Goal: Task Accomplishment & Management: Use online tool/utility

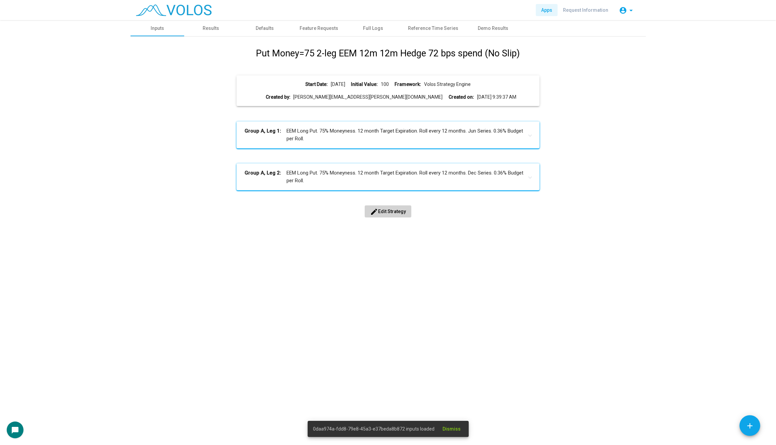
click at [550, 9] on span "Apps" at bounding box center [546, 9] width 11 height 5
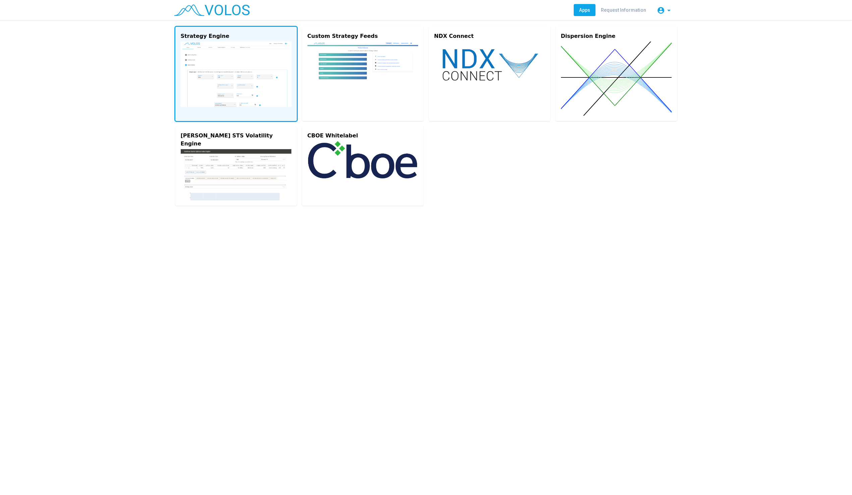
click at [249, 66] on img at bounding box center [236, 74] width 111 height 65
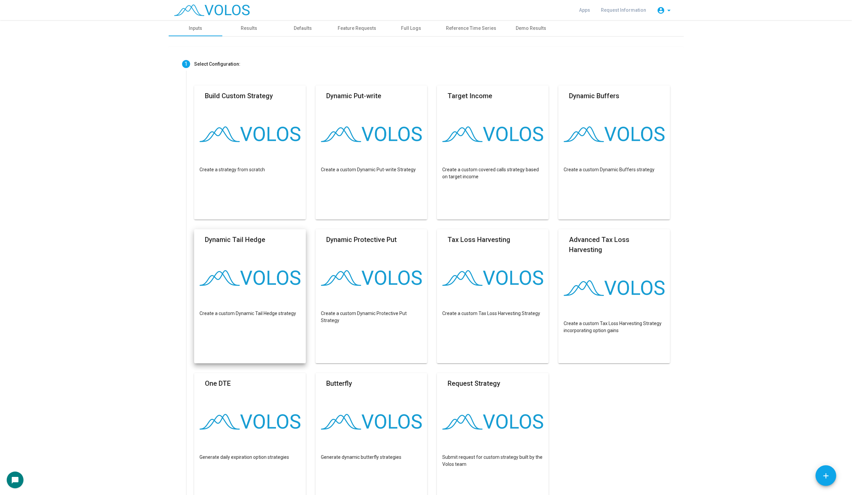
click at [51, 138] on as-strategy-engine-wrapper "**********" at bounding box center [426, 306] width 852 height 573
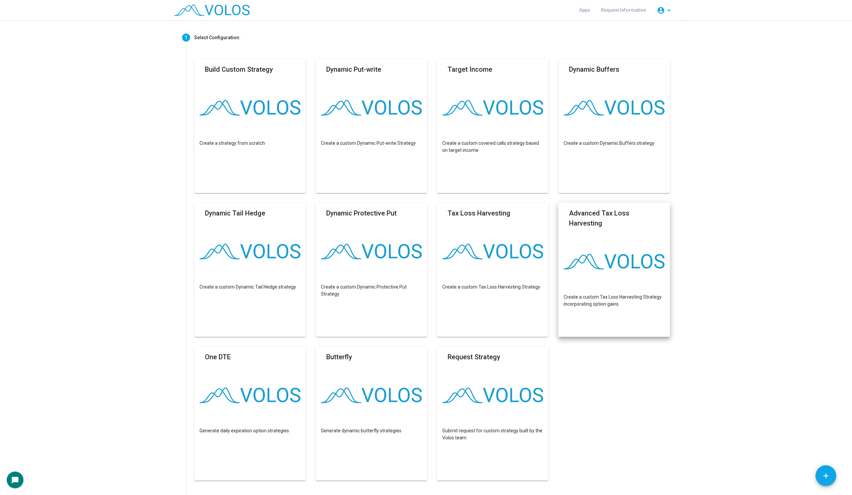
scroll to position [28, 0]
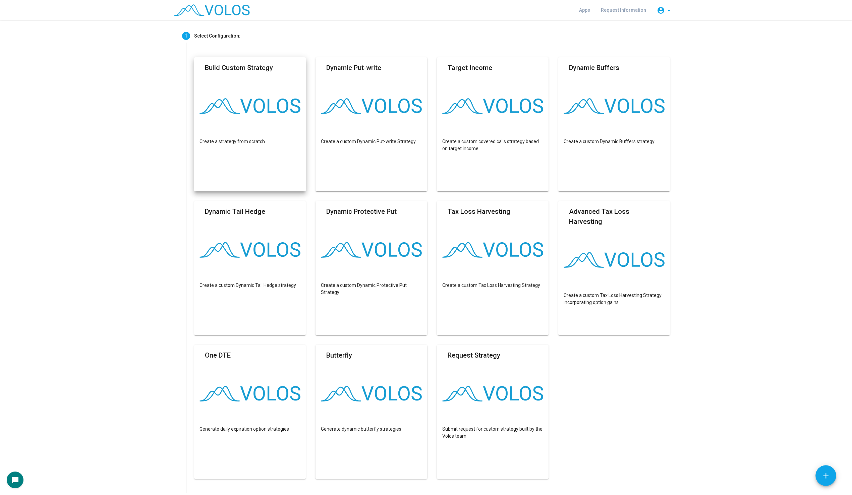
click at [254, 105] on img at bounding box center [249, 106] width 101 height 16
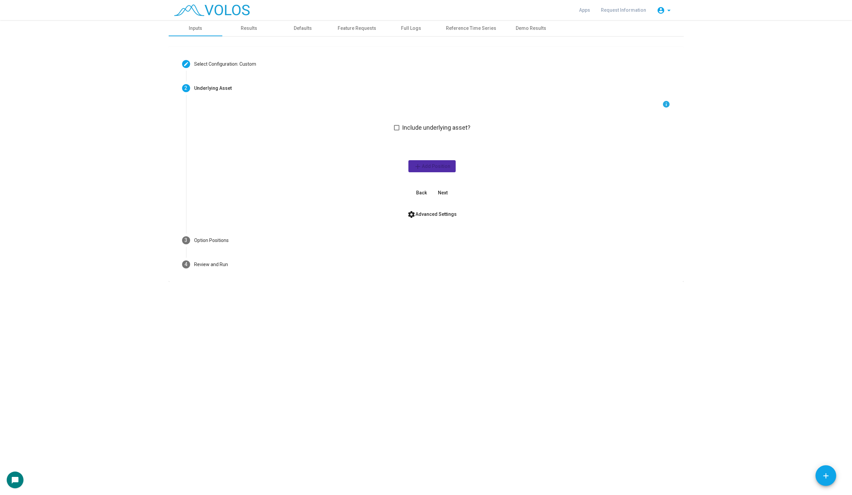
scroll to position [0, 0]
click at [397, 128] on span at bounding box center [396, 127] width 5 height 5
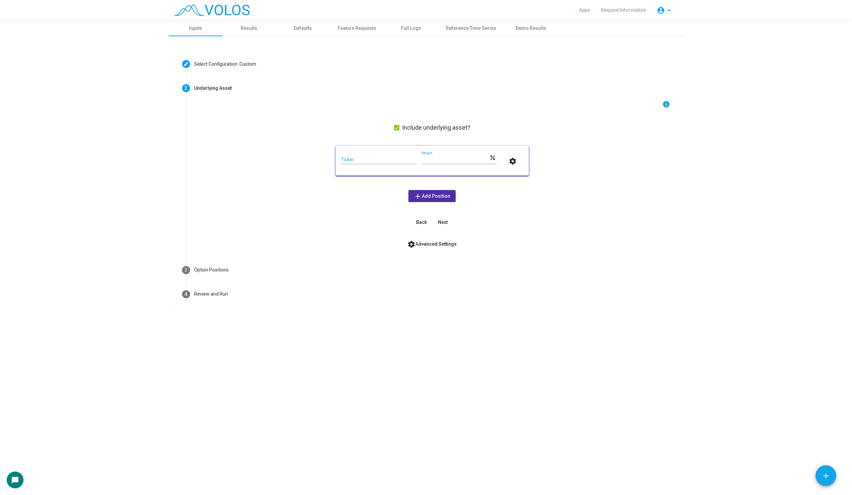
click at [374, 160] on input "Ticker" at bounding box center [378, 159] width 75 height 5
type input "*"
type input "***"
click at [442, 197] on span "add Add Position" at bounding box center [432, 195] width 37 height 5
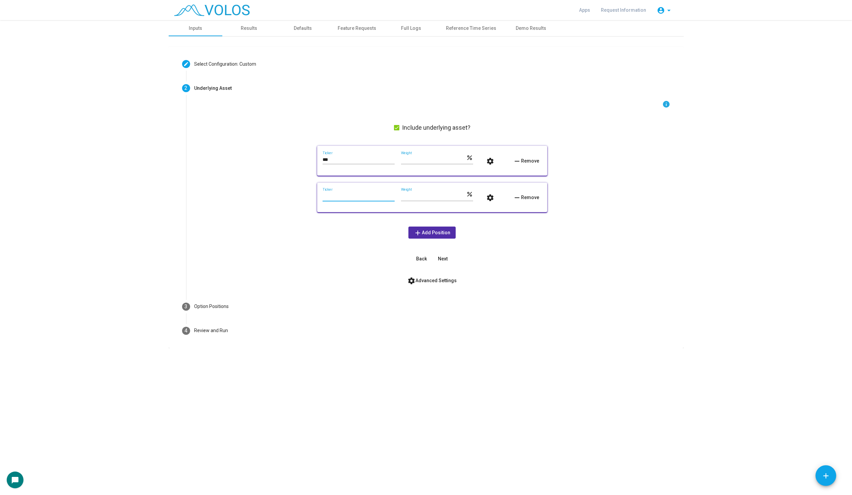
click at [351, 195] on input "Ticker" at bounding box center [359, 196] width 72 height 5
type input "***"
drag, startPoint x: 419, startPoint y: 197, endPoint x: 364, endPoint y: 197, distance: 55.7
click at [364, 197] on div "*** Ticker *** Weight percent settings remove Remove" at bounding box center [432, 197] width 219 height 19
type input "**"
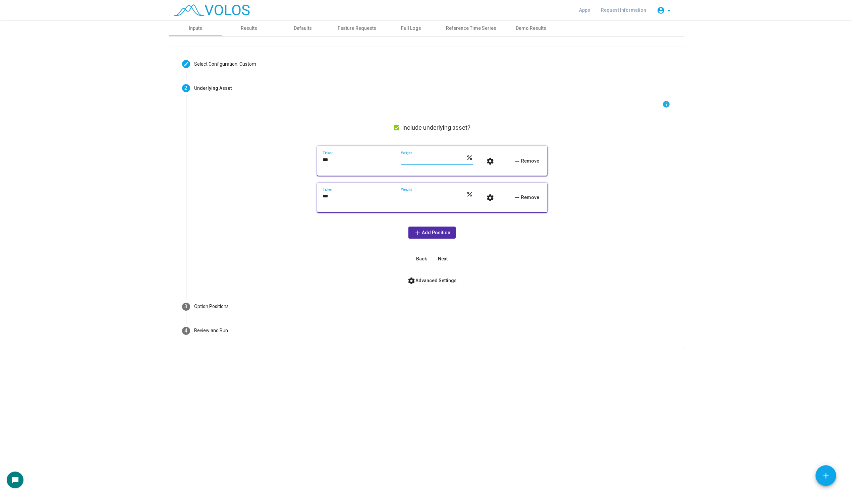
drag, startPoint x: 412, startPoint y: 161, endPoint x: 386, endPoint y: 161, distance: 26.5
click at [386, 161] on div "*** Ticker *** Weight percent settings remove Remove" at bounding box center [432, 160] width 219 height 19
type input "**"
click at [490, 160] on mat-icon "settings" at bounding box center [490, 161] width 8 height 8
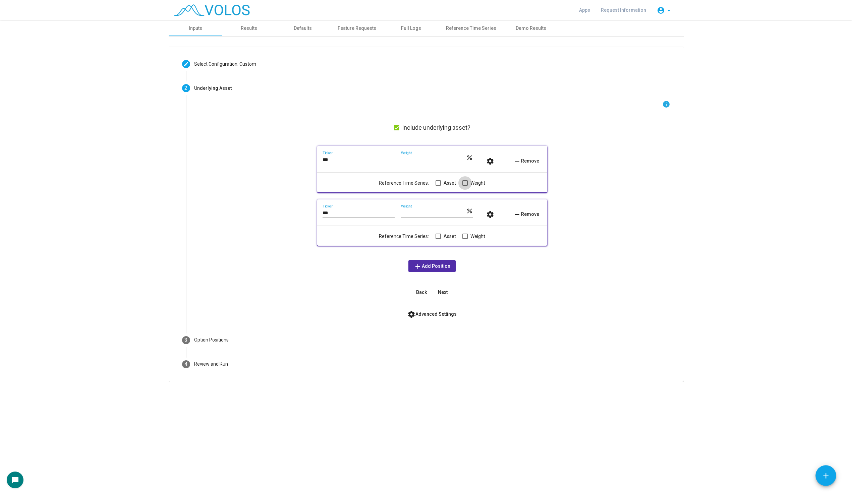
click at [464, 182] on span at bounding box center [464, 182] width 5 height 5
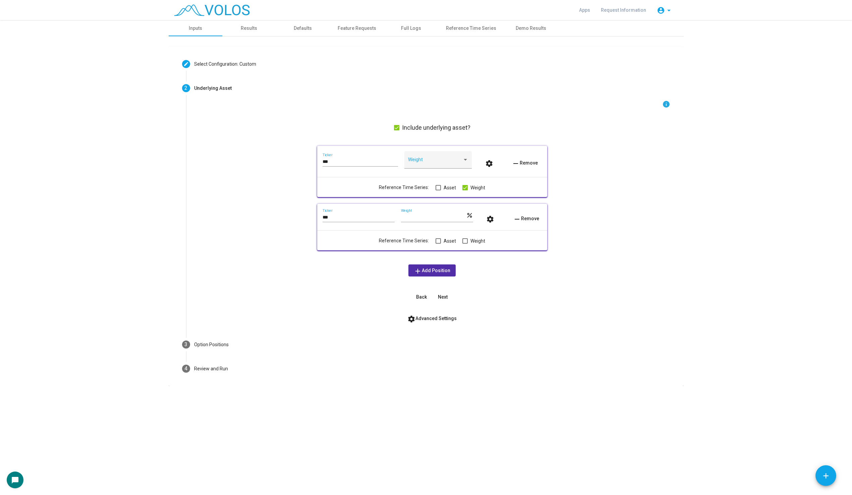
click at [438, 187] on span at bounding box center [438, 187] width 5 height 5
click at [437, 320] on span "settings Advanced Settings" at bounding box center [431, 318] width 49 height 5
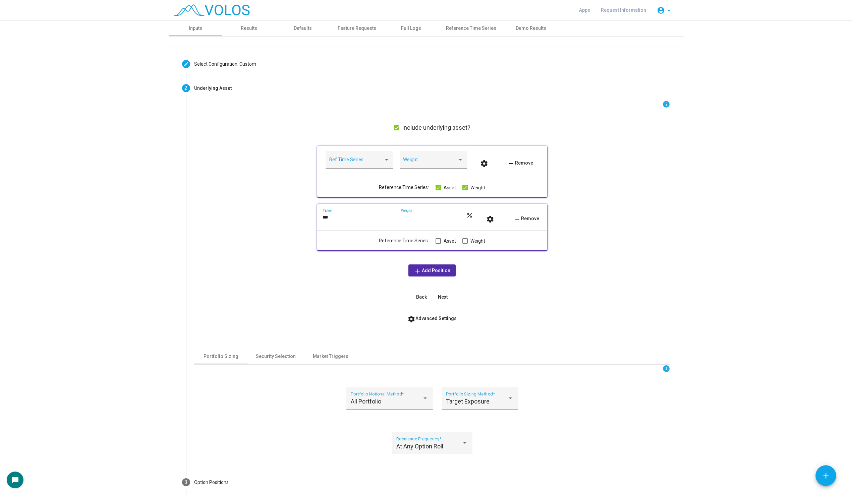
scroll to position [55, 0]
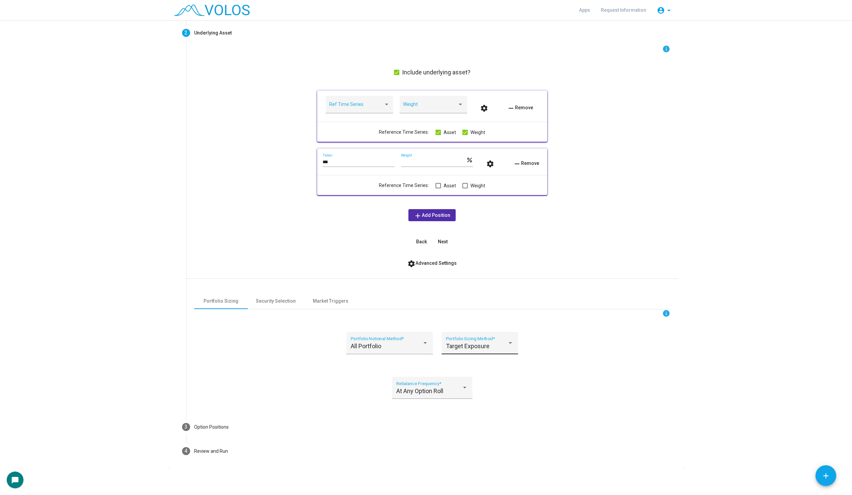
click at [488, 343] on span "Target Exposure" at bounding box center [468, 346] width 44 height 7
click at [462, 379] on span "Target Vol" at bounding box center [484, 382] width 76 height 18
click at [453, 377] on div "At Any Option Roll Rebalance Frequency *" at bounding box center [432, 388] width 80 height 22
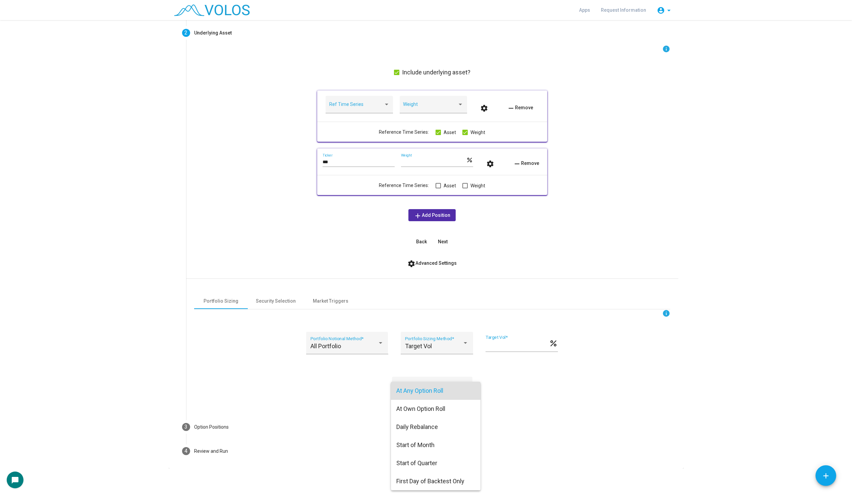
click at [224, 427] on div at bounding box center [426, 247] width 852 height 495
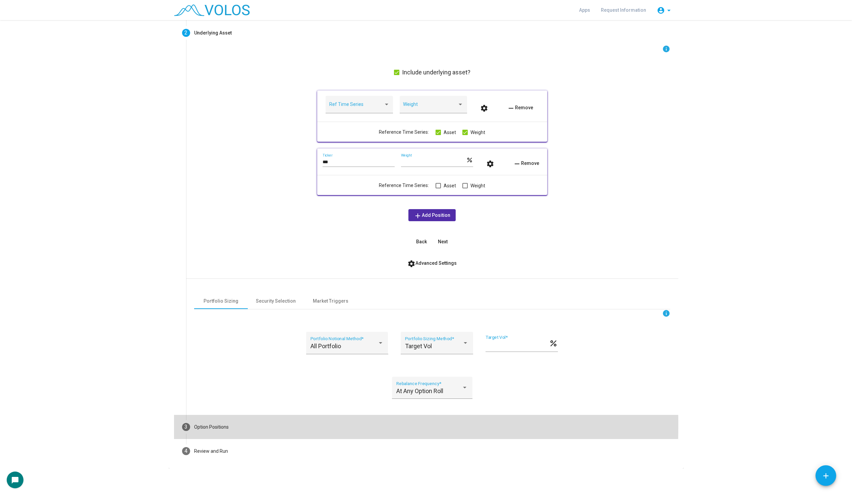
click at [208, 425] on div "Option Positions" at bounding box center [211, 427] width 35 height 7
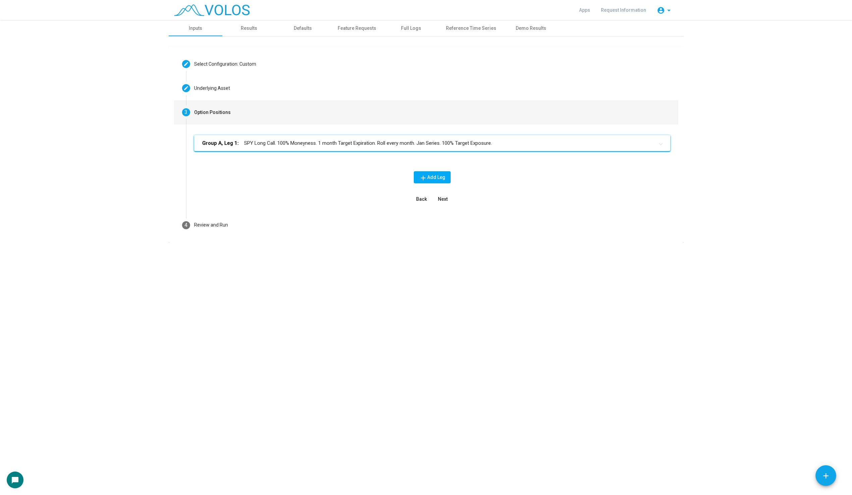
click at [288, 141] on mat-panel-title "Group A, Leg 1: SPY Long Call. 100% Moneyness. 1 month Target Expiration. Roll …" at bounding box center [428, 143] width 452 height 8
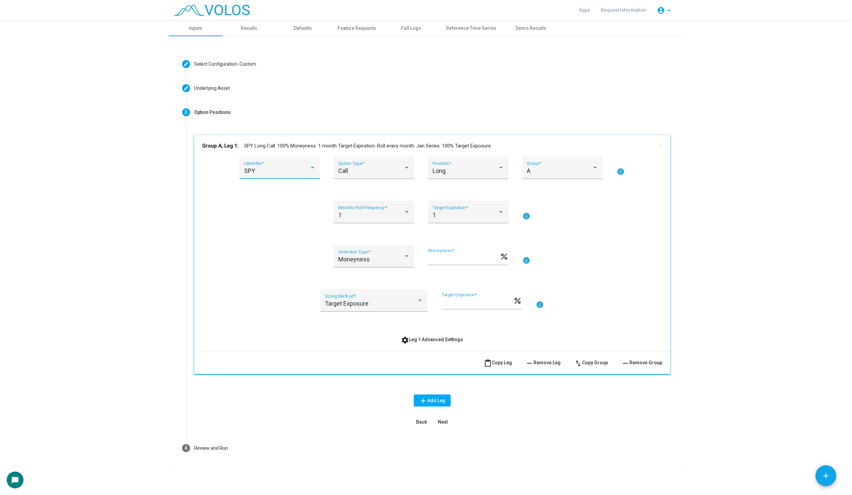
click at [281, 168] on div "SPY" at bounding box center [276, 171] width 65 height 7
click at [281, 168] on span "SPY" at bounding box center [284, 171] width 80 height 18
click at [296, 164] on div "SPY Identifier *" at bounding box center [279, 170] width 71 height 18
click at [422, 340] on div at bounding box center [426, 247] width 852 height 495
click at [255, 161] on div "SPY Identifier *" at bounding box center [279, 168] width 80 height 22
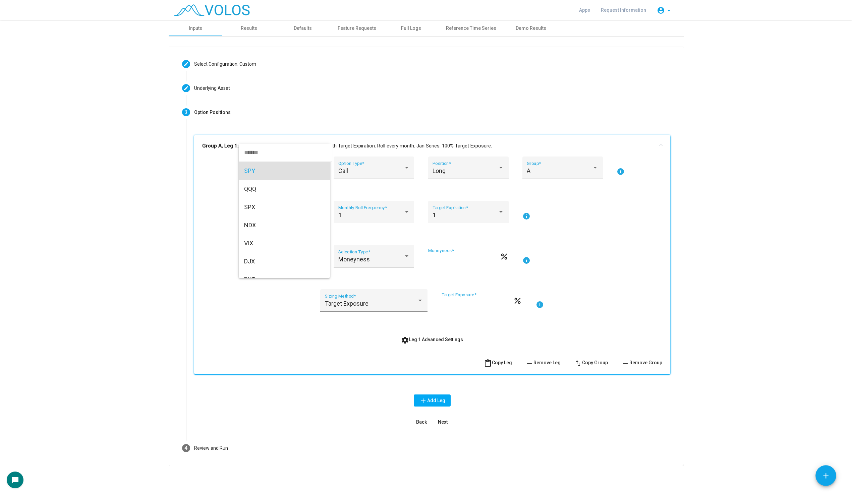
click at [415, 335] on div at bounding box center [426, 247] width 852 height 495
click at [414, 341] on span "settings Leg 1 Advanced Settings" at bounding box center [432, 339] width 62 height 5
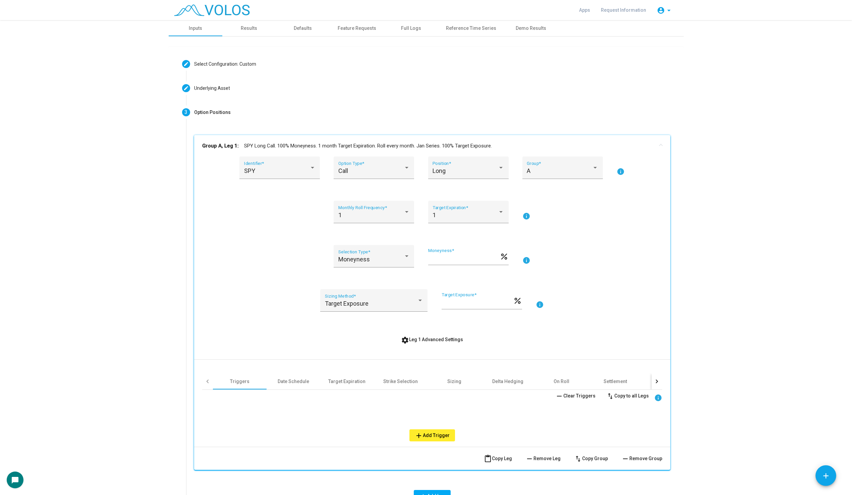
click at [663, 378] on div "SPY Identifier * Call Option Type * Long Position * A Group * info 1 Monthly Ro…" at bounding box center [432, 302] width 476 height 290
click at [655, 380] on div at bounding box center [656, 382] width 11 height 16
click at [513, 380] on div "Other" at bounding box center [523, 382] width 54 height 16
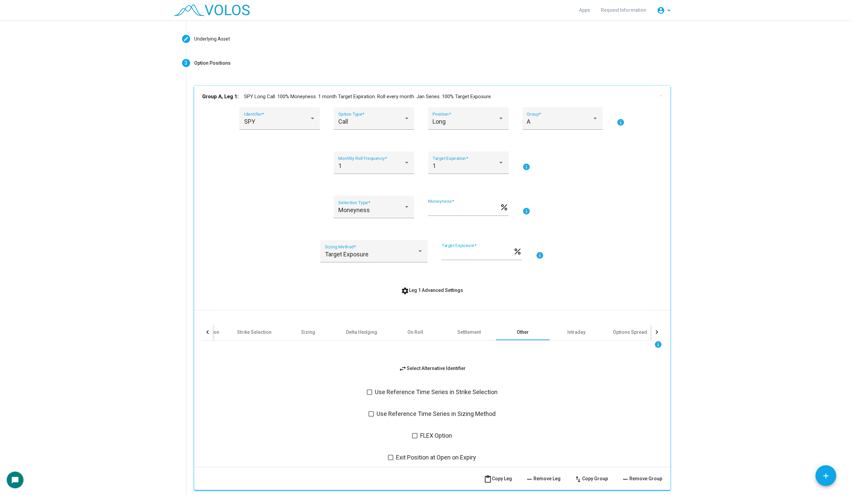
scroll to position [56, 0]
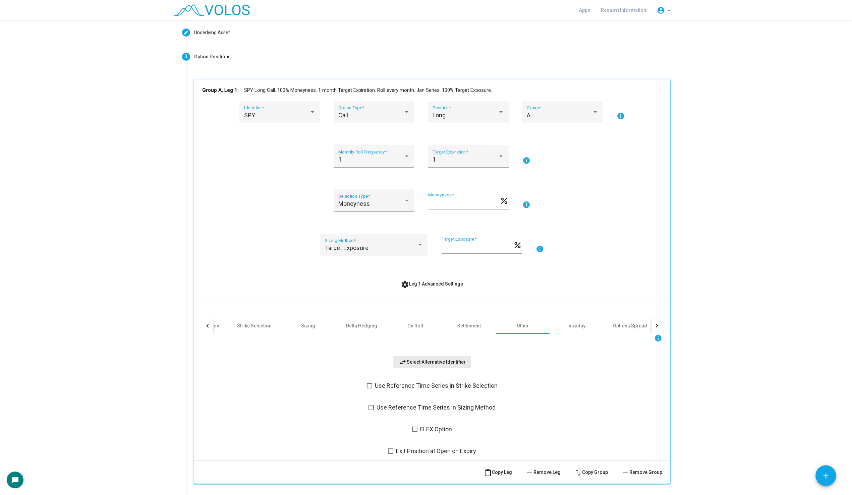
click at [440, 367] on button "swap_horiz Select Alternative Identifier" at bounding box center [432, 362] width 78 height 12
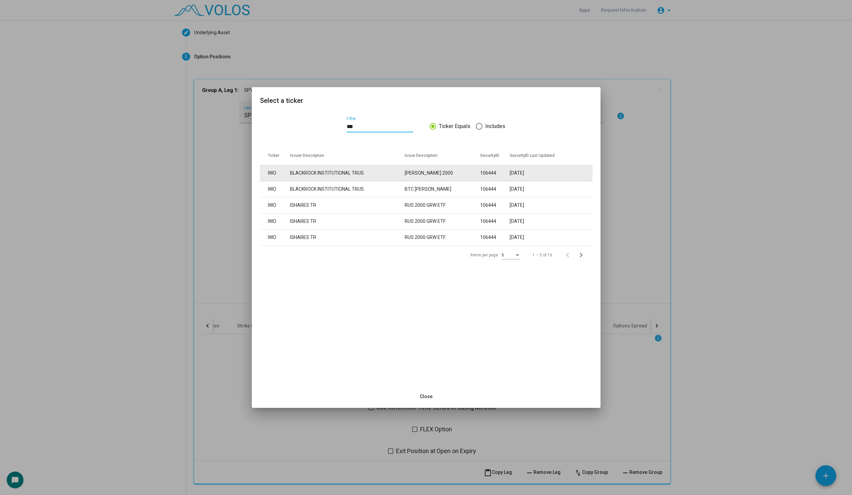
type input "***"
click at [363, 172] on td "BLACKROCK INSTITUTIONAL TRUS" at bounding box center [347, 173] width 115 height 16
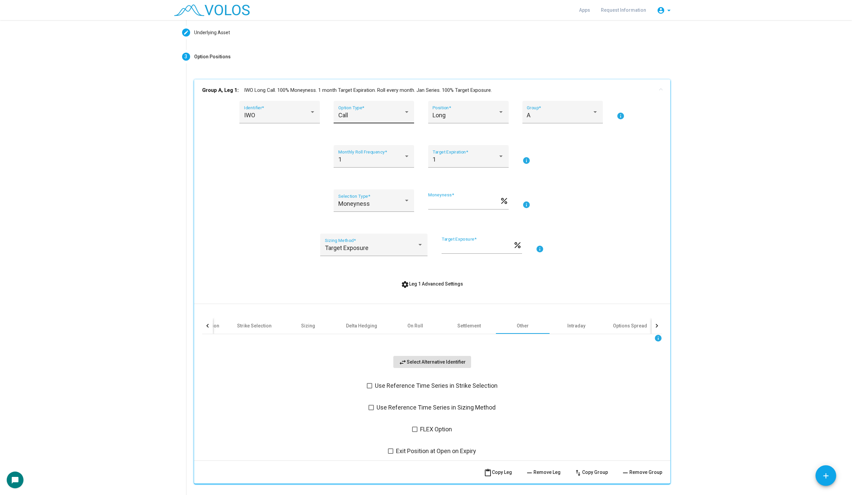
click at [382, 114] on div "Call" at bounding box center [370, 115] width 65 height 7
click at [438, 281] on div at bounding box center [426, 247] width 852 height 495
click at [438, 281] on span "settings Leg 1 Advanced Settings" at bounding box center [432, 283] width 62 height 5
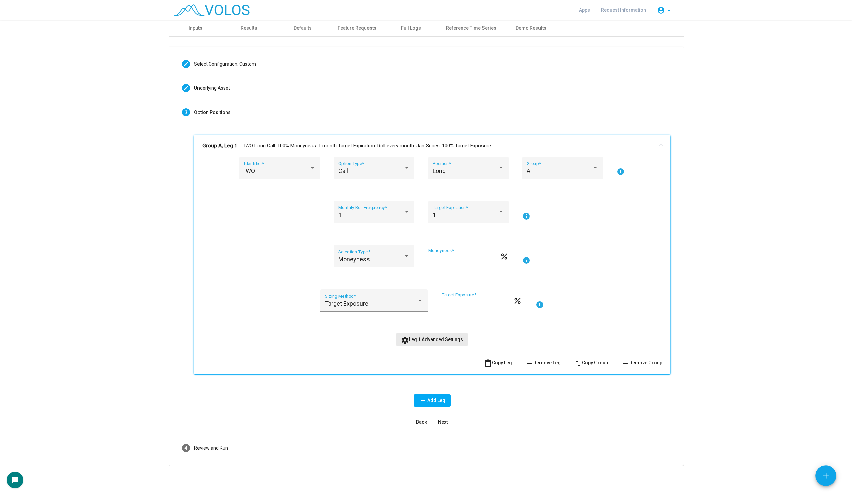
scroll to position [0, 0]
click at [460, 165] on div "Long Position *" at bounding box center [468, 170] width 71 height 18
click at [460, 165] on span "Long" at bounding box center [468, 171] width 71 height 18
click at [504, 364] on span "content_paste Copy Leg" at bounding box center [498, 362] width 28 height 5
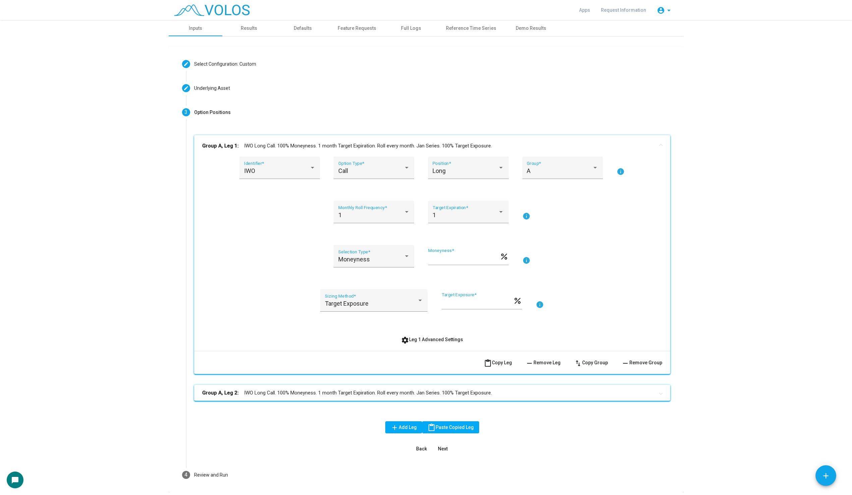
scroll to position [24, 0]
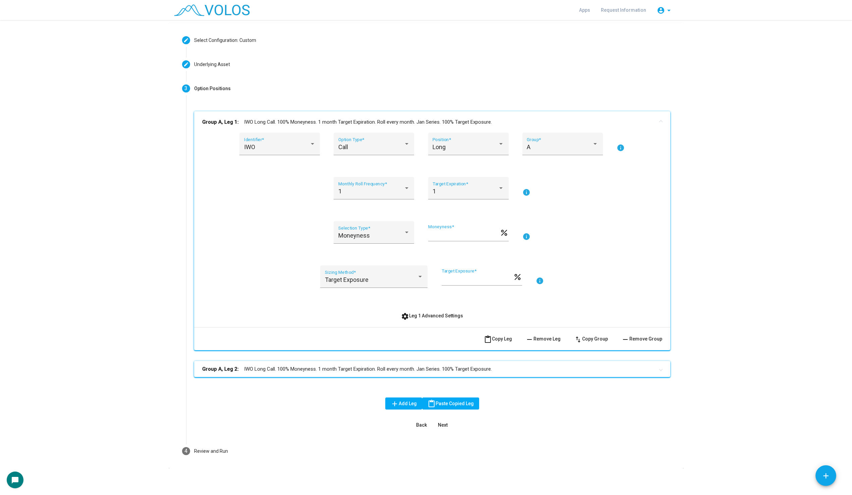
click at [491, 370] on mat-panel-title "Group A, Leg 2: IWO Long Call. 100% Moneyness. 1 month Target Expiration. Roll …" at bounding box center [428, 369] width 452 height 8
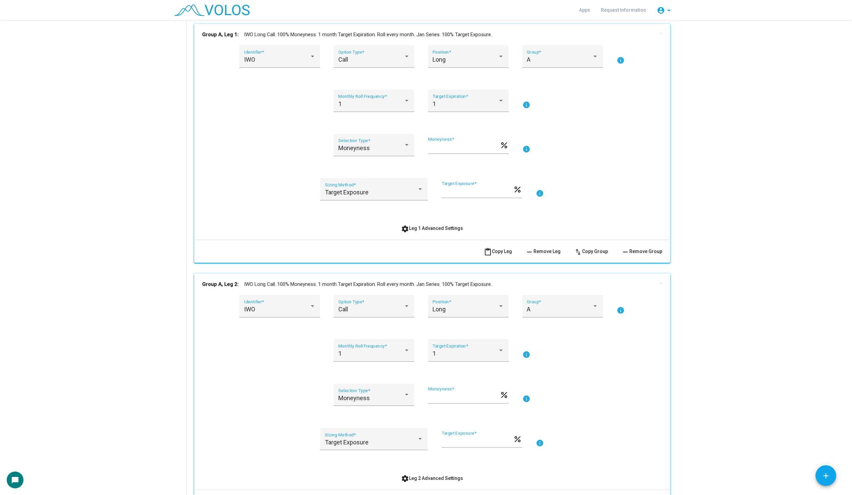
scroll to position [118, 0]
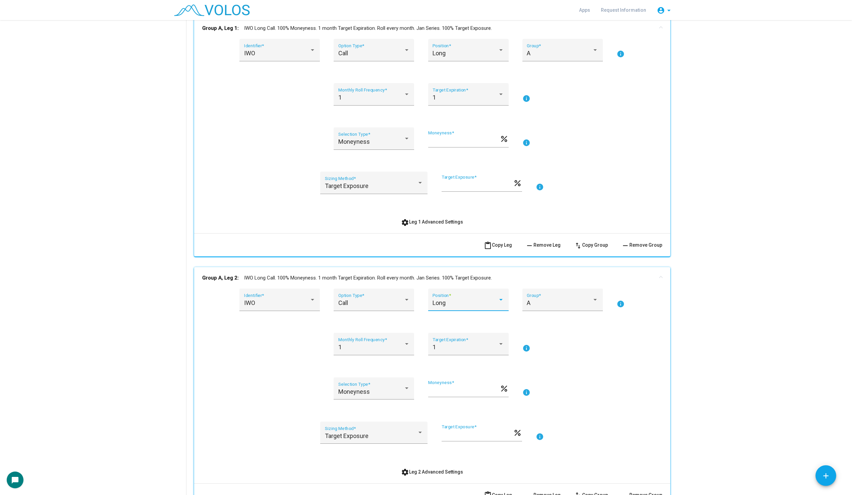
click at [466, 306] on div "Long" at bounding box center [465, 303] width 65 height 7
click at [466, 323] on span "Short" at bounding box center [468, 321] width 71 height 18
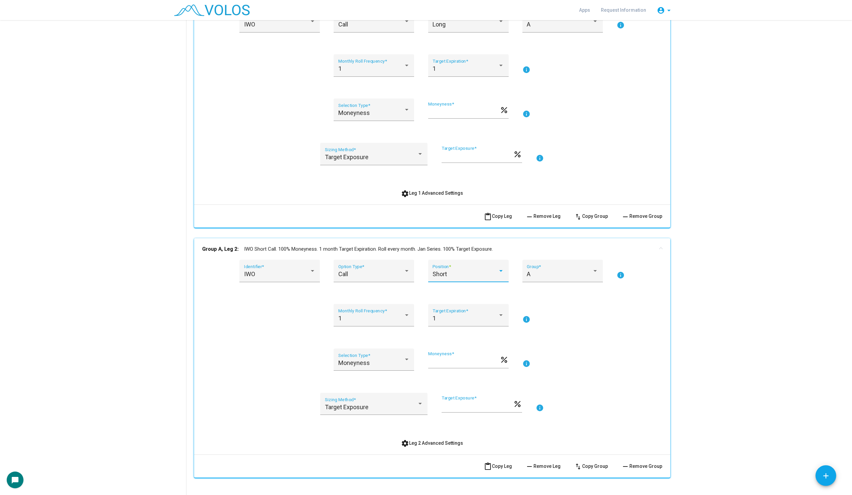
scroll to position [173, 0]
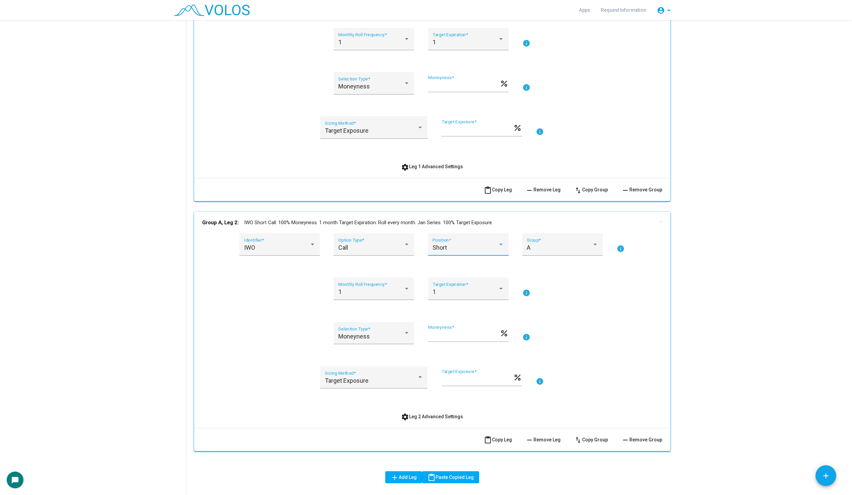
click at [447, 330] on div "*** Moneyness *" at bounding box center [463, 333] width 71 height 17
type input "***"
click at [620, 304] on div "1 Monthly Roll Frequency * 1 Target Expiration * info" at bounding box center [432, 293] width 460 height 31
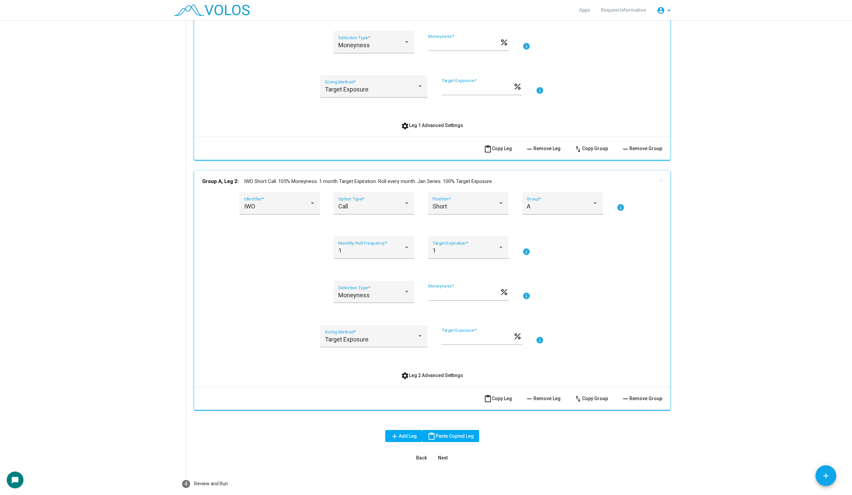
scroll to position [247, 0]
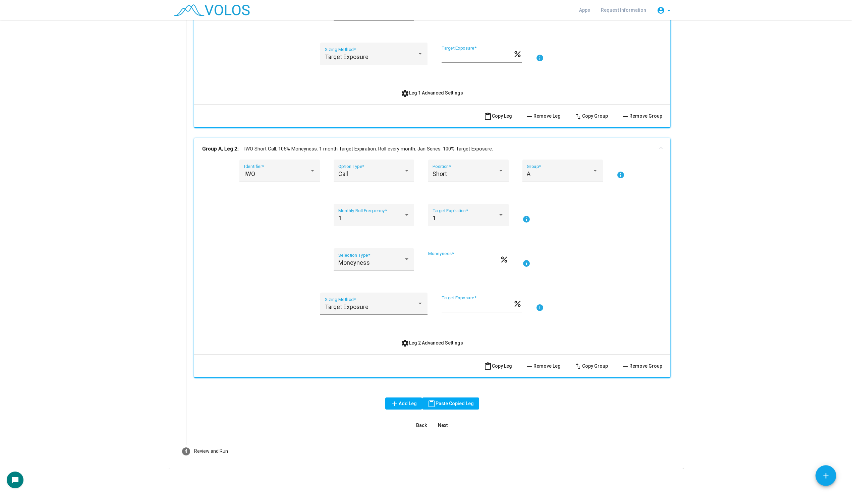
click at [496, 365] on span "content_paste Copy Leg" at bounding box center [498, 365] width 28 height 5
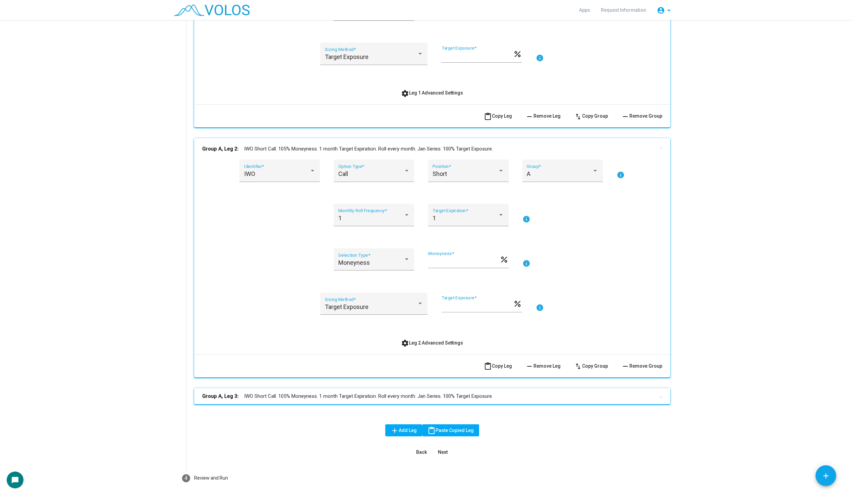
click at [429, 390] on mat-expansion-panel-header "Group A, Leg 3: IWO Short Call. 105% Moneyness. 1 month Target Expiration. Roll…" at bounding box center [432, 396] width 476 height 16
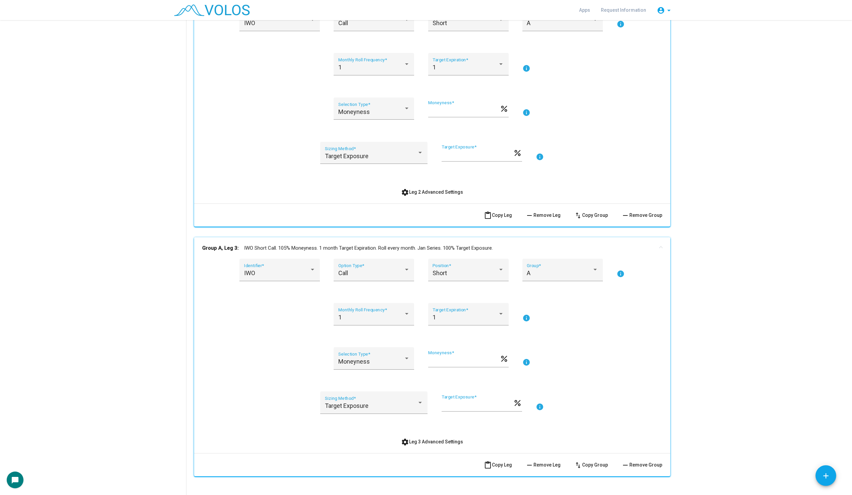
scroll to position [401, 0]
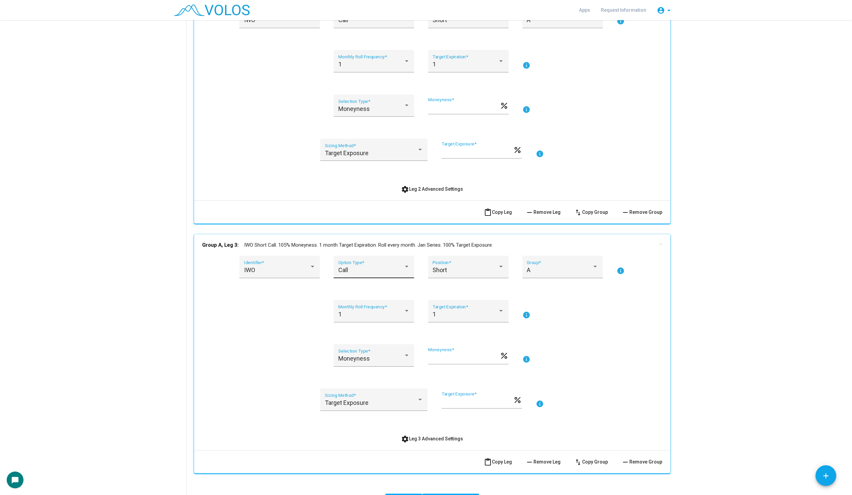
click at [387, 265] on div "Call Option Type *" at bounding box center [373, 269] width 71 height 18
click at [379, 289] on span "Put" at bounding box center [373, 288] width 71 height 18
click at [539, 266] on div "A Group *" at bounding box center [562, 269] width 71 height 18
click at [548, 287] on span "B" at bounding box center [562, 288] width 71 height 18
click at [724, 301] on as-strategy-engine-wrapper "**********" at bounding box center [426, 91] width 852 height 945
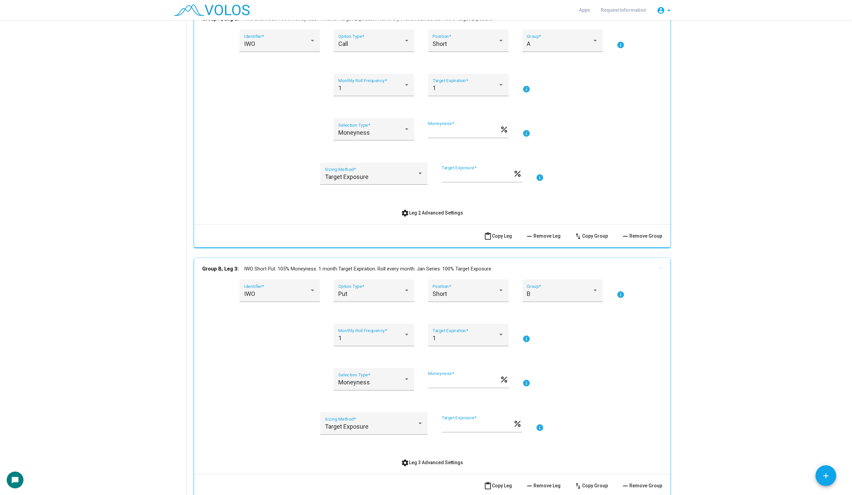
scroll to position [396, 0]
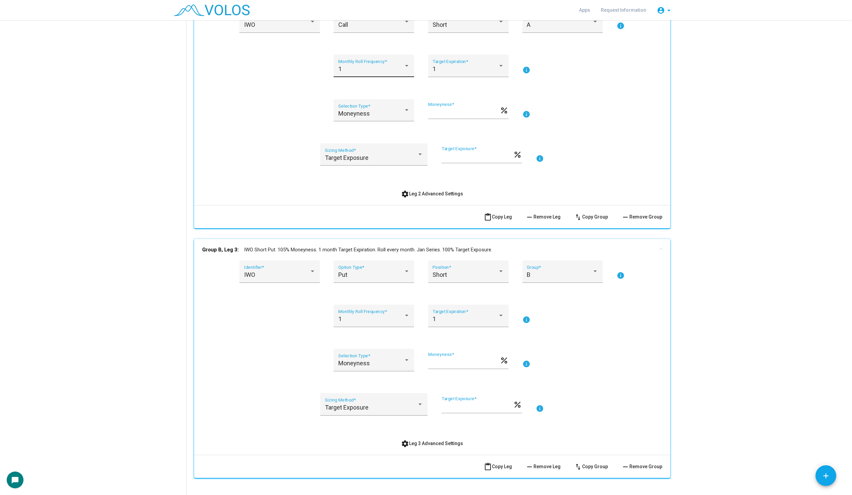
click at [367, 61] on div "1 Monthly Roll Frequency *" at bounding box center [373, 68] width 71 height 18
click at [366, 66] on span "1" at bounding box center [373, 69] width 71 height 18
click at [486, 72] on div "1 Target Expiration *" at bounding box center [468, 68] width 71 height 18
click at [486, 72] on span "1" at bounding box center [468, 69] width 71 height 18
click at [369, 108] on div "Moneyness Selection Type *" at bounding box center [373, 113] width 71 height 18
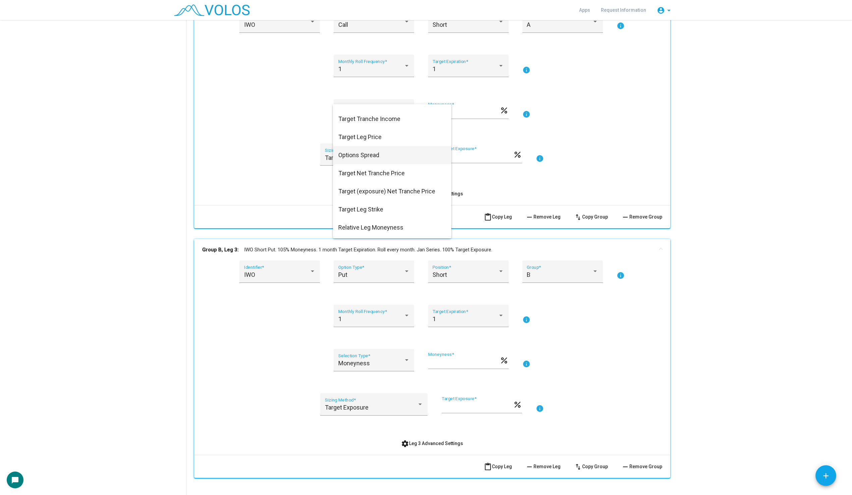
scroll to position [65, 0]
click at [310, 178] on div at bounding box center [426, 247] width 852 height 495
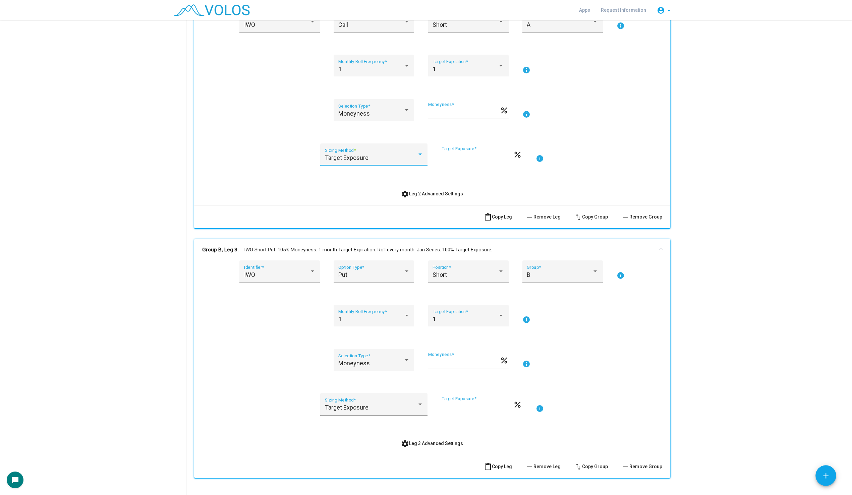
click at [372, 160] on div "Target Exposure" at bounding box center [371, 158] width 92 height 7
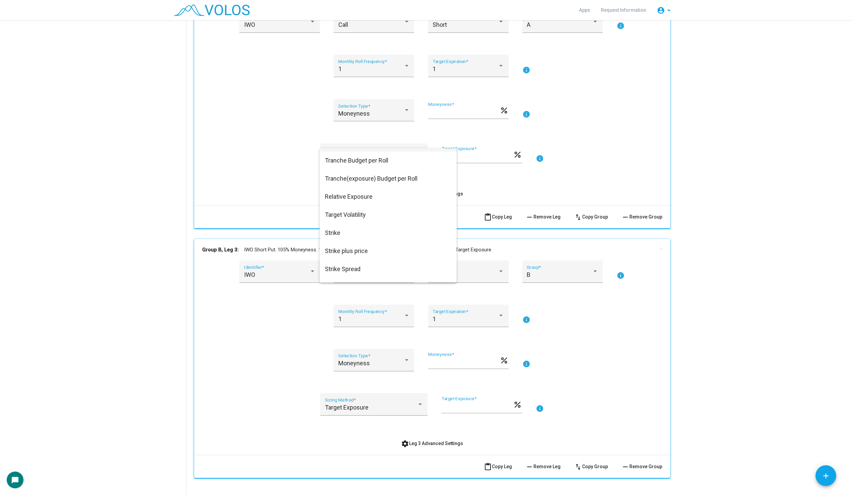
scroll to position [0, 0]
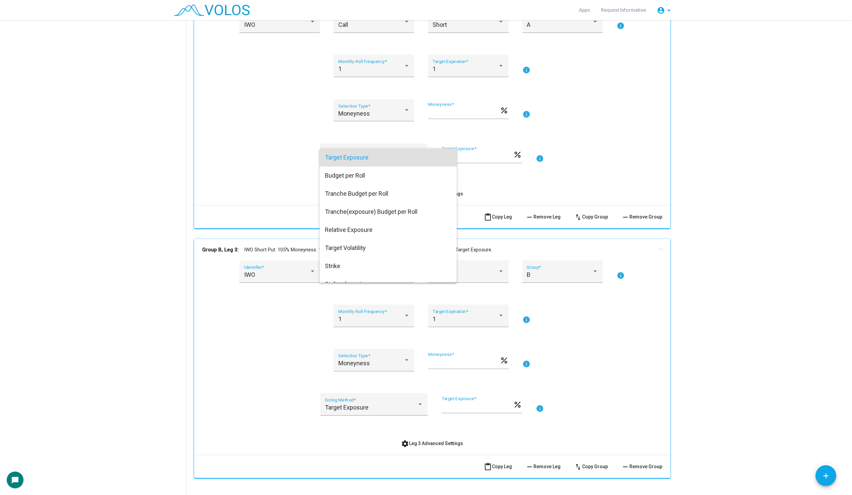
click at [264, 193] on div at bounding box center [426, 247] width 852 height 495
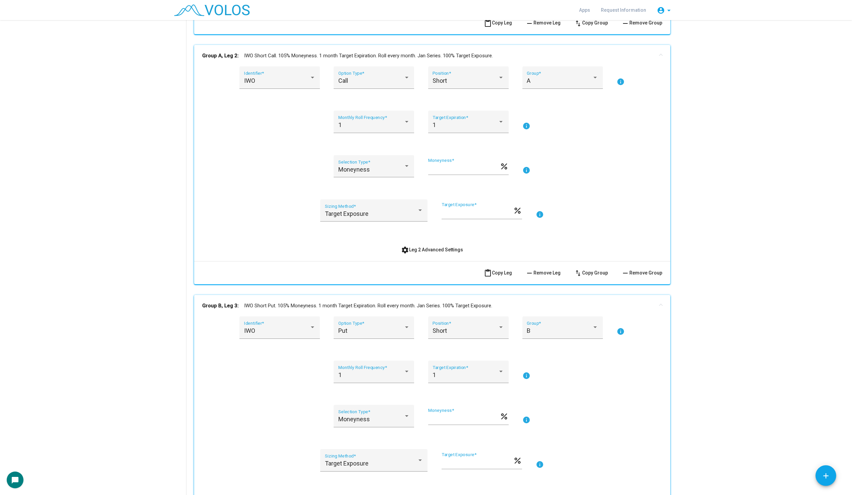
scroll to position [337, 0]
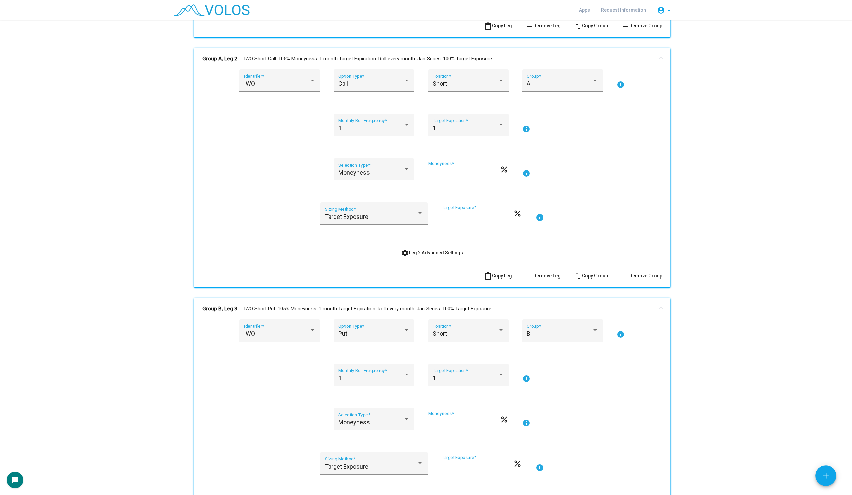
click at [538, 216] on mat-icon "info" at bounding box center [540, 218] width 8 height 8
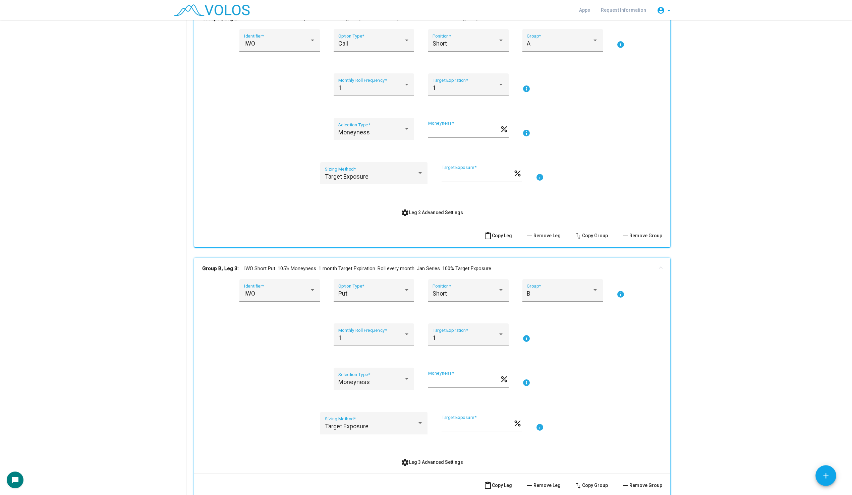
scroll to position [365, 0]
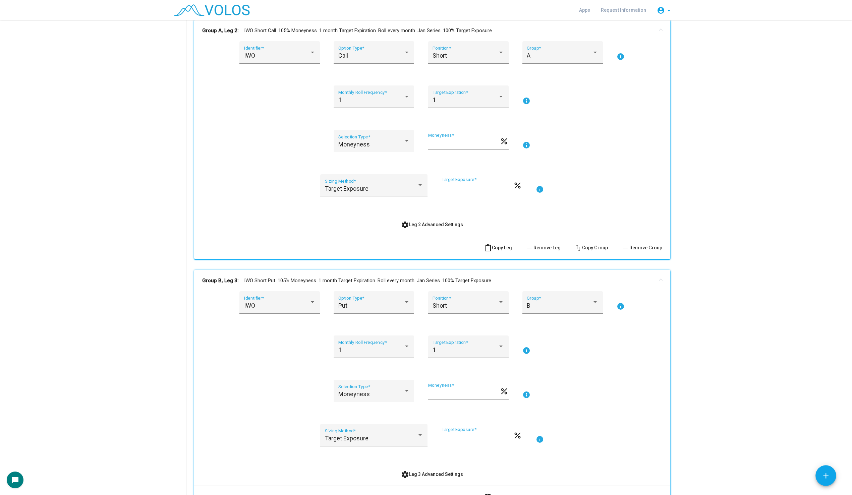
click at [259, 161] on div "IWO Identifier * Call Option Type * Short Position * A Group * info 1 Monthly R…" at bounding box center [432, 135] width 460 height 189
click at [363, 105] on div "1 Monthly Roll Frequency *" at bounding box center [373, 99] width 71 height 18
click at [363, 136] on span "3" at bounding box center [373, 136] width 71 height 18
click at [429, 107] on div "3 Target Expiration *" at bounding box center [468, 96] width 80 height 22
click at [306, 137] on div at bounding box center [426, 247] width 852 height 495
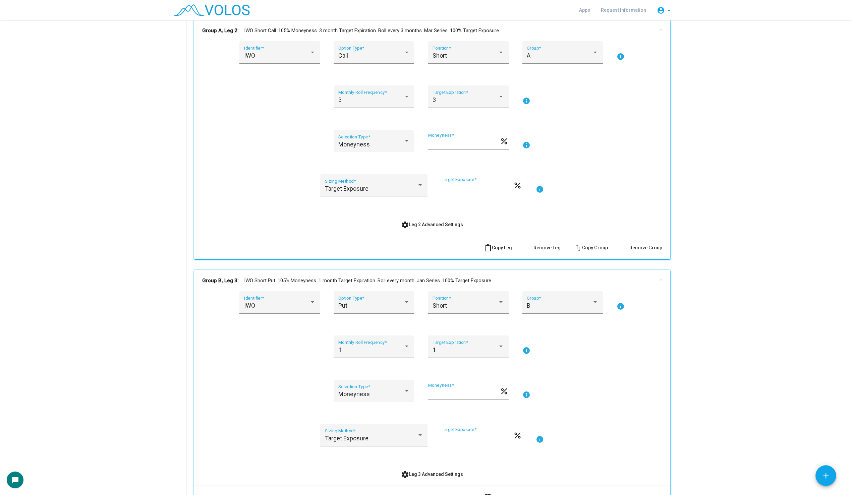
click at [414, 226] on span "settings Leg 2 Advanced Settings" at bounding box center [432, 224] width 62 height 5
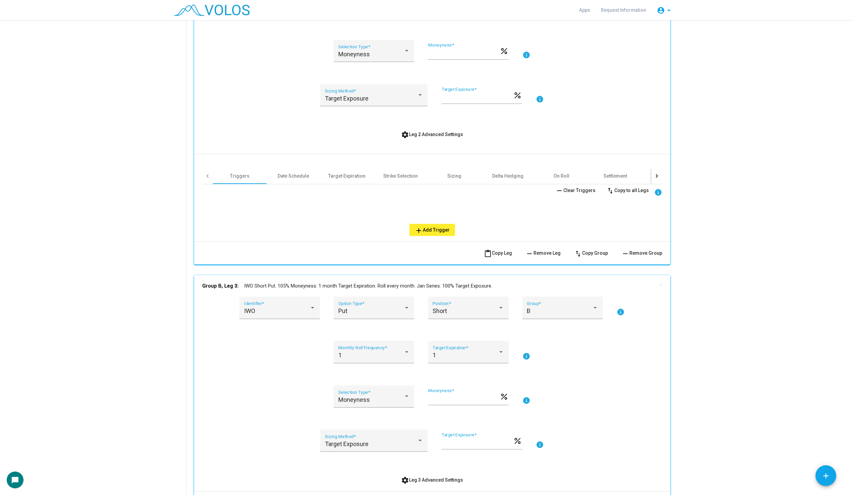
scroll to position [462, 0]
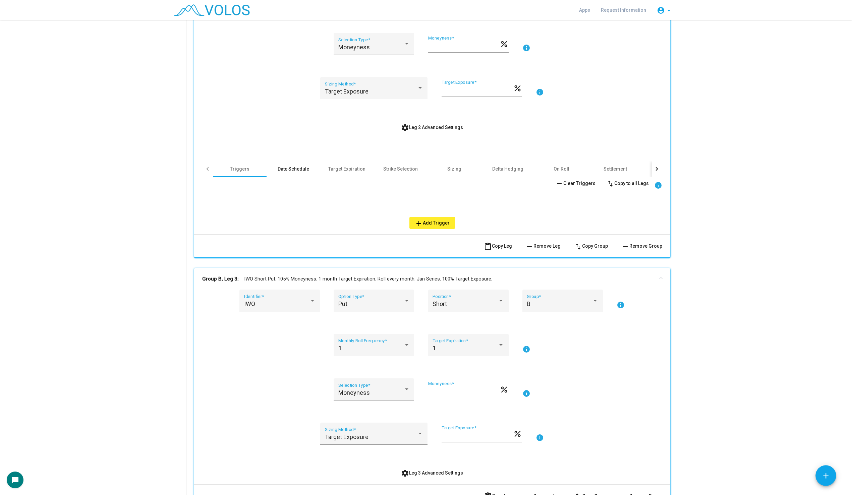
click at [295, 167] on div "Date Schedule" at bounding box center [294, 169] width 32 height 7
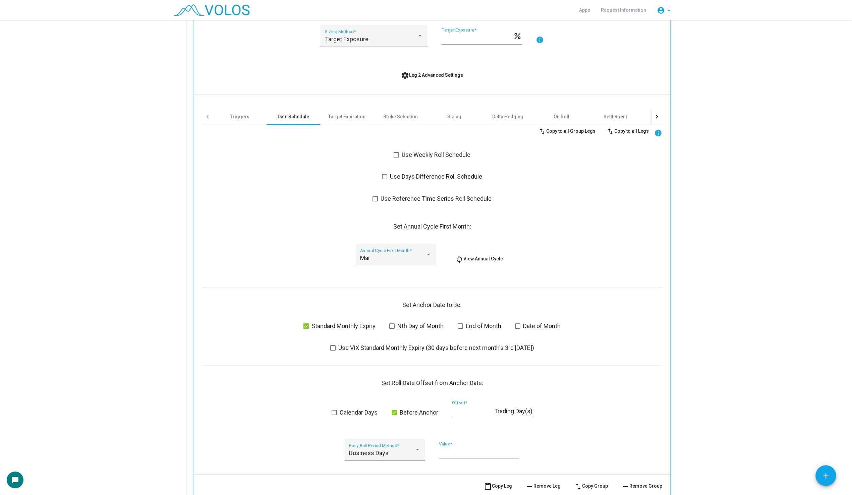
scroll to position [523, 0]
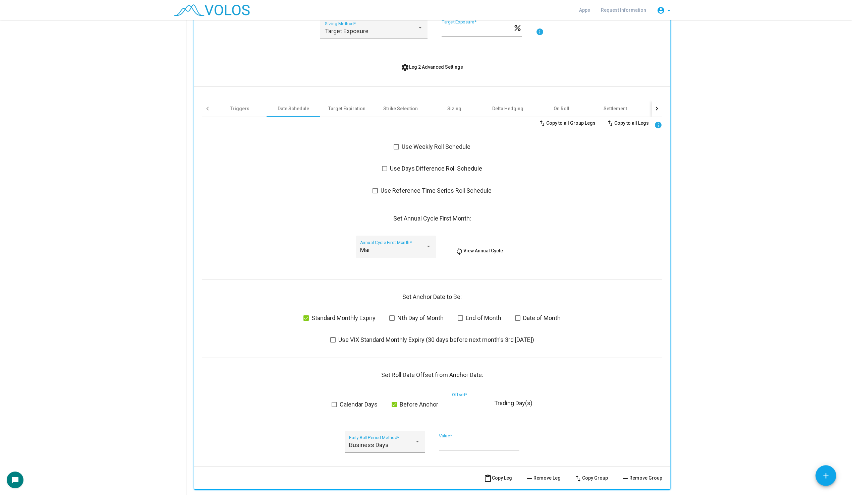
click at [399, 145] on span at bounding box center [396, 146] width 5 height 5
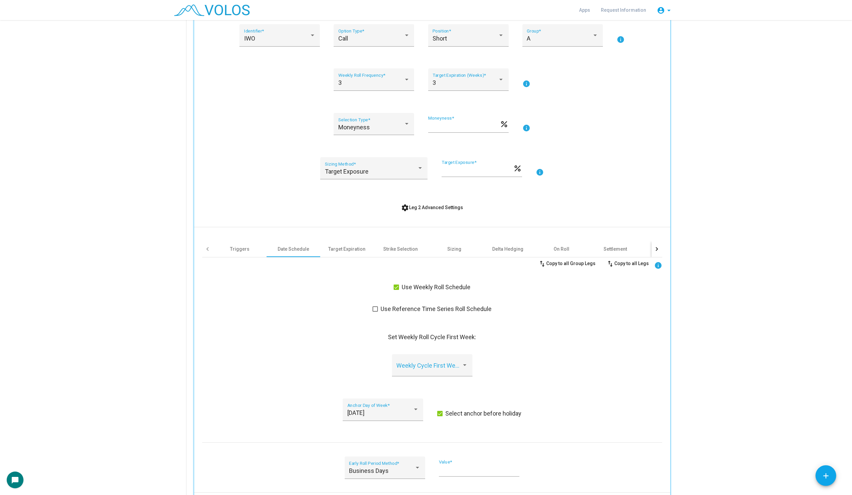
scroll to position [375, 0]
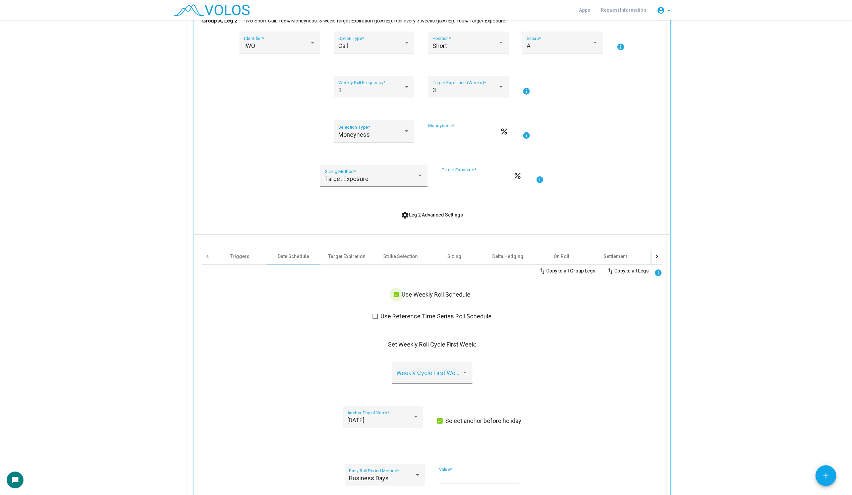
click at [434, 298] on span "Use Weekly Roll Schedule" at bounding box center [436, 295] width 69 height 8
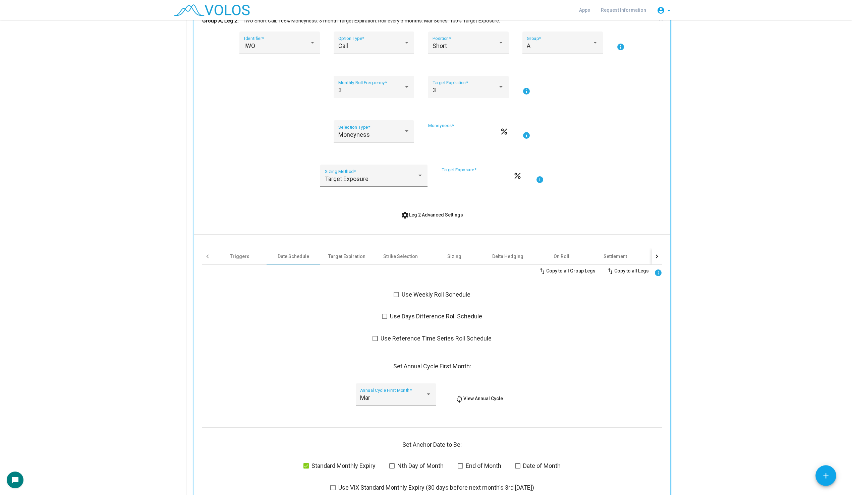
click at [418, 316] on span "Use Days Difference Roll Schedule" at bounding box center [436, 316] width 92 height 8
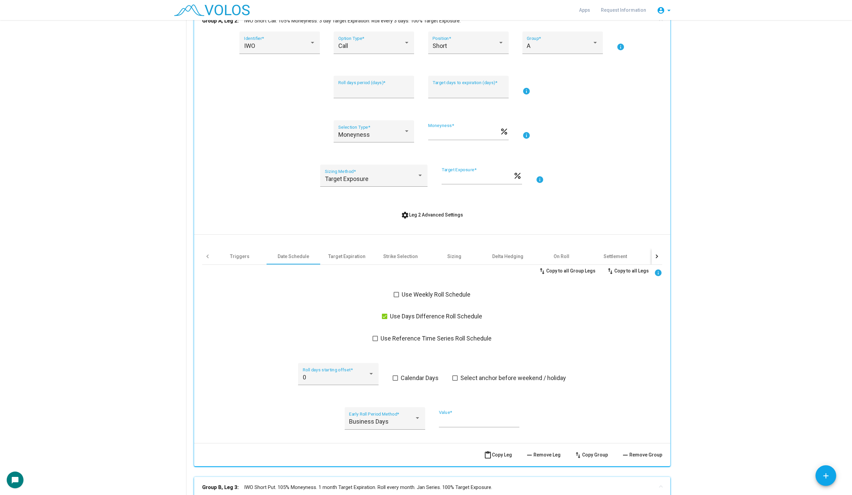
click at [424, 317] on span "Use Days Difference Roll Schedule" at bounding box center [436, 316] width 92 height 8
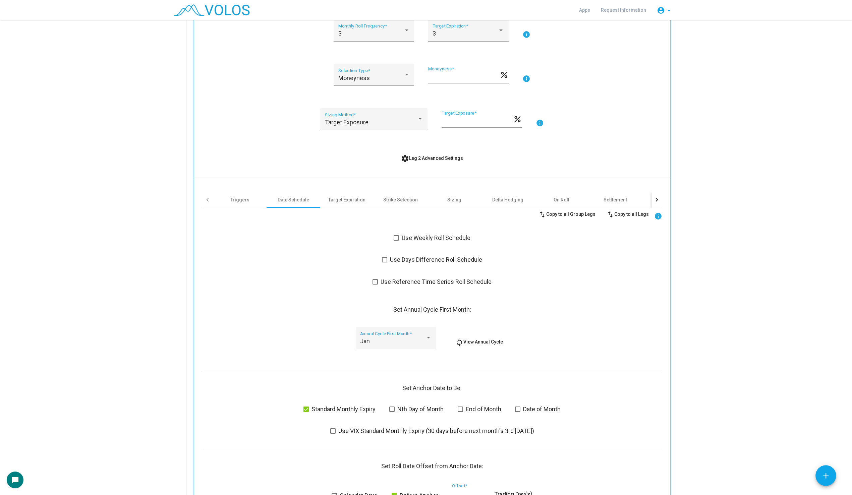
scroll to position [434, 0]
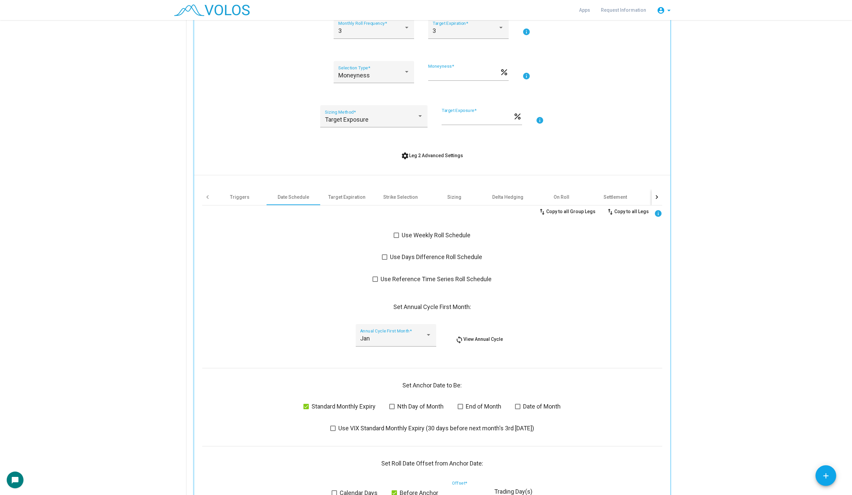
click at [377, 278] on span at bounding box center [374, 279] width 5 height 5
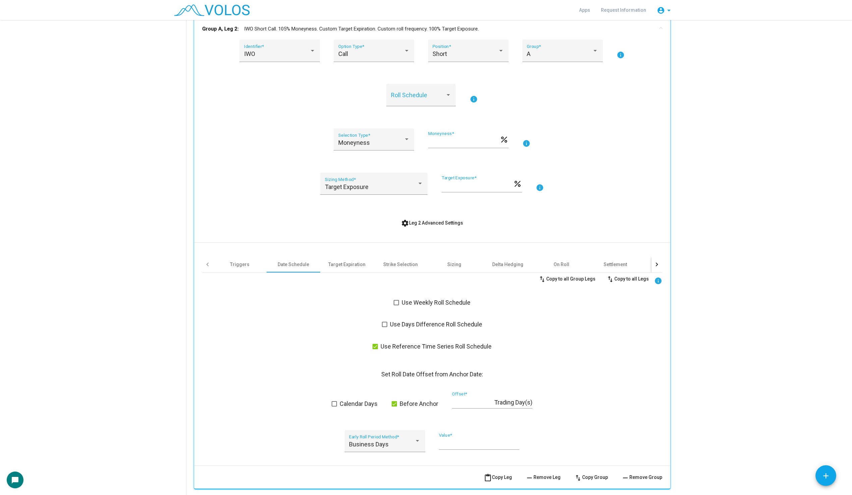
scroll to position [366, 0]
click at [377, 345] on span at bounding box center [374, 347] width 5 height 5
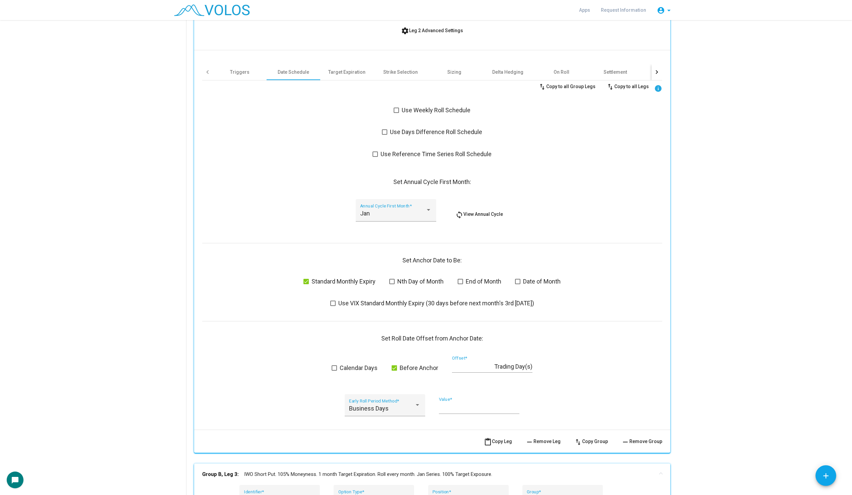
scroll to position [562, 0]
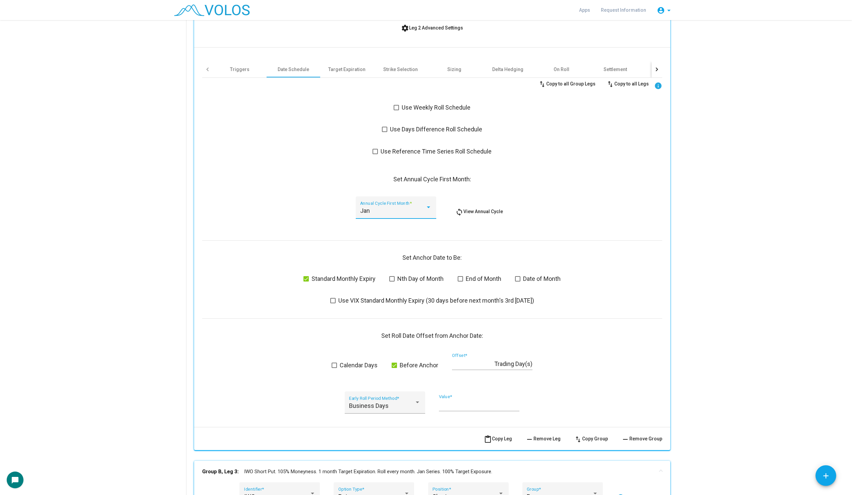
click at [406, 210] on div "Jan" at bounding box center [392, 211] width 65 height 7
click at [406, 207] on span "Jan" at bounding box center [395, 211] width 71 height 18
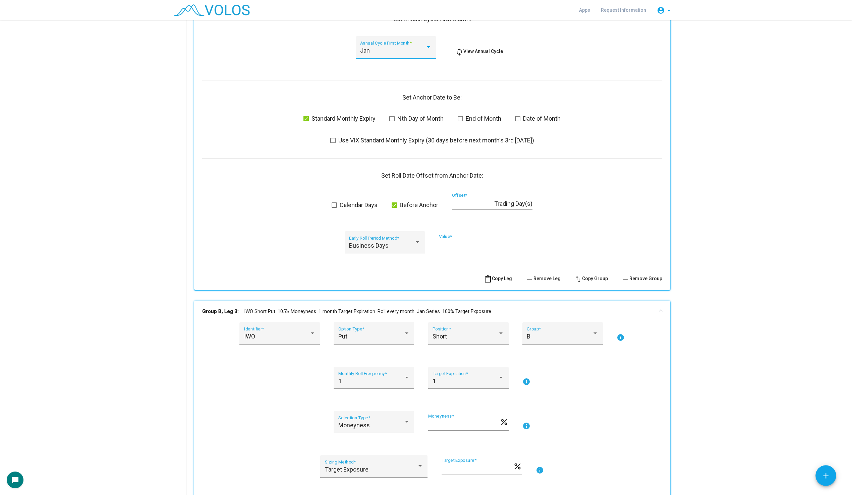
scroll to position [710, 0]
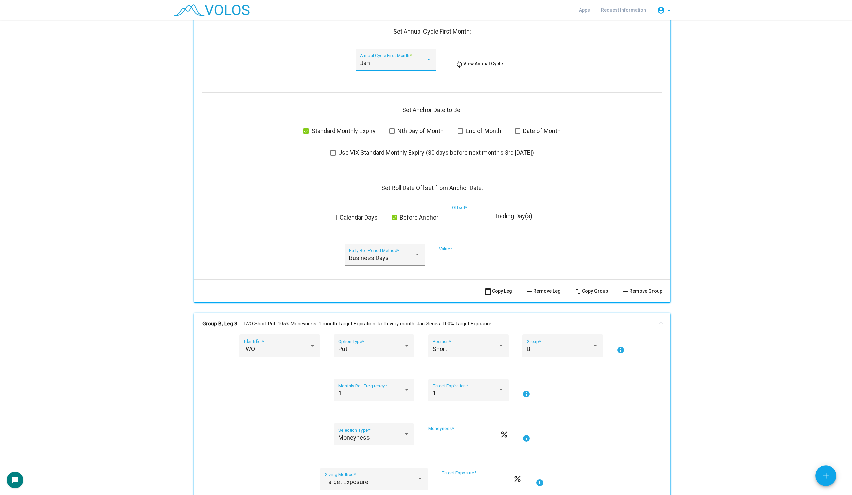
click at [469, 217] on input "*" at bounding box center [473, 216] width 42 height 7
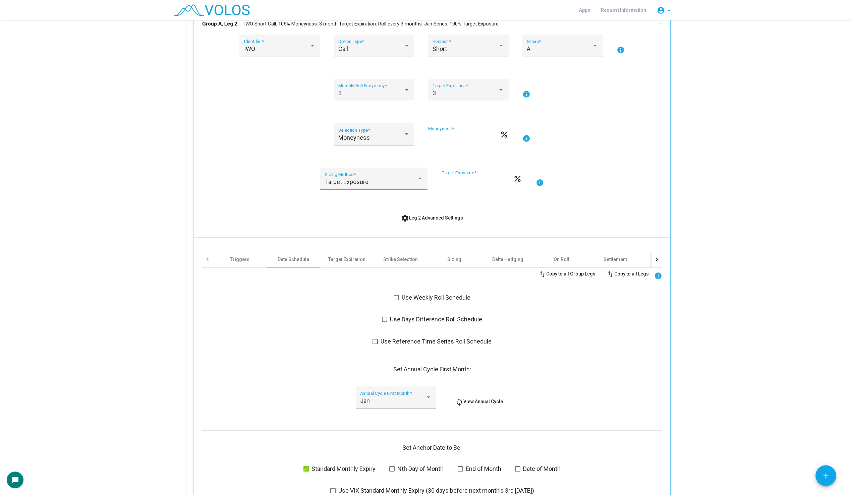
scroll to position [374, 0]
click at [347, 244] on div "Triggers Date Schedule Target Expiration Strike Selection Sizing Delta Hedging …" at bounding box center [432, 423] width 460 height 375
click at [344, 255] on div "Target Expiration" at bounding box center [346, 257] width 37 height 7
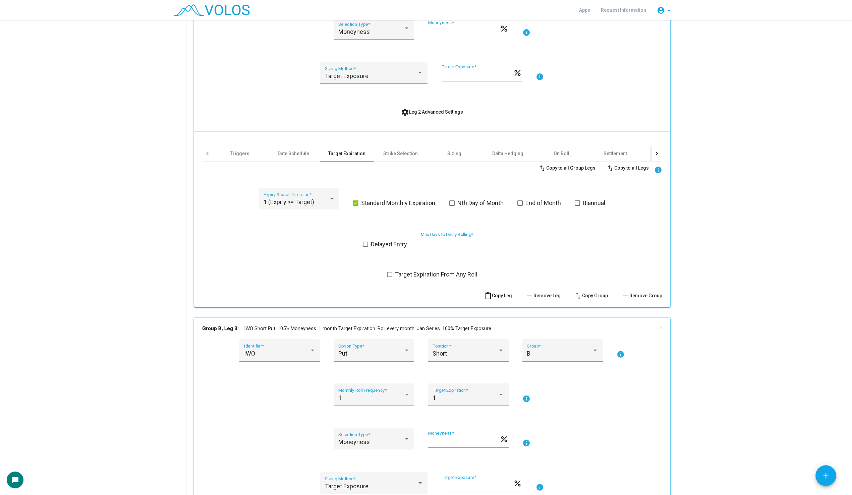
scroll to position [477, 0]
click at [530, 202] on span "End of Month" at bounding box center [543, 204] width 36 height 8
click at [313, 197] on div "1 (Expiry >= Target) Expiry Search Direction *" at bounding box center [299, 202] width 71 height 18
click at [291, 254] on div at bounding box center [426, 247] width 852 height 495
click at [415, 156] on div "Strike Selection" at bounding box center [400, 154] width 35 height 7
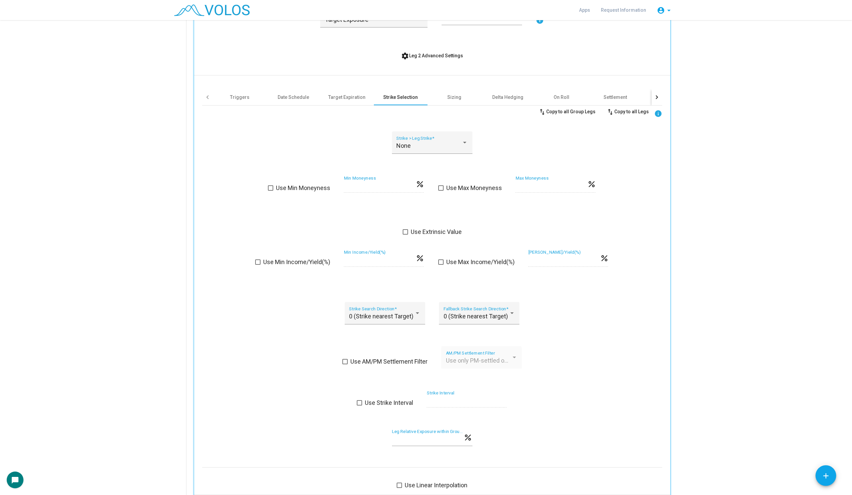
scroll to position [540, 0]
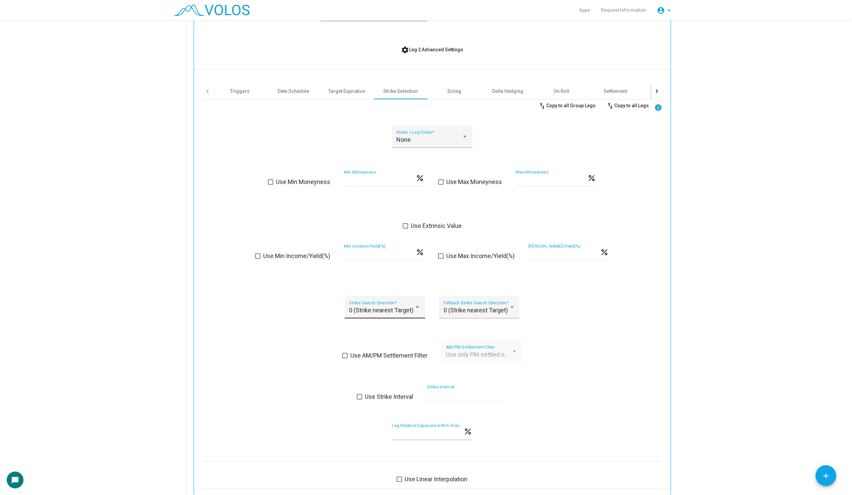
click at [373, 309] on span "0 (Strike nearest Target)" at bounding box center [381, 310] width 64 height 7
click at [320, 317] on div at bounding box center [426, 247] width 852 height 495
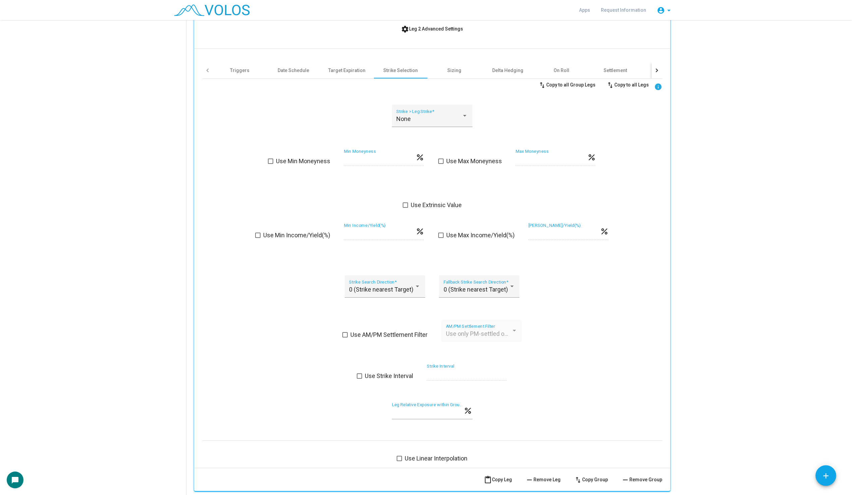
scroll to position [571, 0]
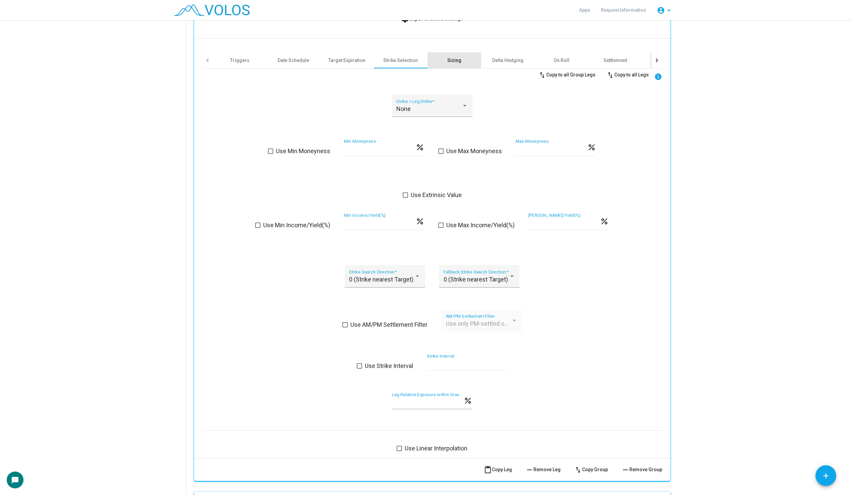
click at [460, 64] on div "Sizing" at bounding box center [454, 60] width 54 height 16
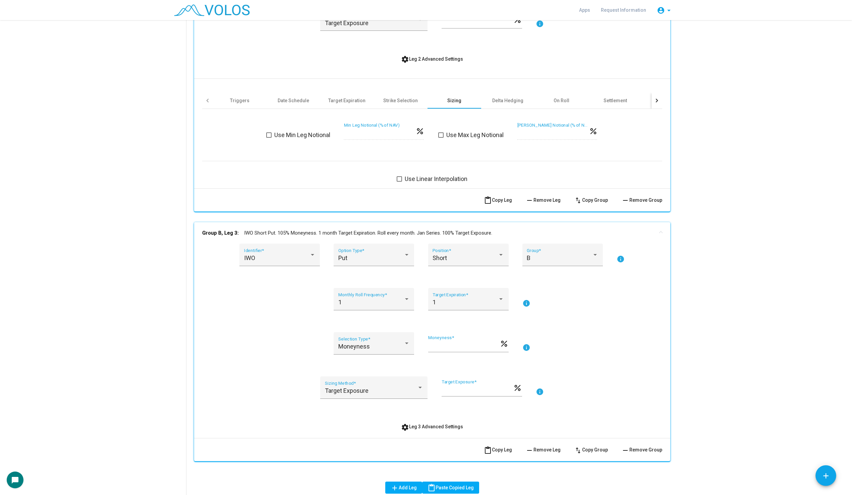
scroll to position [527, 0]
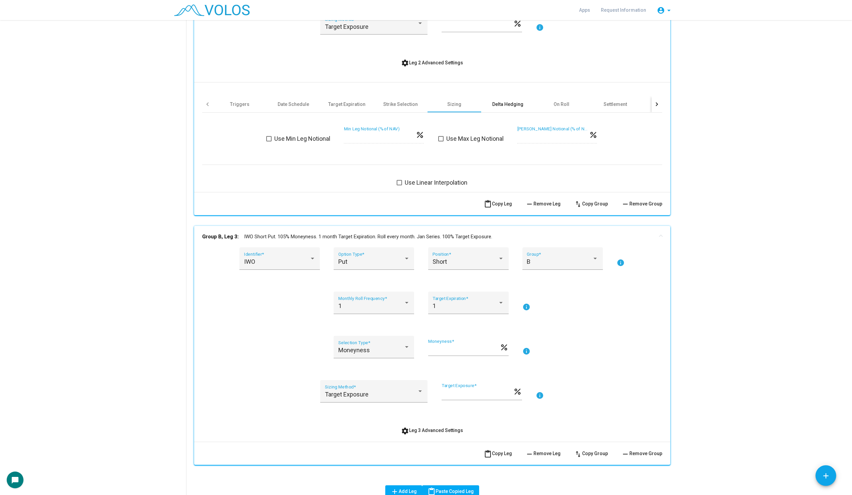
click at [508, 101] on div "Delta Hedging" at bounding box center [507, 104] width 31 height 7
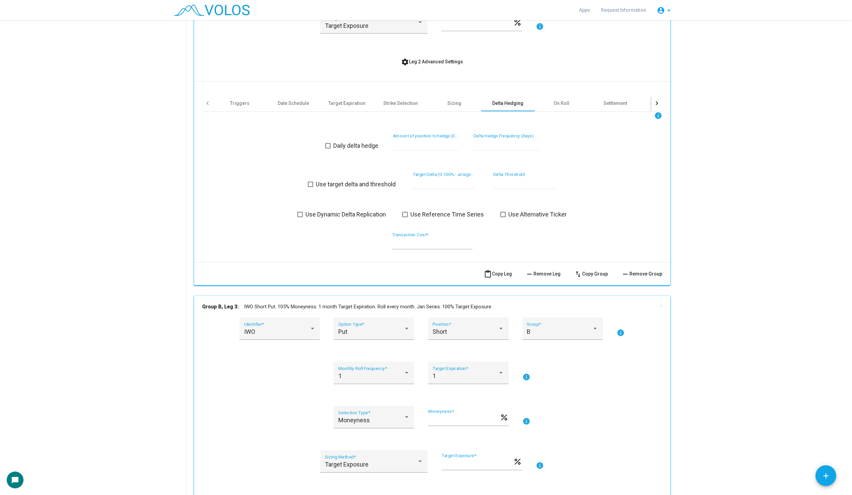
scroll to position [527, 0]
click at [328, 147] on span at bounding box center [327, 147] width 5 height 5
click at [299, 215] on span at bounding box center [299, 215] width 5 height 5
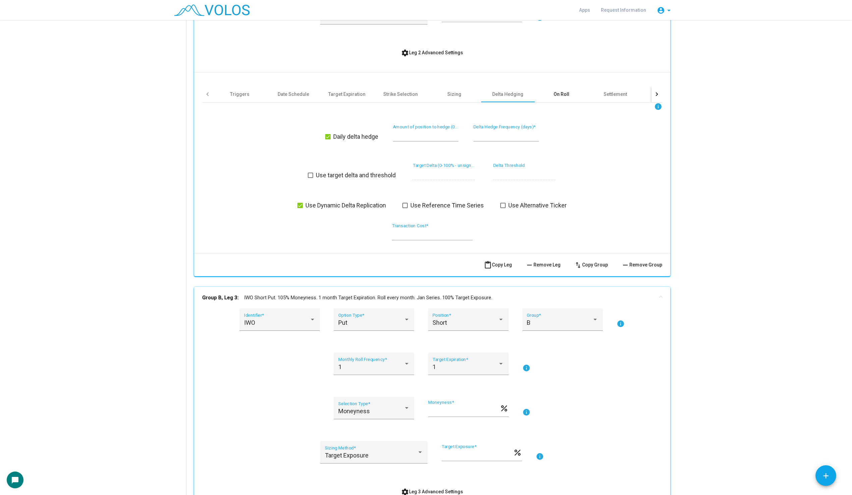
click at [570, 92] on div "On Roll" at bounding box center [562, 94] width 54 height 16
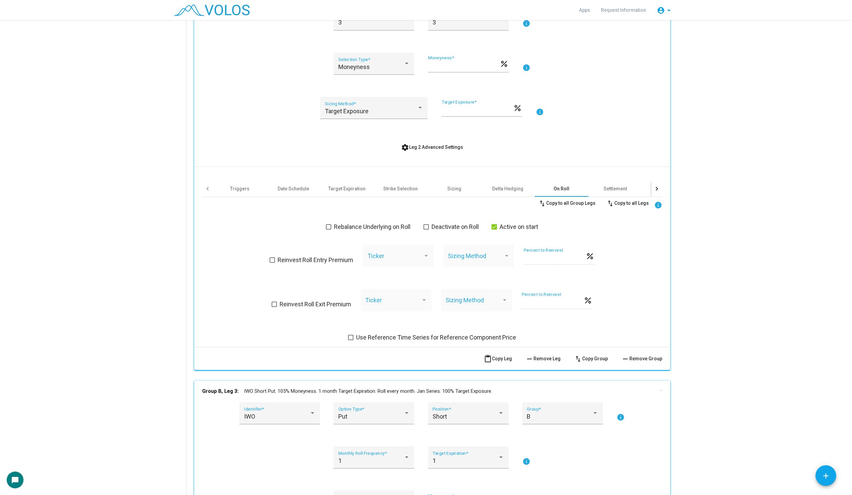
scroll to position [442, 0]
click at [460, 186] on div "Sizing" at bounding box center [454, 189] width 14 height 7
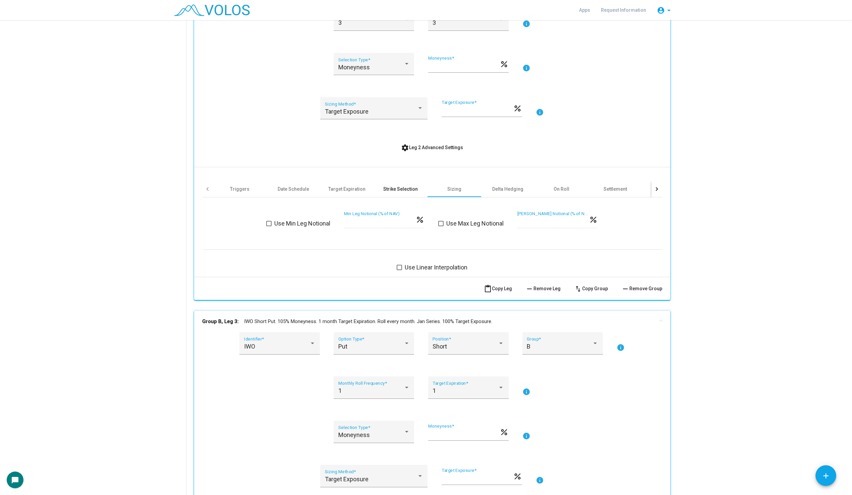
click at [412, 191] on div "Strike Selection" at bounding box center [400, 189] width 35 height 7
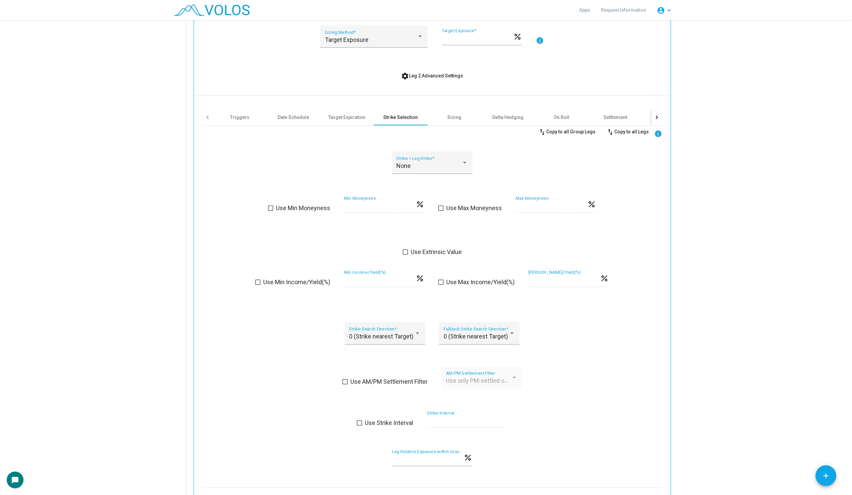
scroll to position [507, 0]
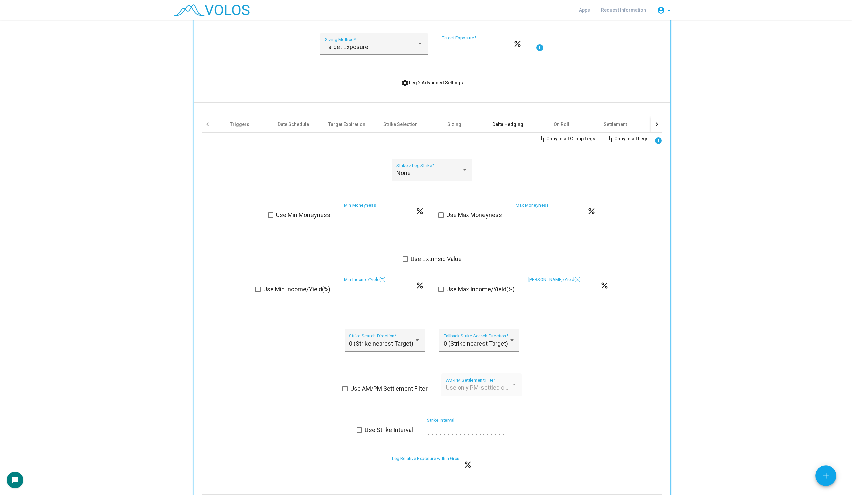
click at [509, 121] on div "Delta Hedging" at bounding box center [507, 124] width 31 height 7
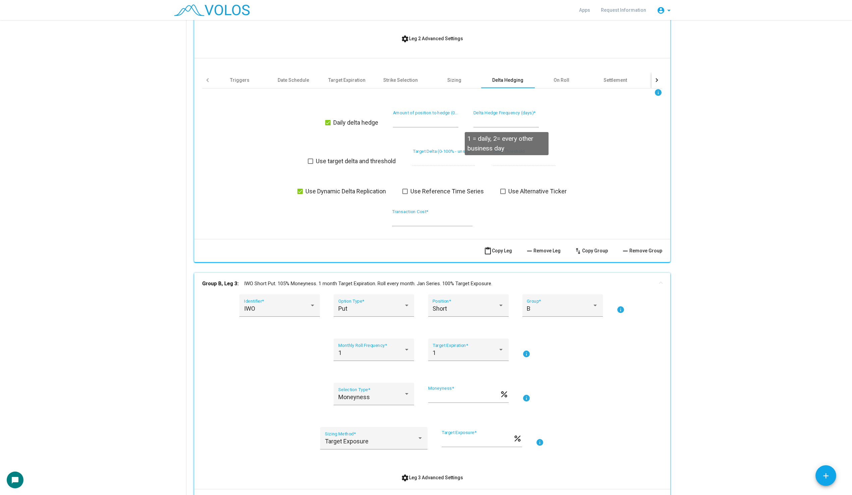
scroll to position [553, 0]
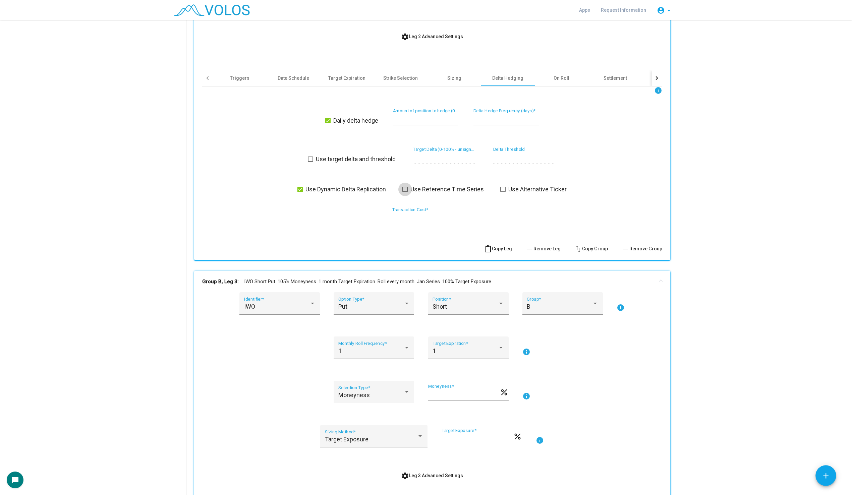
click at [407, 190] on span at bounding box center [404, 189] width 5 height 5
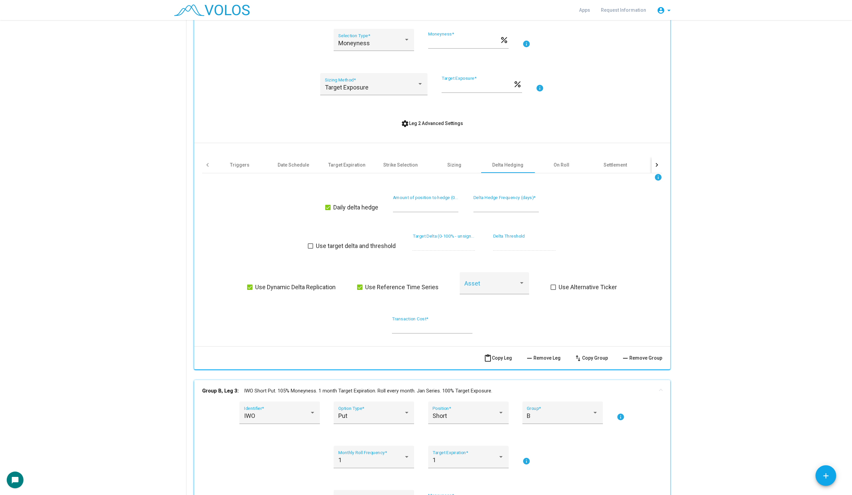
scroll to position [468, 0]
click at [551, 167] on div "On Roll" at bounding box center [562, 163] width 54 height 16
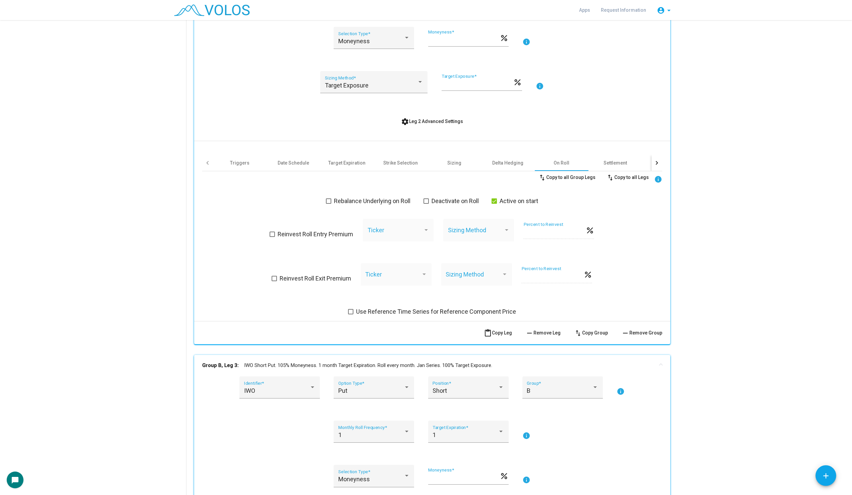
click at [352, 312] on span at bounding box center [350, 311] width 5 height 5
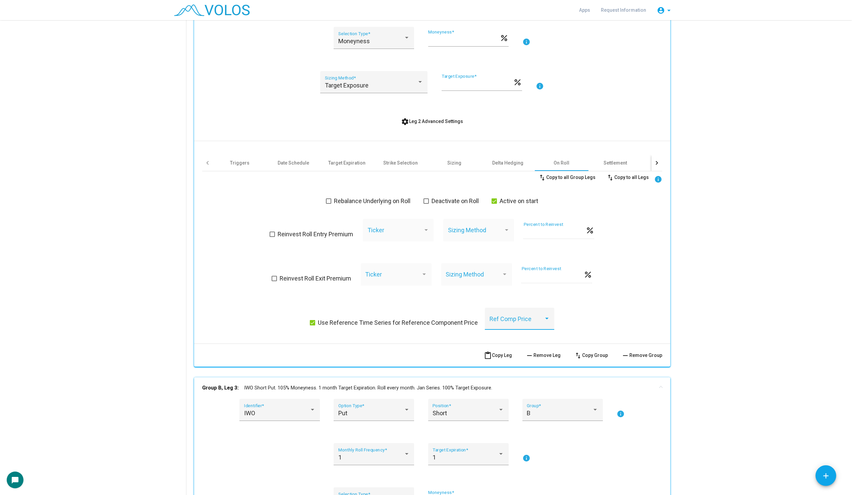
click at [545, 323] on div at bounding box center [520, 322] width 60 height 7
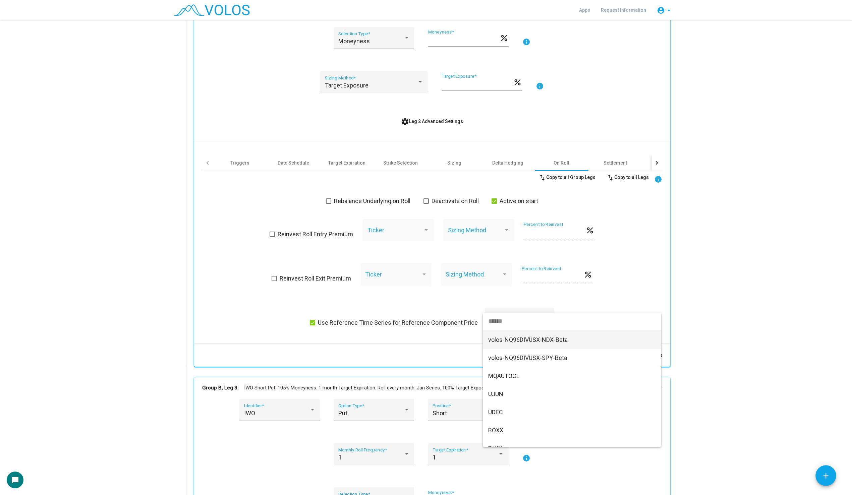
click at [420, 321] on div at bounding box center [426, 247] width 852 height 495
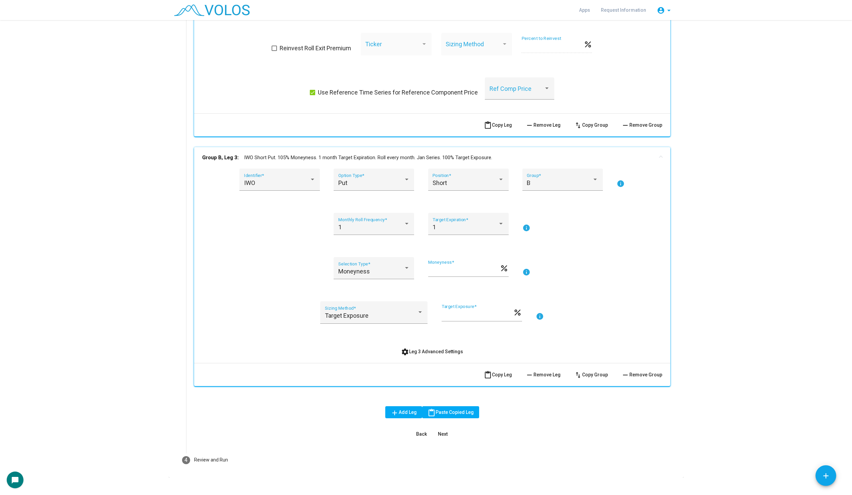
scroll to position [707, 0]
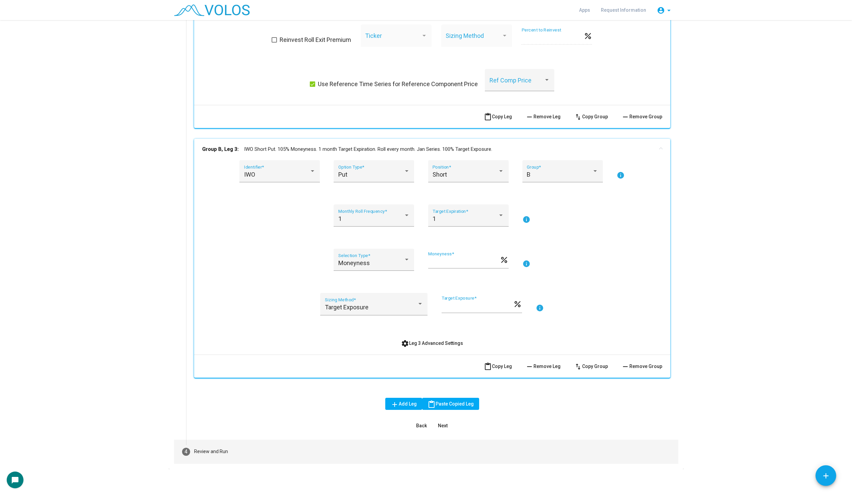
click at [199, 444] on mat-step-header "4 Review and Run" at bounding box center [426, 452] width 504 height 24
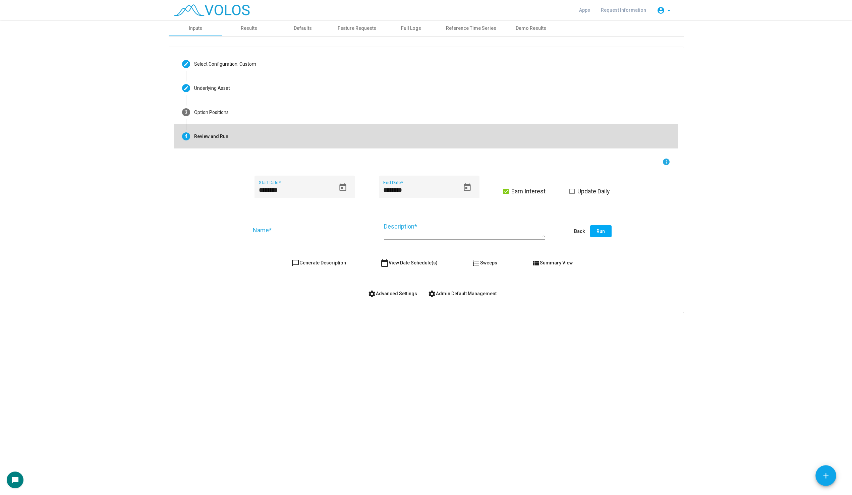
scroll to position [0, 0]
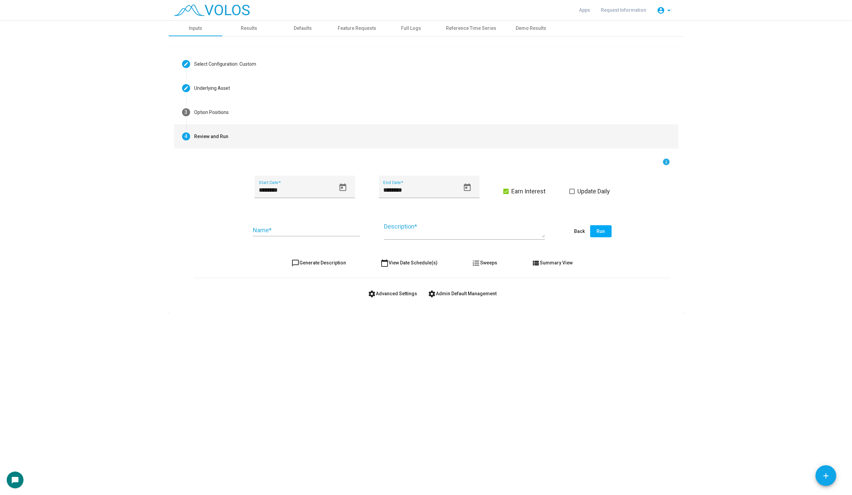
click at [386, 292] on span "settings Advanced Settings" at bounding box center [392, 293] width 49 height 5
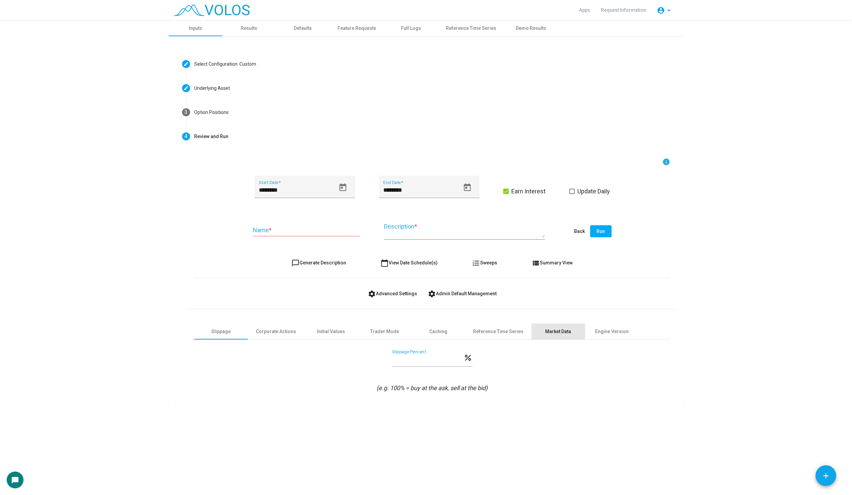
click at [557, 327] on div "Market Data" at bounding box center [558, 332] width 54 height 16
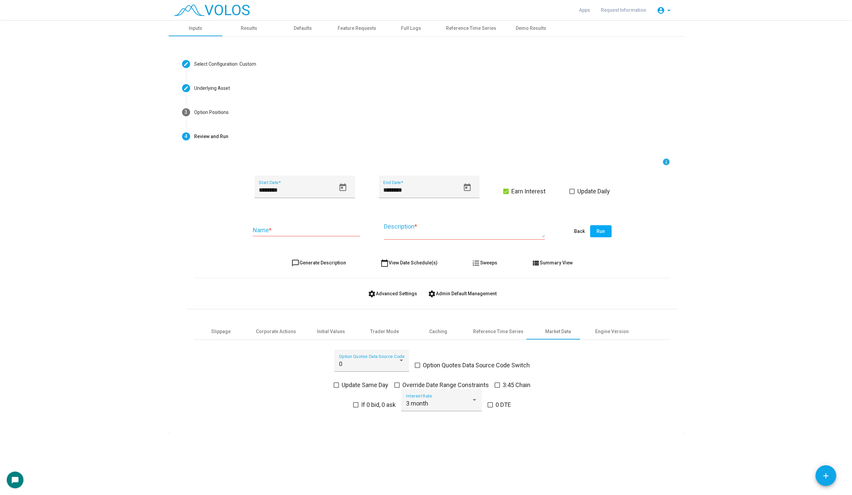
click at [419, 364] on span at bounding box center [417, 365] width 5 height 5
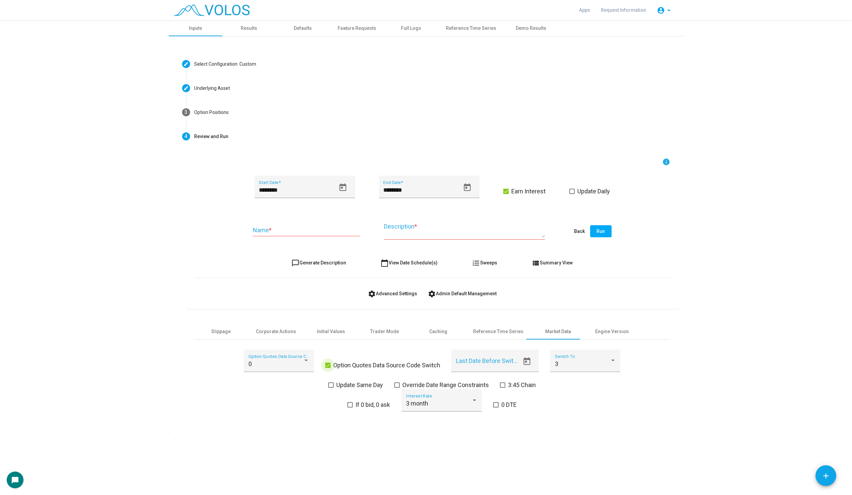
click at [332, 364] on label "Option Quotes Data Source Code Switch" at bounding box center [382, 365] width 115 height 8
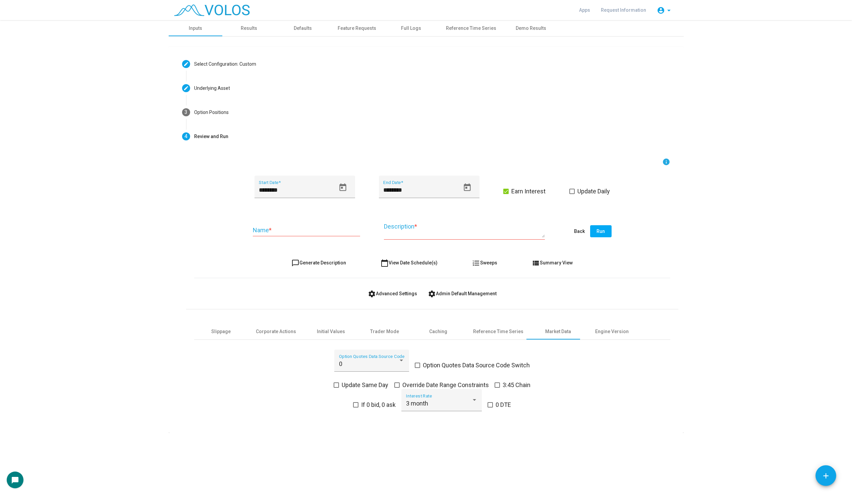
click at [501, 385] on label "3:45 Chain" at bounding box center [513, 385] width 36 height 8
click at [337, 385] on span at bounding box center [336, 385] width 5 height 5
click at [354, 402] on span at bounding box center [355, 404] width 5 height 5
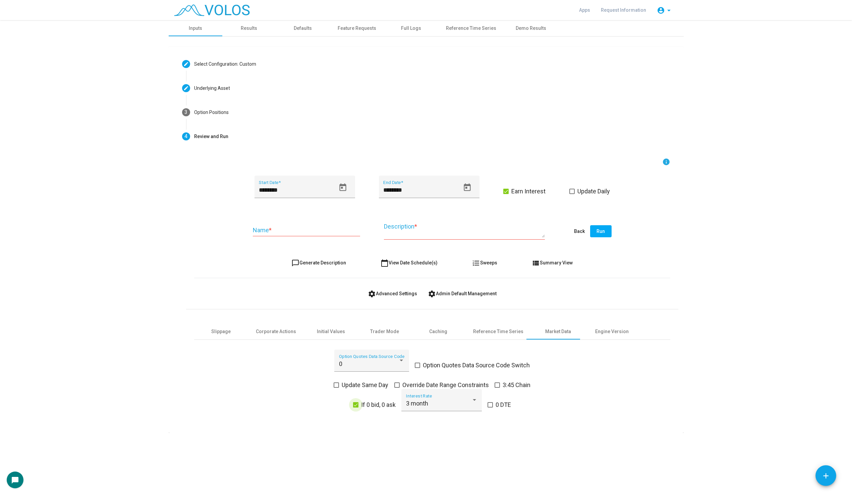
click at [354, 402] on span at bounding box center [355, 404] width 5 height 5
click at [205, 11] on img at bounding box center [212, 10] width 76 height 12
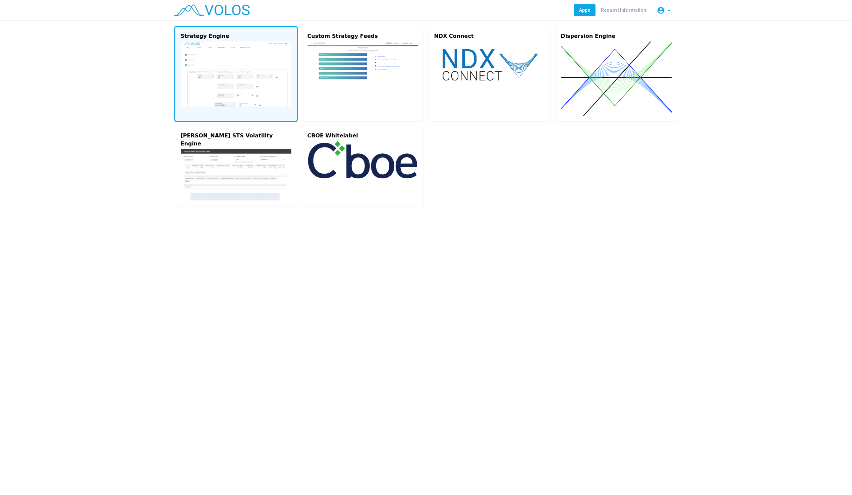
click at [240, 92] on img at bounding box center [236, 74] width 111 height 65
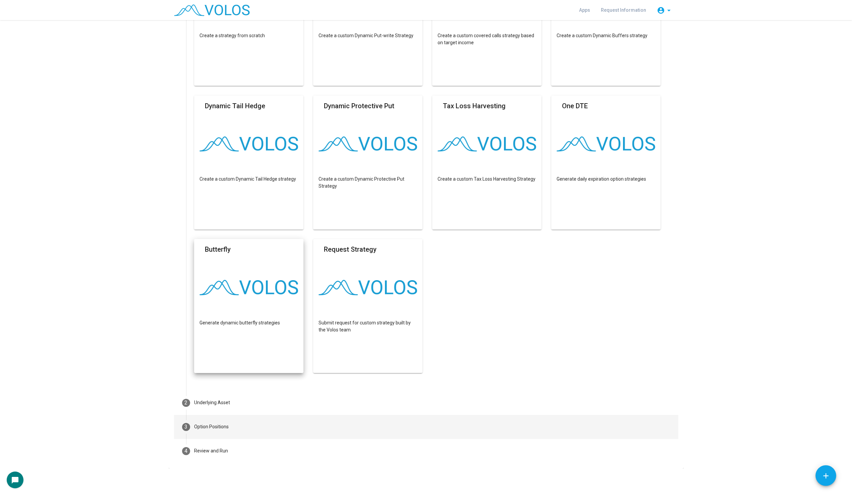
scroll to position [125, 0]
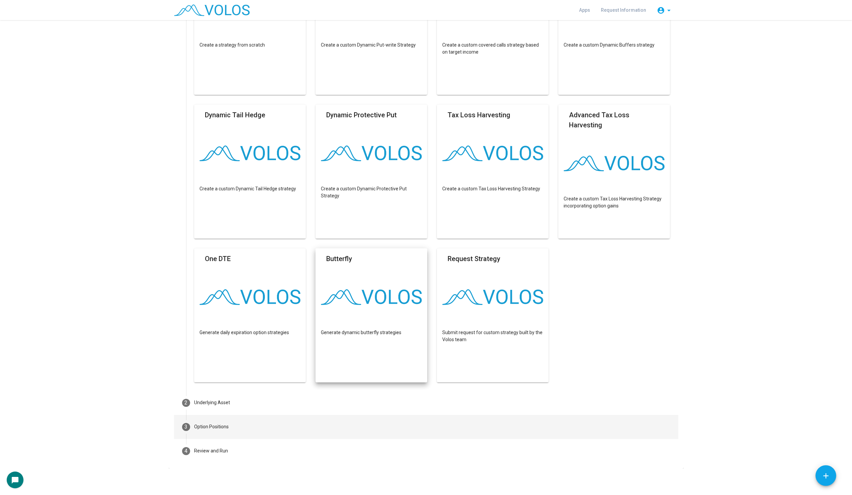
click at [233, 422] on mat-step-header "3 Option Positions" at bounding box center [426, 427] width 504 height 24
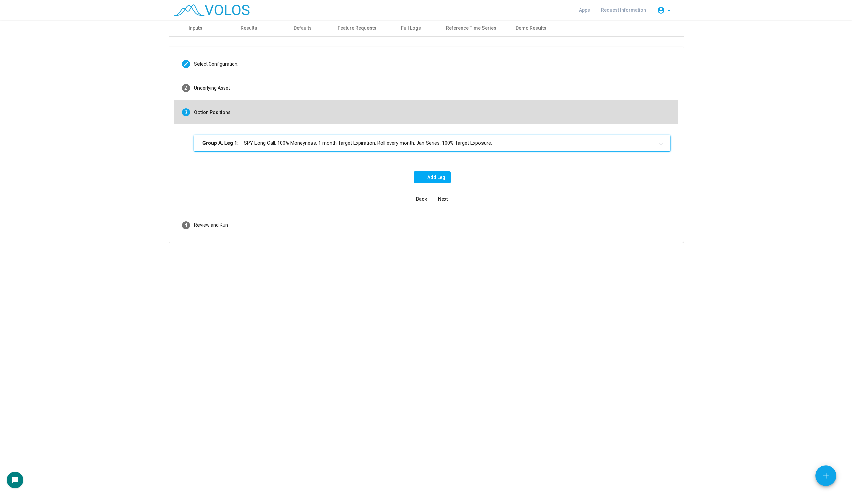
scroll to position [0, 0]
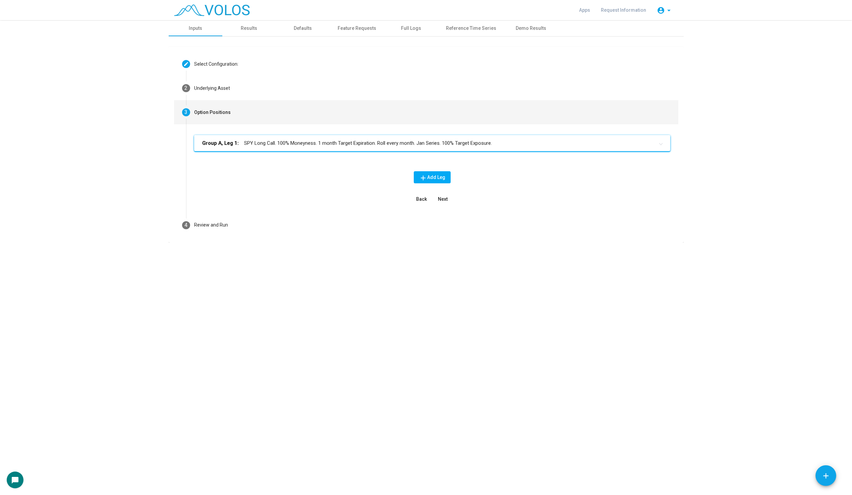
click at [344, 140] on mat-panel-title "Group A, Leg 1: SPY Long Call. 100% Moneyness. 1 month Target Expiration. Roll …" at bounding box center [428, 143] width 452 height 8
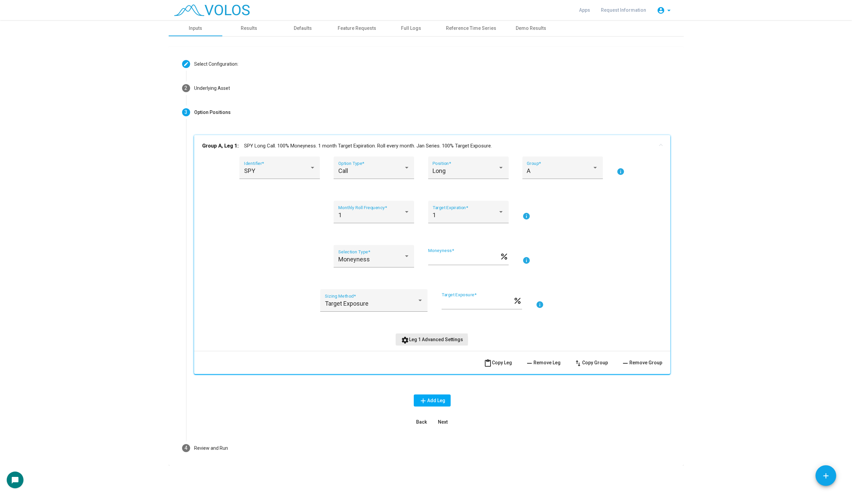
click at [418, 340] on span "settings Leg 1 Advanced Settings" at bounding box center [432, 339] width 62 height 5
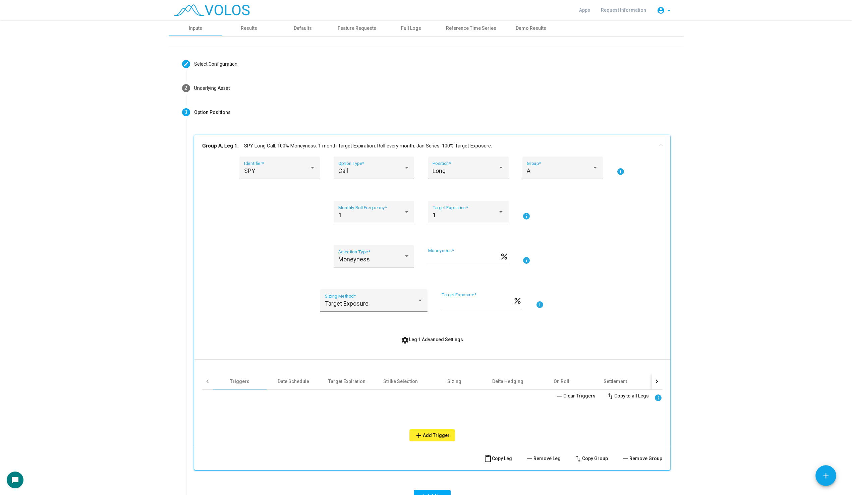
scroll to position [93, 0]
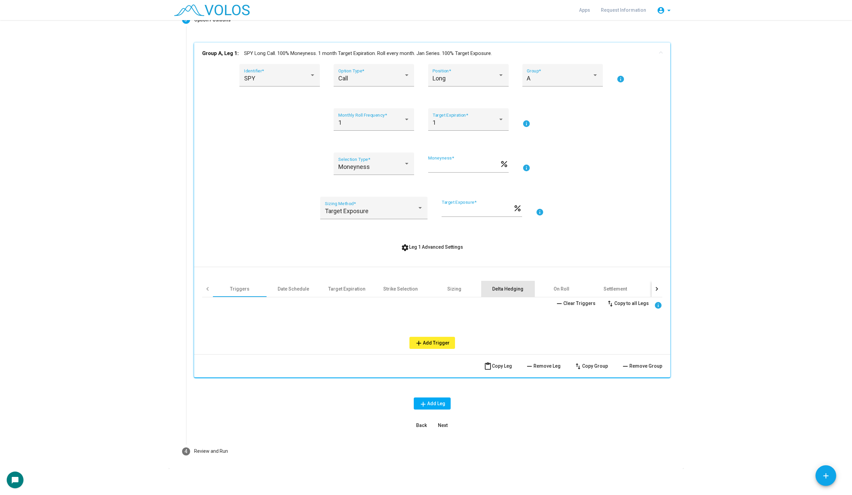
click at [506, 294] on div "Delta Hedging" at bounding box center [508, 289] width 54 height 16
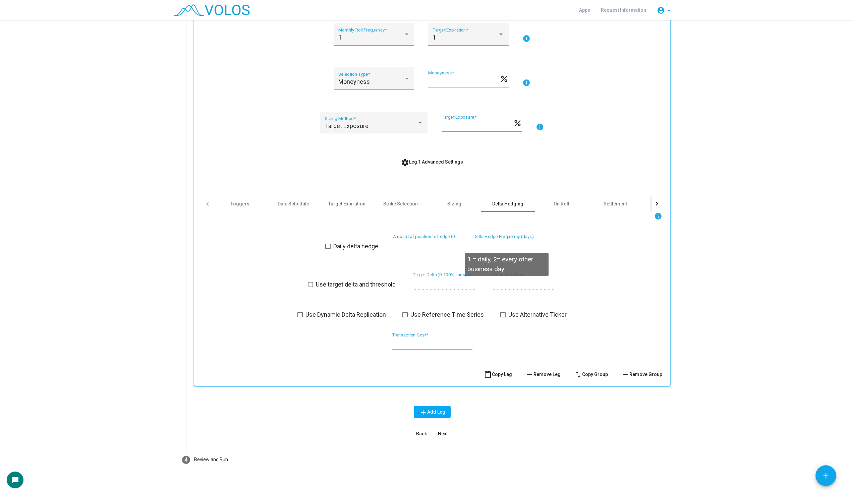
scroll to position [186, 0]
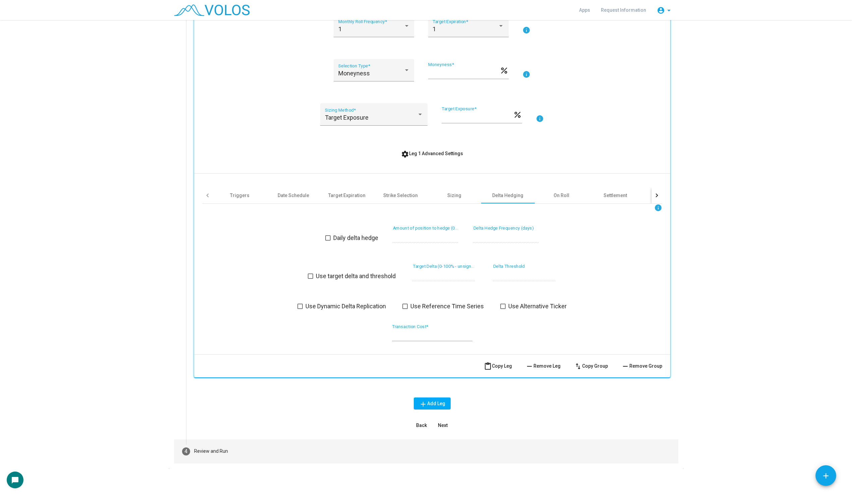
click at [196, 444] on div "Review and Run" at bounding box center [211, 451] width 34 height 7
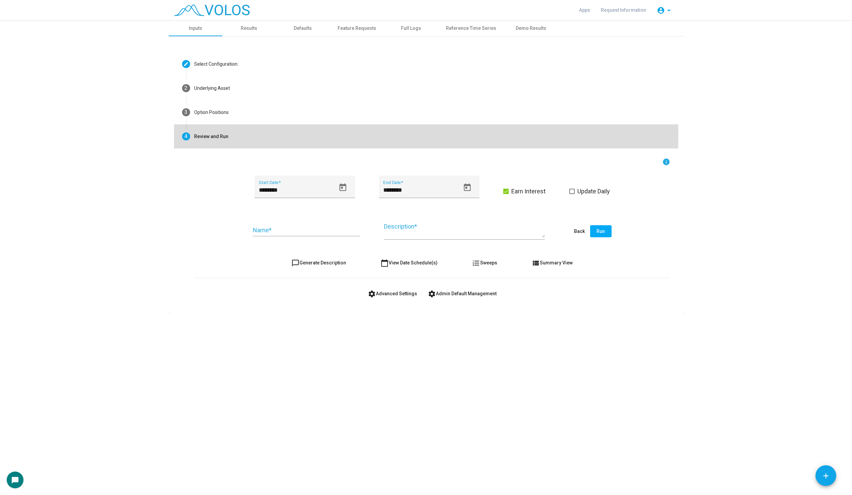
scroll to position [0, 0]
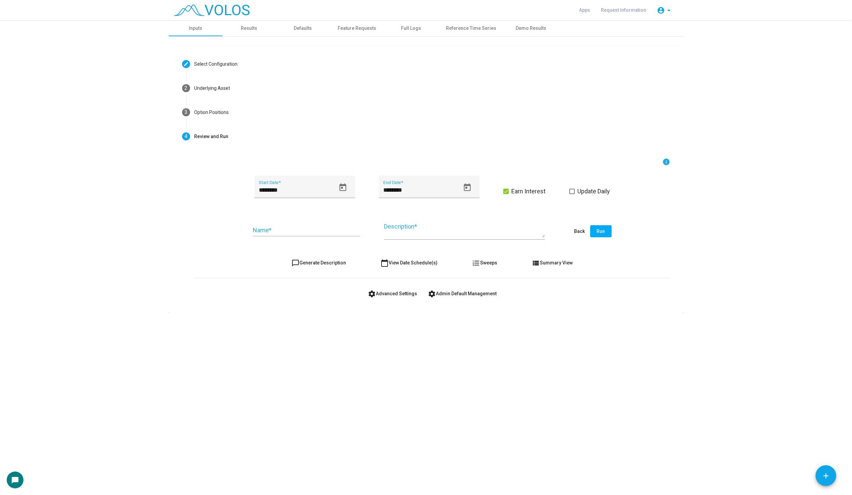
click at [312, 253] on form "info ******** Start Date * ******** End Date * Earn Interest Update Daily Name …" at bounding box center [432, 229] width 476 height 142
click at [312, 262] on span "chat_bubble_outline Generate Description" at bounding box center [318, 262] width 55 height 5
click at [290, 221] on div "Name *" at bounding box center [306, 227] width 107 height 17
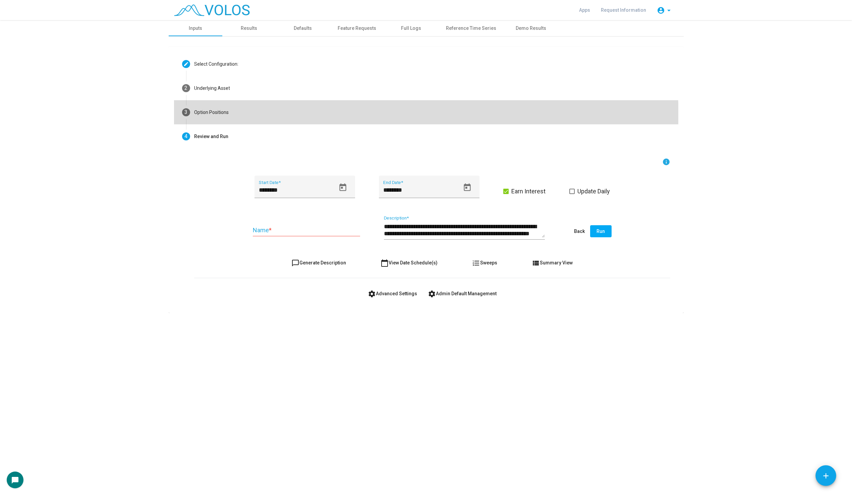
click at [228, 121] on mat-step-header "3 Option Positions" at bounding box center [426, 112] width 504 height 24
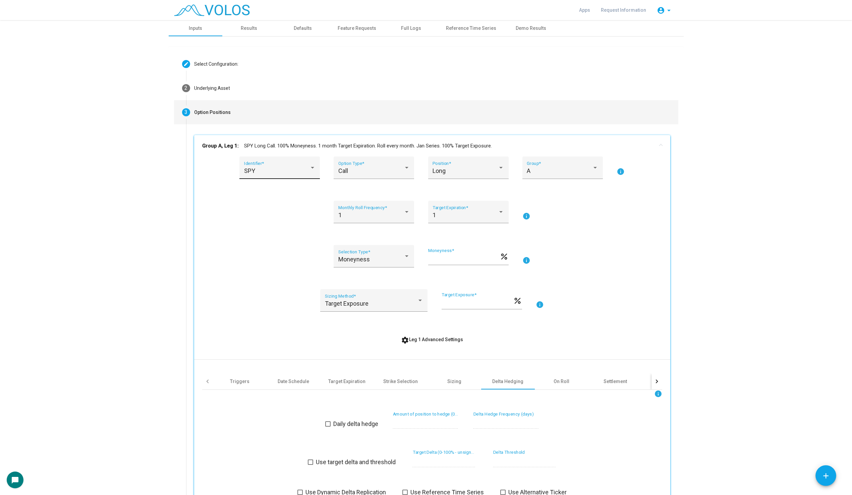
click at [279, 157] on div "SPY Identifier *" at bounding box center [279, 168] width 80 height 22
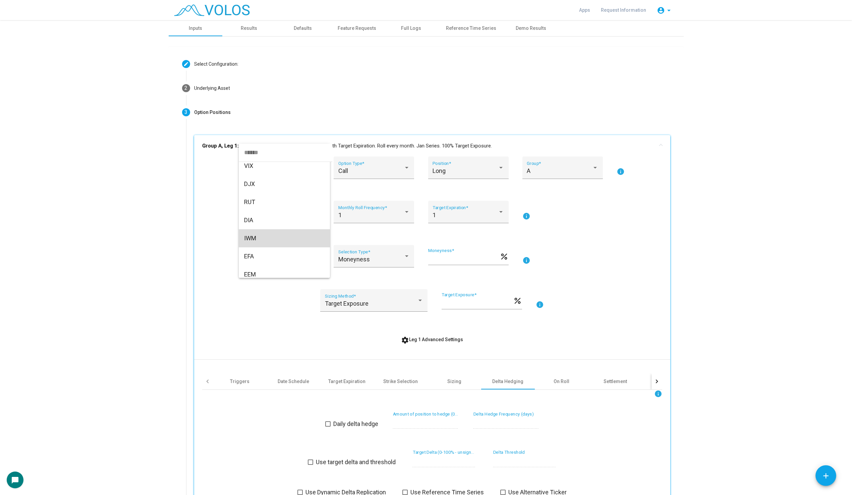
click at [262, 234] on span "IWM" at bounding box center [284, 238] width 80 height 18
click at [240, 145] on mat-panel-title "Group A, Leg 1: IWM Long Call. 100% Moneyness. 1 month Target Expiration. Roll …" at bounding box center [428, 146] width 452 height 8
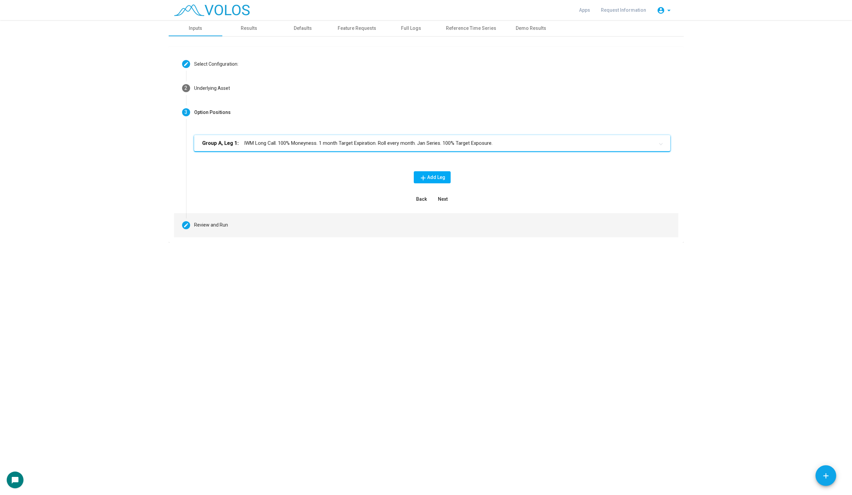
click at [222, 217] on mat-step-header "Editable create Review and Run" at bounding box center [426, 225] width 504 height 24
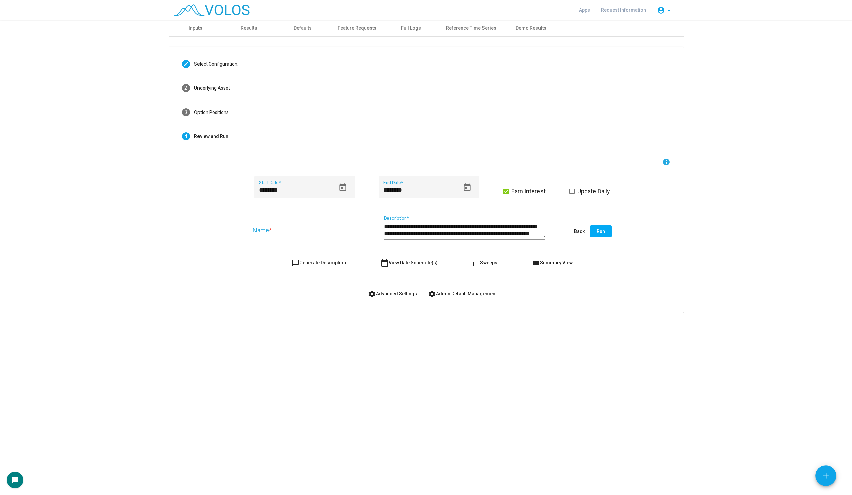
click at [315, 256] on form "**********" at bounding box center [432, 229] width 476 height 142
click at [312, 263] on span "chat_bubble_outline Generate Description" at bounding box center [318, 262] width 55 height 5
type textarea "**********"
click at [286, 226] on div "Name *" at bounding box center [306, 227] width 107 height 17
type input "**********"
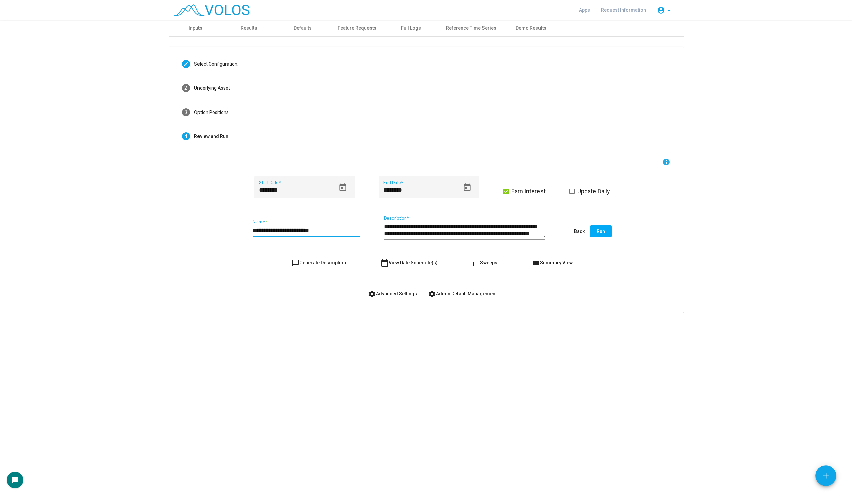
click at [321, 262] on span "chat_bubble_outline Generate Description" at bounding box center [318, 262] width 55 height 5
click at [340, 188] on icon "Open calendar" at bounding box center [342, 187] width 7 height 8
click at [271, 211] on span "[DATE]" at bounding box center [268, 212] width 14 height 5
click at [293, 301] on div "2022" at bounding box center [291, 300] width 21 height 12
click at [337, 265] on div "AUG" at bounding box center [338, 260] width 21 height 12
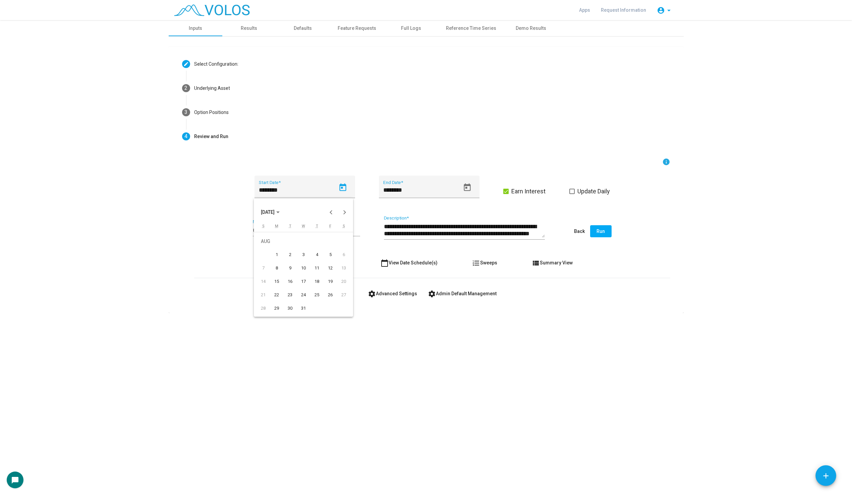
click at [304, 308] on div "31" at bounding box center [303, 308] width 12 height 12
type input "*********"
click at [321, 257] on button "chat_bubble_outline Generate Description" at bounding box center [318, 263] width 65 height 12
click at [347, 230] on input "**********" at bounding box center [306, 230] width 107 height 7
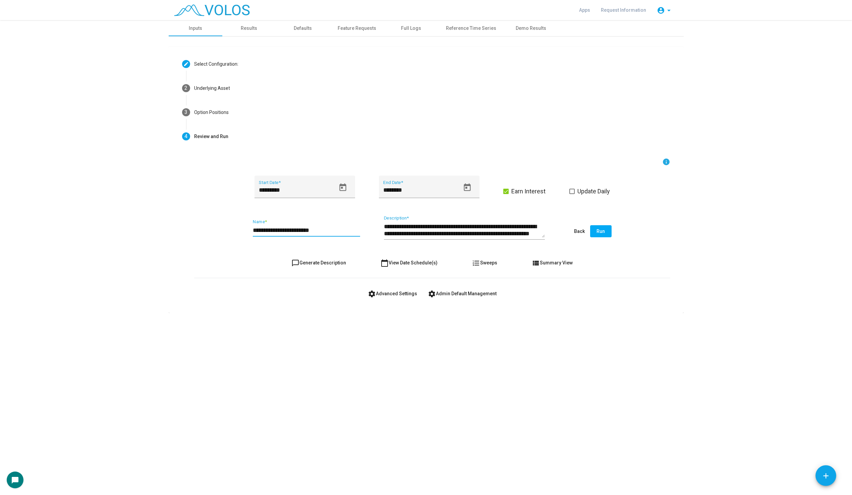
click at [378, 293] on span "settings Advanced Settings" at bounding box center [392, 293] width 49 height 5
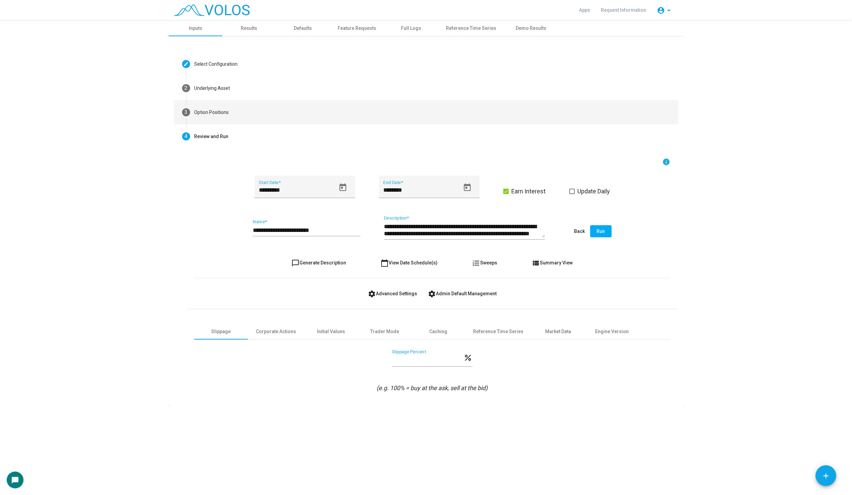
click at [226, 121] on mat-step-header "3 Option Positions" at bounding box center [426, 112] width 504 height 24
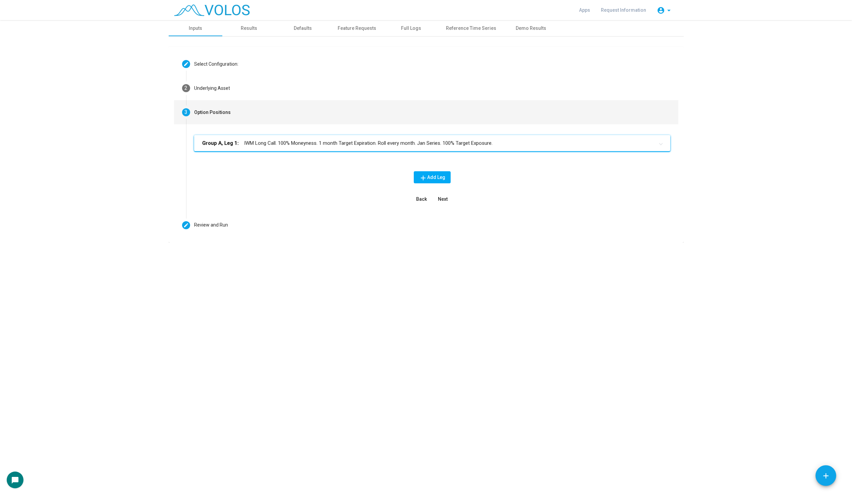
click at [279, 148] on mat-expansion-panel-header "Group A, Leg 1: IWM Long Call. 100% Moneyness. 1 month Target Expiration. Roll …" at bounding box center [432, 143] width 476 height 16
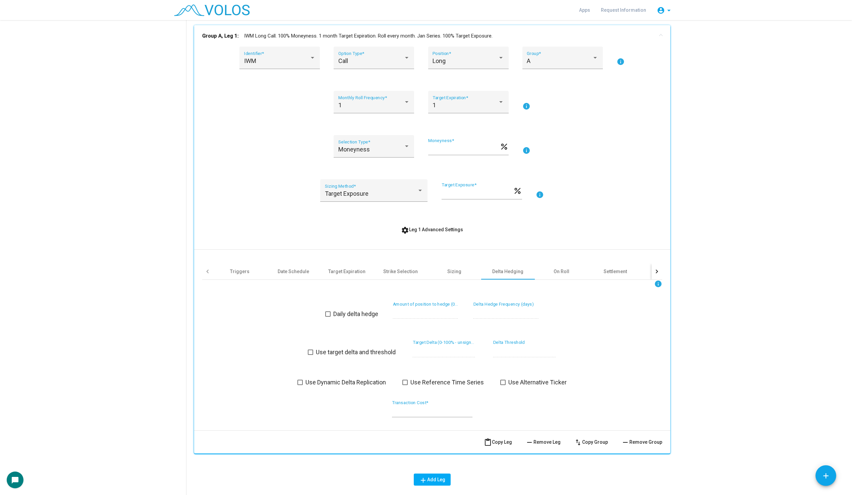
scroll to position [112, 0]
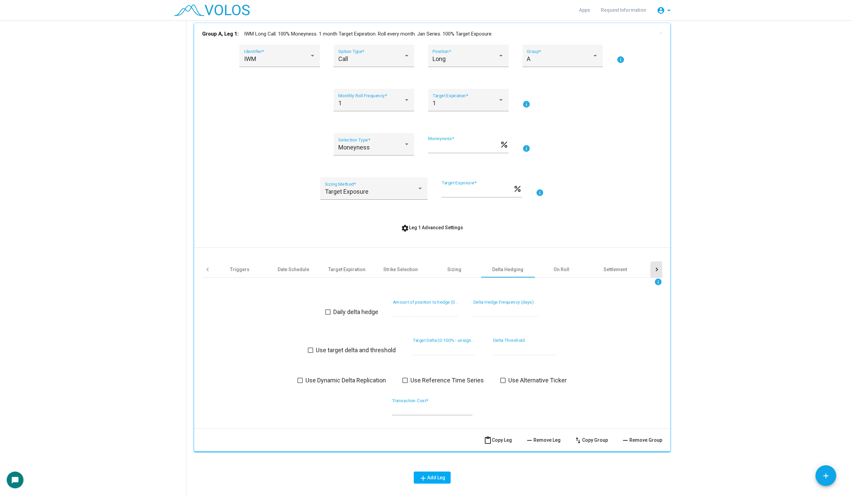
click at [659, 271] on div at bounding box center [656, 270] width 11 height 16
click at [517, 264] on div "Other" at bounding box center [523, 270] width 54 height 16
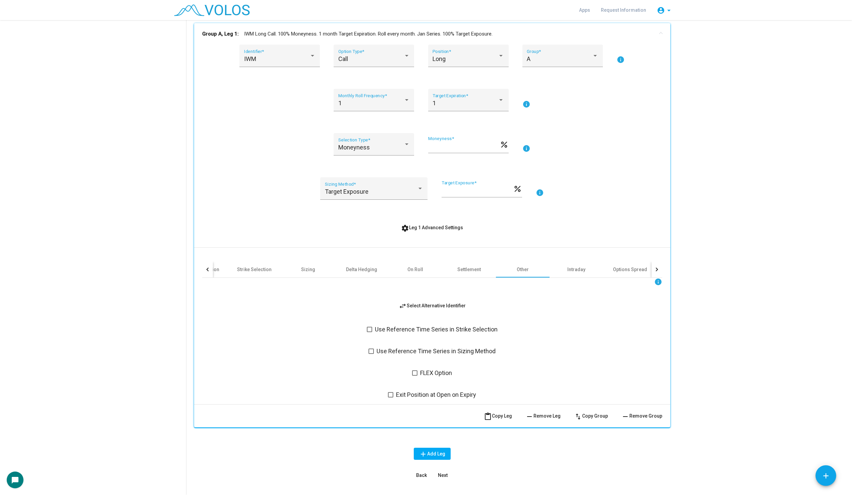
click at [370, 330] on span at bounding box center [369, 329] width 5 height 5
click at [370, 350] on span at bounding box center [370, 351] width 5 height 5
click at [421, 224] on button "settings Leg 1 Advanced Settings" at bounding box center [432, 228] width 73 height 12
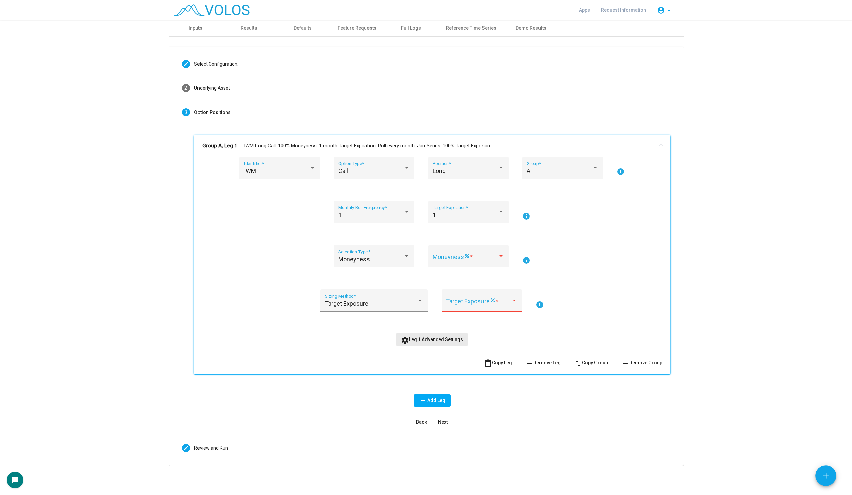
scroll to position [0, 0]
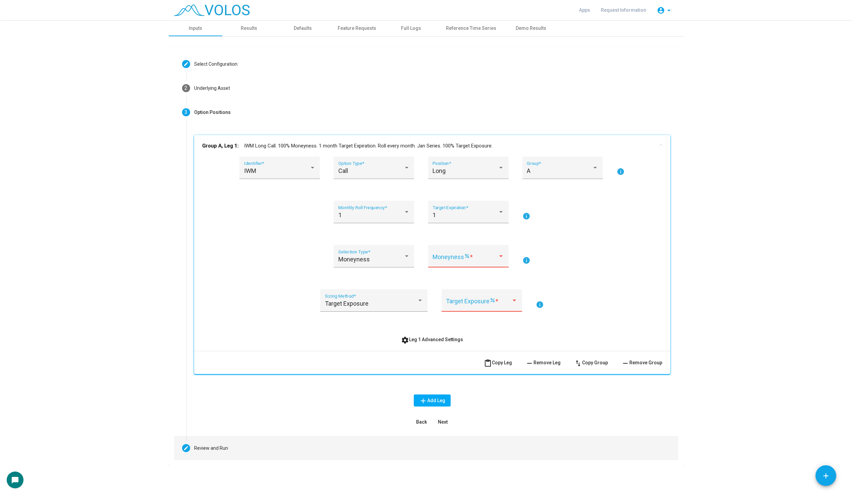
click at [193, 444] on mat-step-header "Editable create Review and Run" at bounding box center [426, 448] width 504 height 24
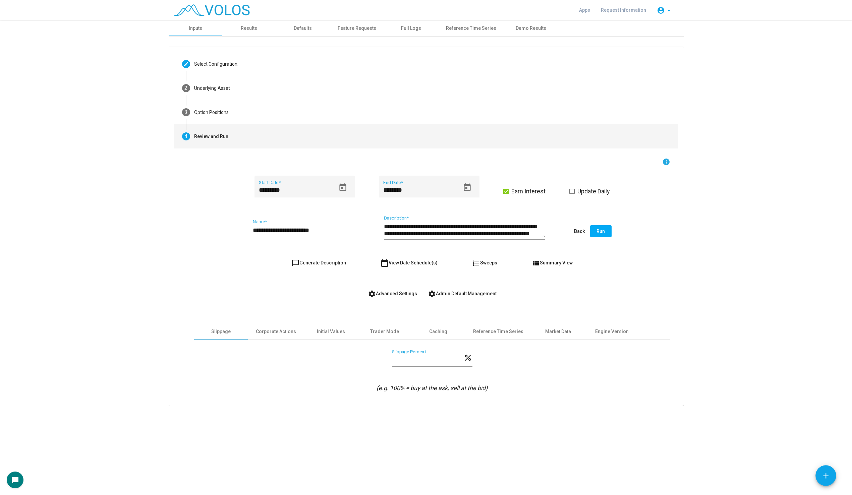
click at [517, 189] on span "Earn Interest" at bounding box center [528, 191] width 34 height 8
click at [572, 192] on span at bounding box center [571, 191] width 5 height 5
drag, startPoint x: 408, startPoint y: 360, endPoint x: 374, endPoint y: 358, distance: 33.9
click at [375, 359] on div "*** Slippage Percent percent" at bounding box center [432, 362] width 476 height 25
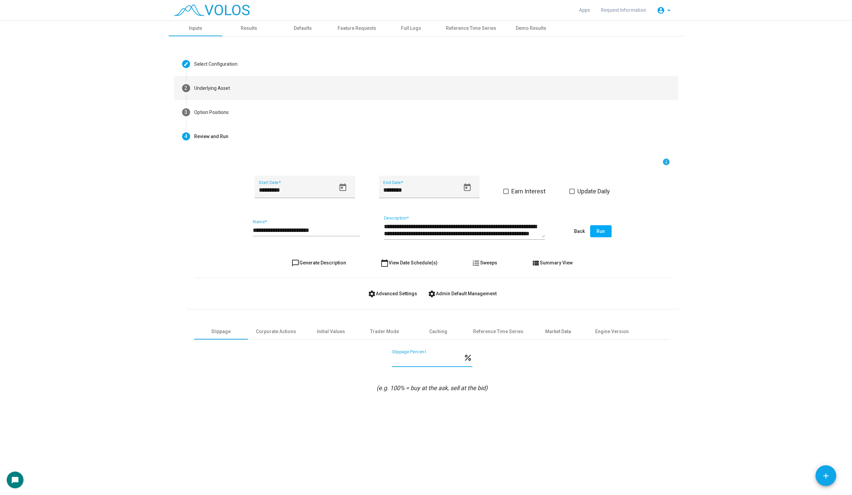
type input "*"
click at [235, 96] on mat-step-header "2 Underlying Asset" at bounding box center [426, 88] width 504 height 24
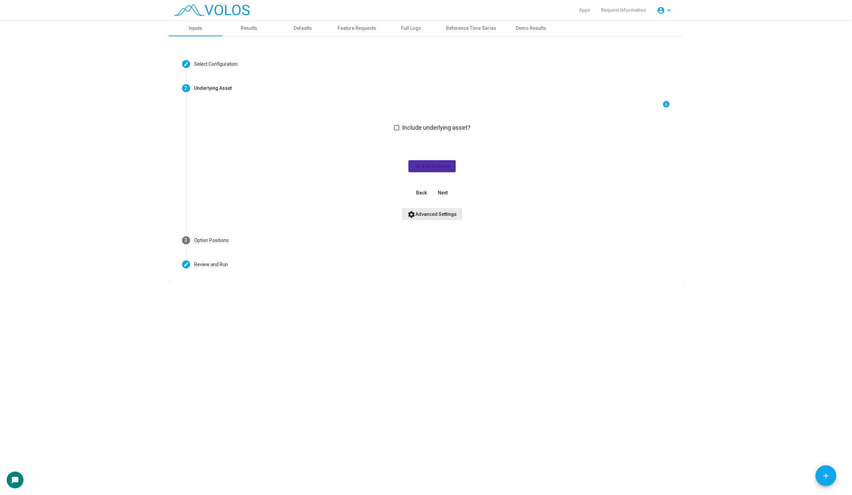
click at [426, 208] on button "settings Advanced Settings" at bounding box center [432, 214] width 60 height 12
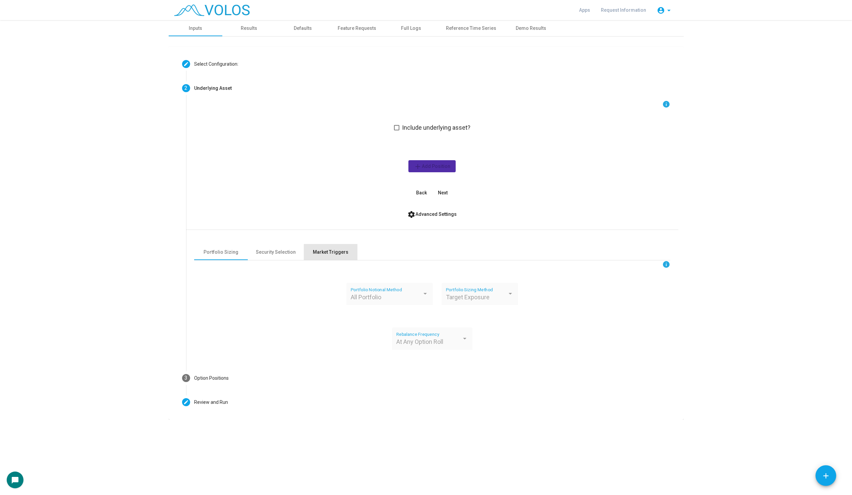
click at [333, 255] on div "Market Triggers" at bounding box center [331, 252] width 36 height 7
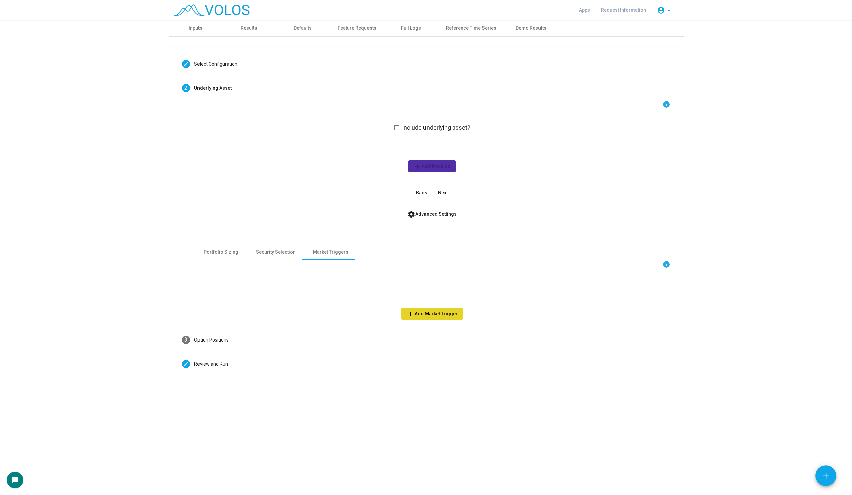
click at [444, 313] on span "add Add Market Trigger" at bounding box center [432, 313] width 51 height 5
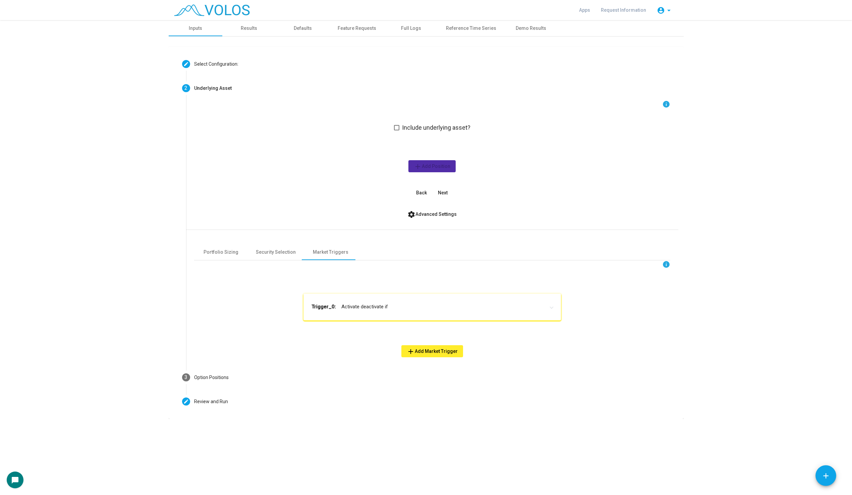
click at [378, 298] on mat-expansion-panel-header "Trigger_0: Activate deactivate if" at bounding box center [431, 307] width 257 height 27
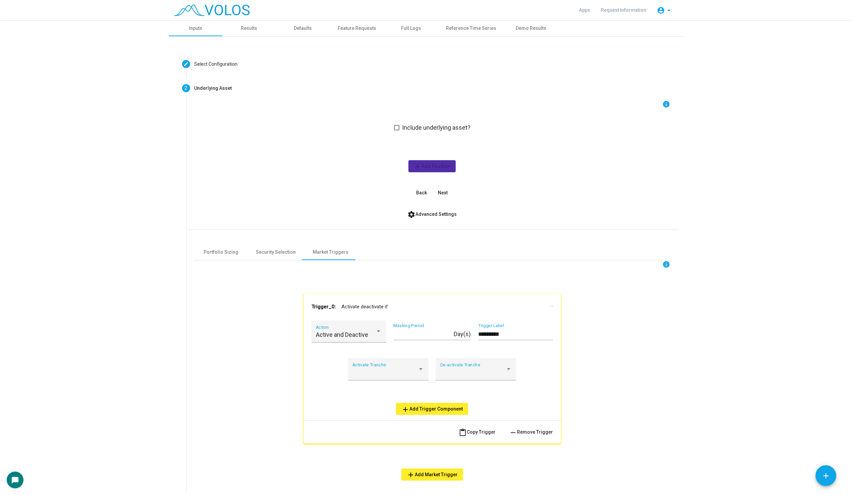
scroll to position [73, 0]
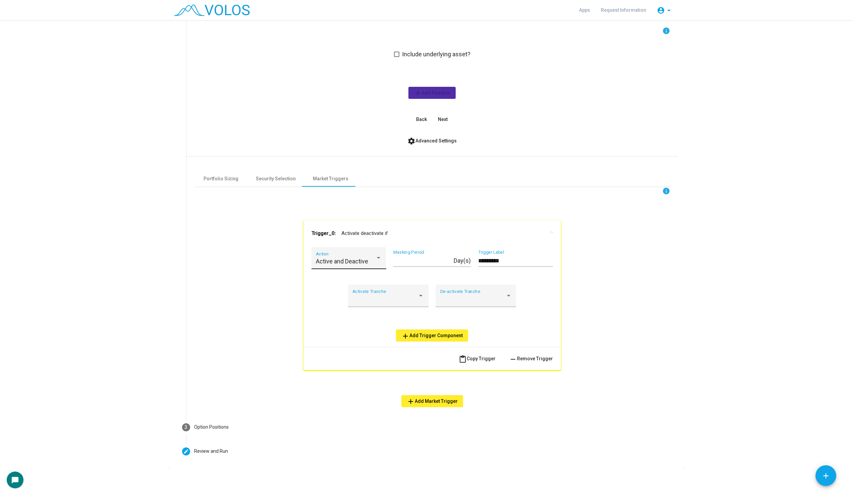
click at [362, 261] on span "Active and Deactive" at bounding box center [342, 261] width 52 height 7
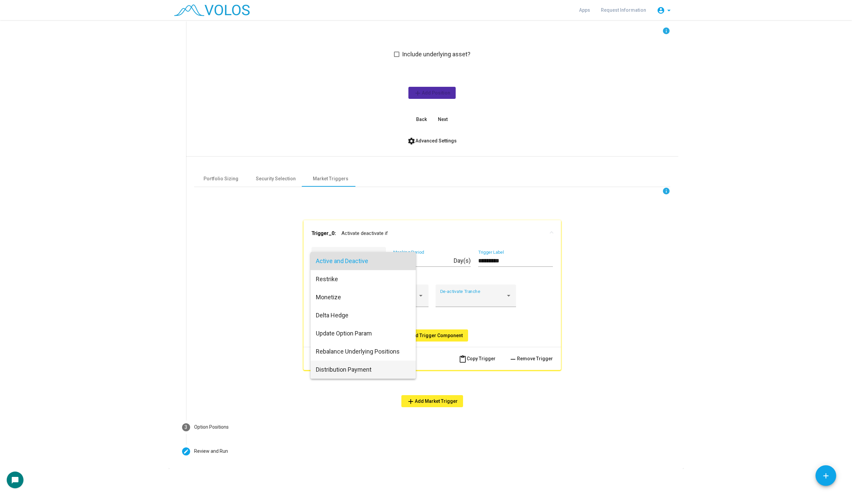
click at [365, 371] on span "Distribution Payment" at bounding box center [363, 370] width 95 height 18
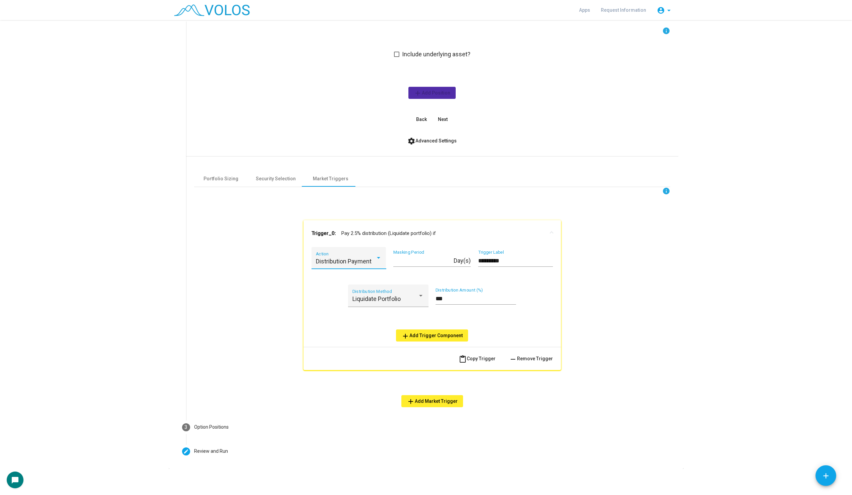
click at [434, 342] on div "Distribution Payment Action * Masking Period Day(s) ********* Trigger Label Liq…" at bounding box center [431, 297] width 257 height 100
click at [433, 338] on span "add Add Trigger Component" at bounding box center [431, 335] width 61 height 5
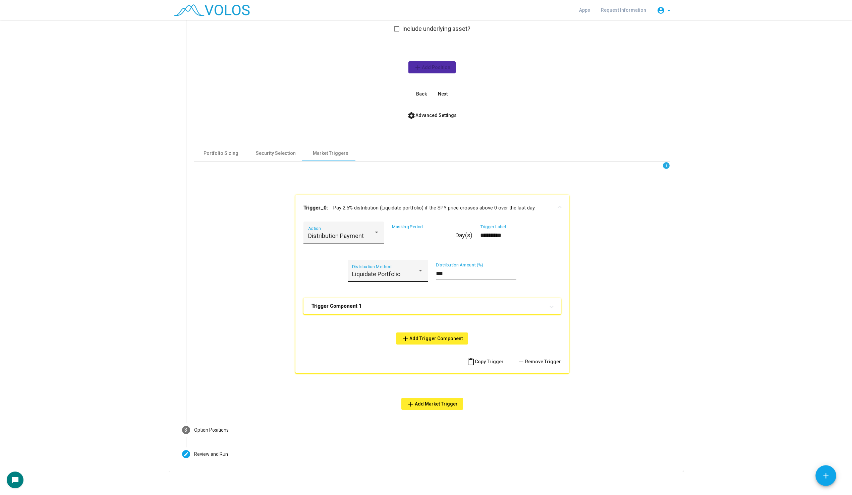
scroll to position [102, 0]
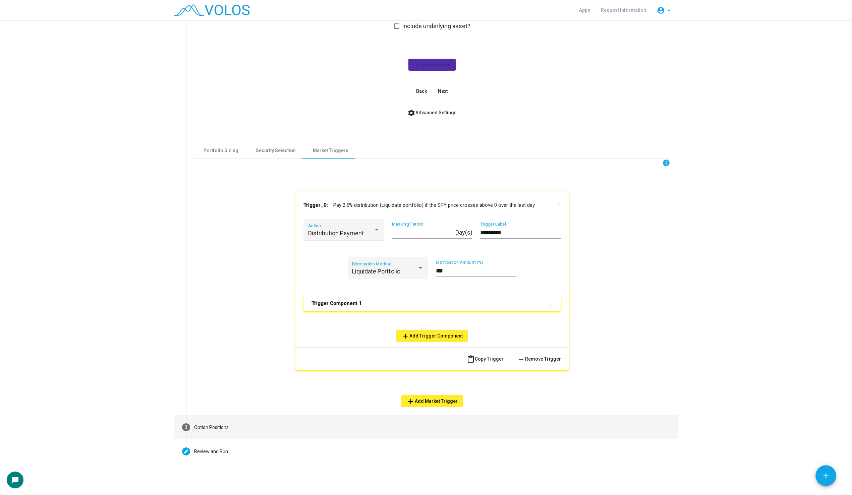
click at [209, 424] on div "Option Positions" at bounding box center [211, 427] width 35 height 7
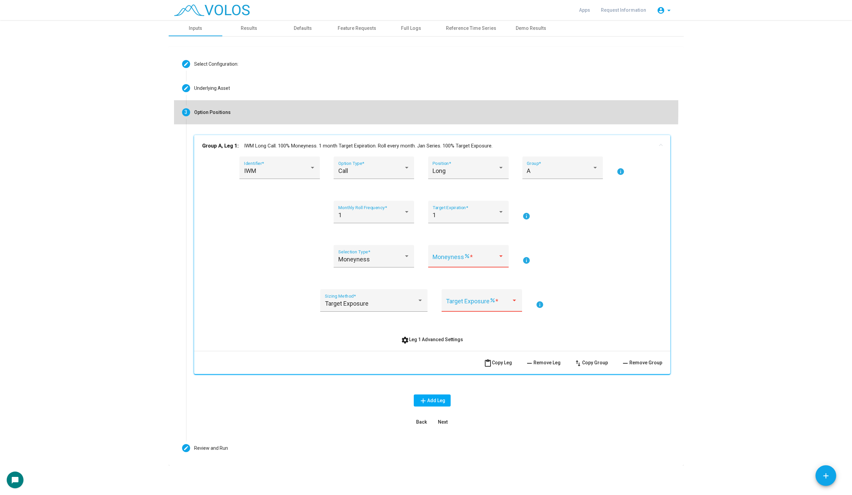
scroll to position [0, 0]
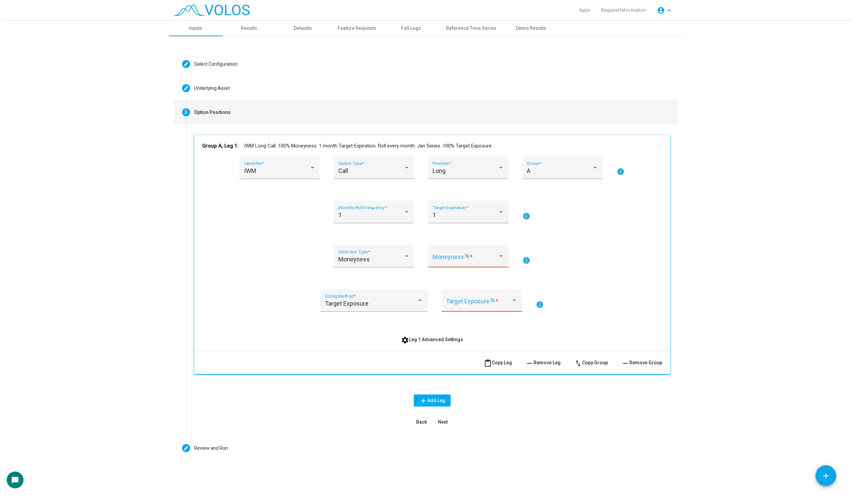
click at [416, 341] on span "settings Leg 1 Advanced Settings" at bounding box center [432, 339] width 62 height 5
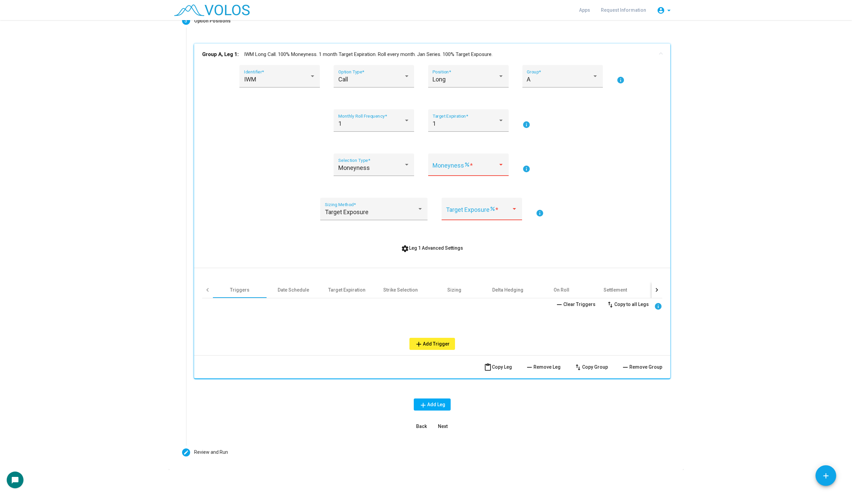
scroll to position [93, 0]
click at [442, 342] on span "add Add Trigger" at bounding box center [432, 342] width 35 height 5
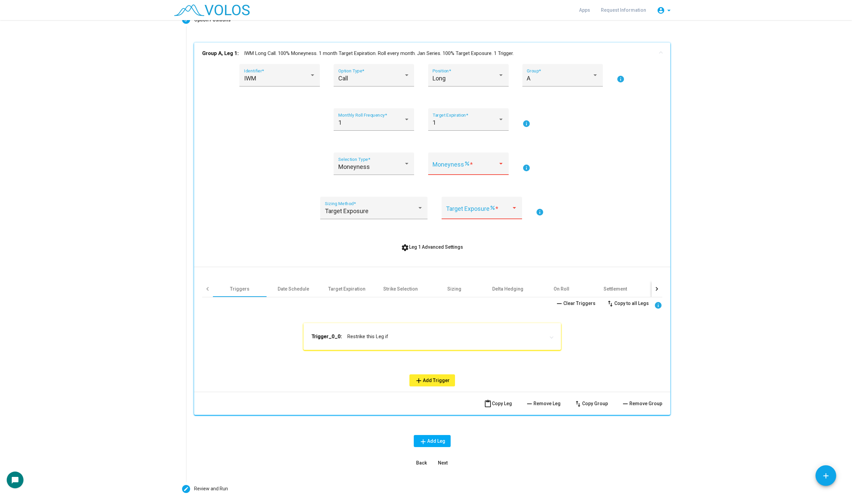
click at [387, 330] on mat-expansion-panel-header "Trigger_0_0: Restrike this Leg if" at bounding box center [431, 336] width 257 height 27
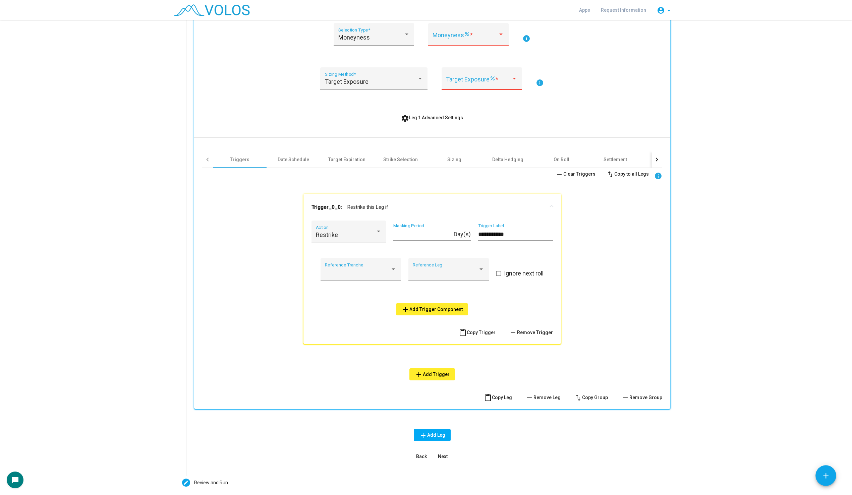
scroll to position [223, 0]
click at [418, 310] on span "add Add Trigger Component" at bounding box center [431, 308] width 61 height 5
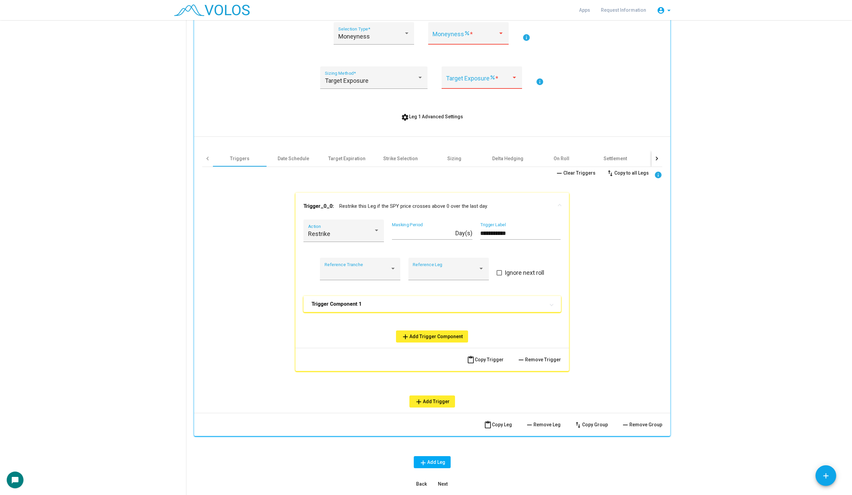
click at [365, 296] on mat-expansion-panel-header "Trigger Component 1" at bounding box center [431, 304] width 257 height 16
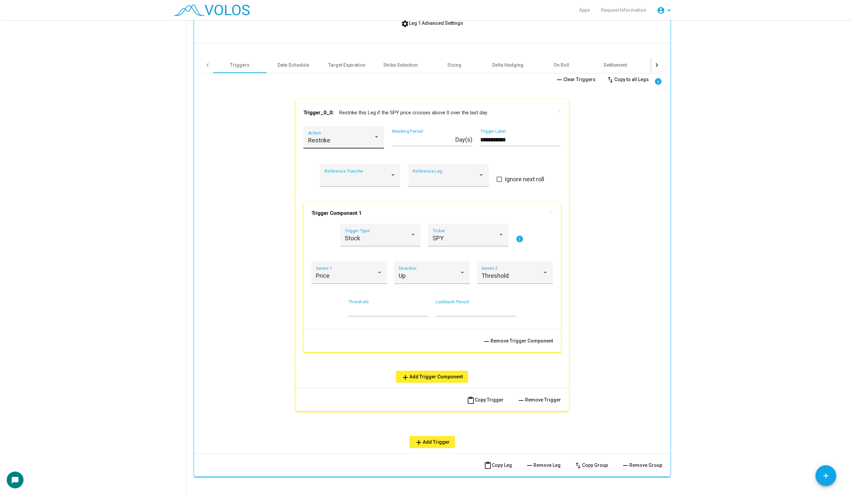
scroll to position [300, 0]
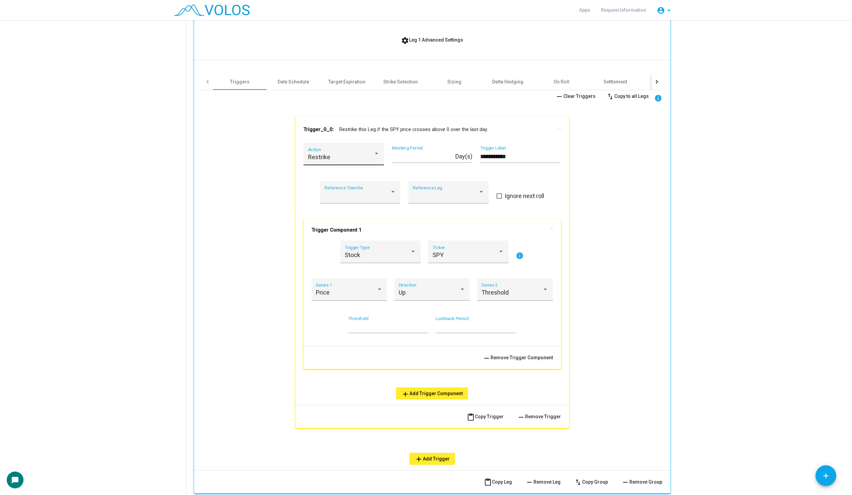
click at [359, 148] on div "Restrike Action" at bounding box center [343, 156] width 71 height 18
click at [418, 225] on div at bounding box center [426, 247] width 852 height 495
click at [373, 248] on div "Stock Trigger Type" at bounding box center [380, 254] width 71 height 18
click at [368, 310] on span "Custom" at bounding box center [380, 309] width 71 height 18
click at [398, 254] on div "Custom" at bounding box center [377, 255] width 65 height 7
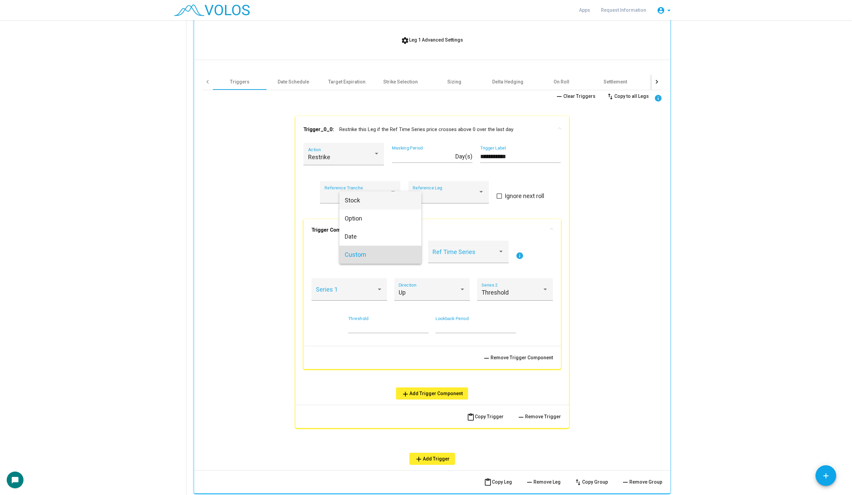
click at [389, 198] on span "Stock" at bounding box center [380, 200] width 71 height 18
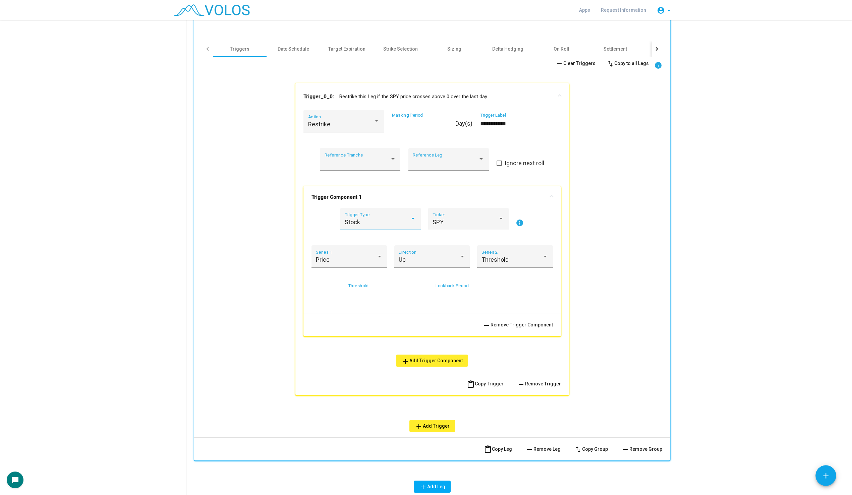
scroll to position [335, 0]
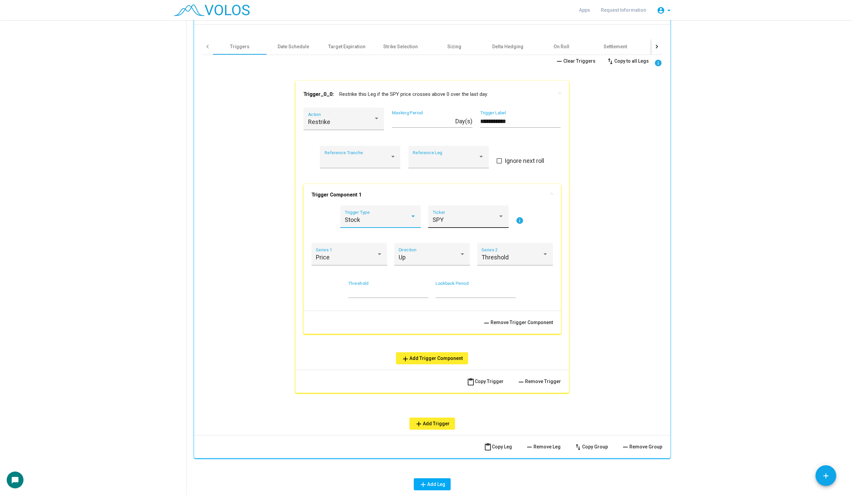
click at [473, 214] on div "SPY Ticker" at bounding box center [468, 219] width 71 height 18
click at [486, 294] on span "VIX" at bounding box center [468, 292] width 71 height 18
click at [375, 291] on input "*" at bounding box center [388, 292] width 80 height 7
type input "**"
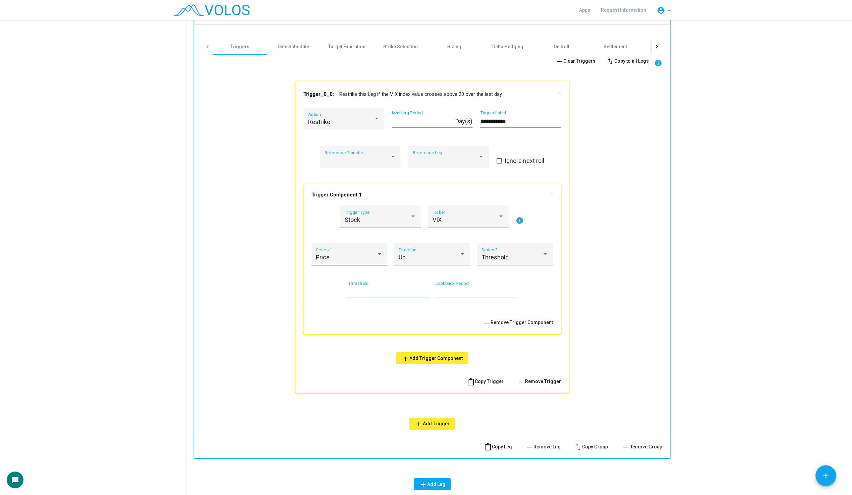
click at [330, 263] on div "Price Series 1" at bounding box center [349, 257] width 67 height 18
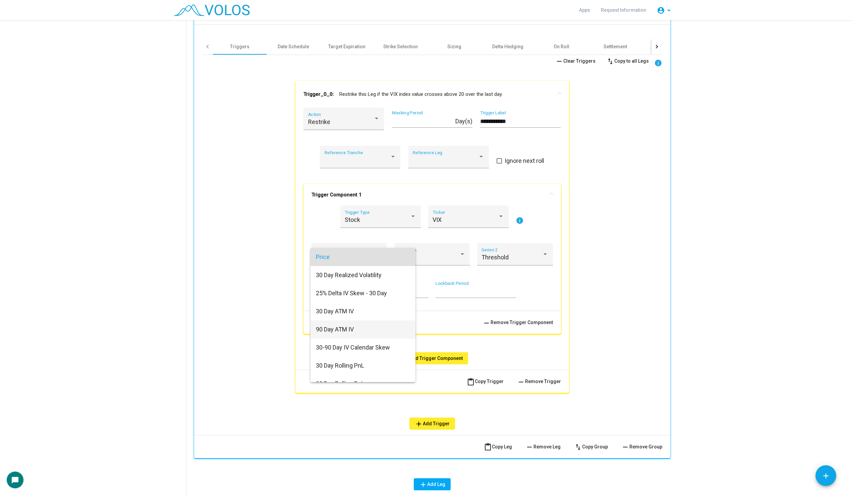
scroll to position [3, 0]
click at [344, 305] on span "30 Day ATM IV" at bounding box center [363, 308] width 94 height 18
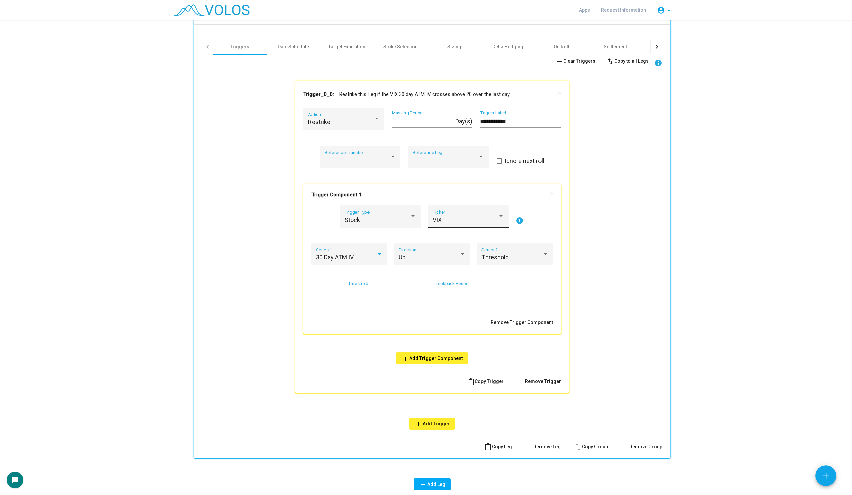
click at [449, 211] on div "VIX Ticker" at bounding box center [468, 219] width 71 height 18
click at [449, 272] on span "HYG" at bounding box center [468, 274] width 71 height 18
click at [359, 255] on div "30 Day ATM IV" at bounding box center [346, 257] width 61 height 7
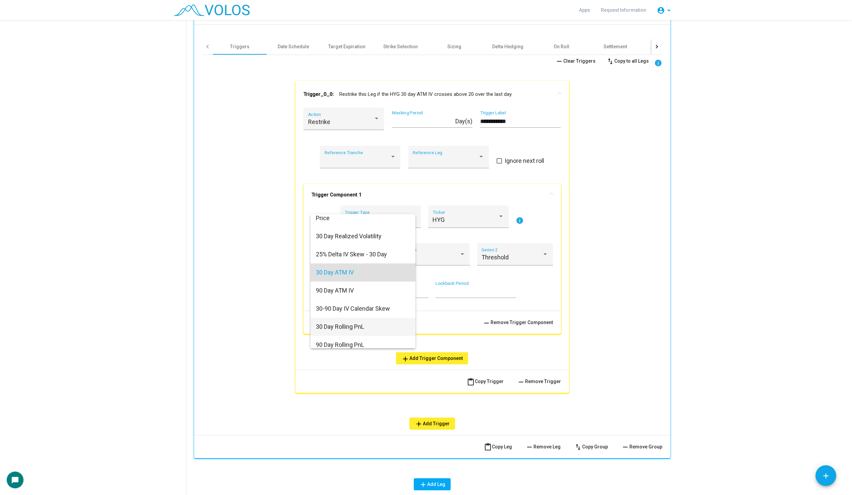
scroll to position [0, 0]
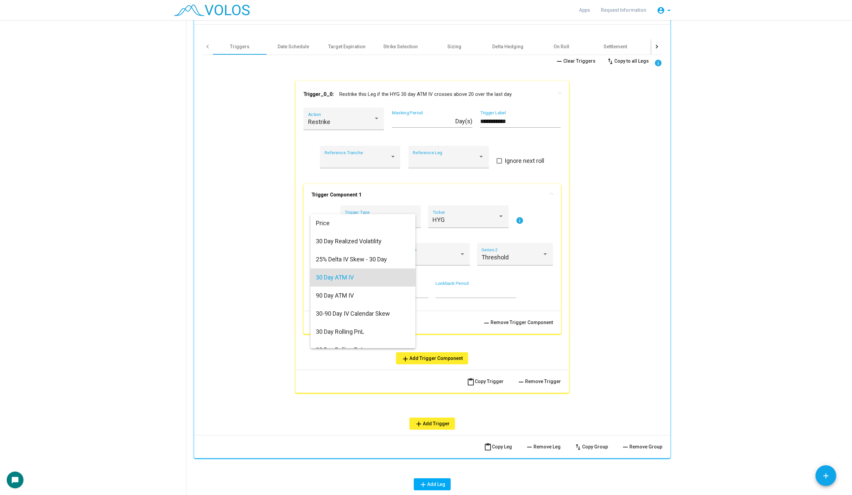
click at [348, 383] on div at bounding box center [426, 247] width 852 height 495
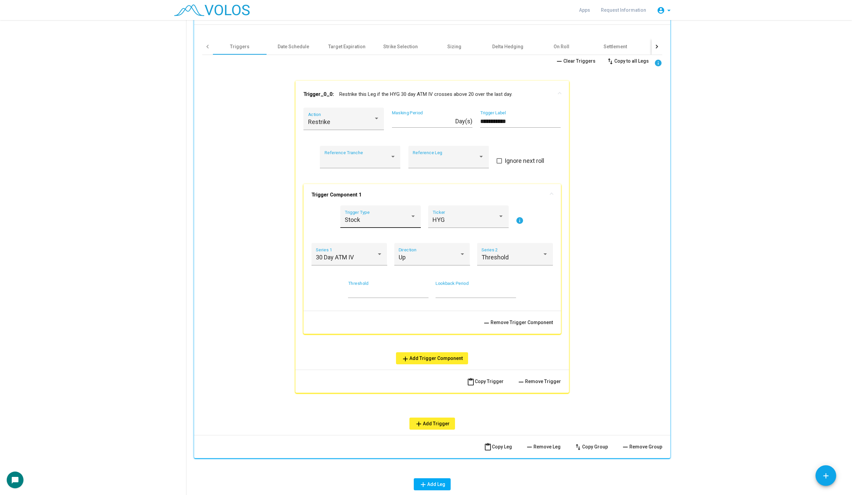
click at [390, 217] on div "Stock" at bounding box center [377, 220] width 65 height 7
click at [385, 234] on span "Option" at bounding box center [380, 238] width 71 height 18
click at [346, 250] on div "Series 1" at bounding box center [349, 257] width 67 height 18
click at [333, 310] on span "Delta" at bounding box center [349, 311] width 67 height 18
drag, startPoint x: 364, startPoint y: 293, endPoint x: 327, endPoint y: 290, distance: 37.7
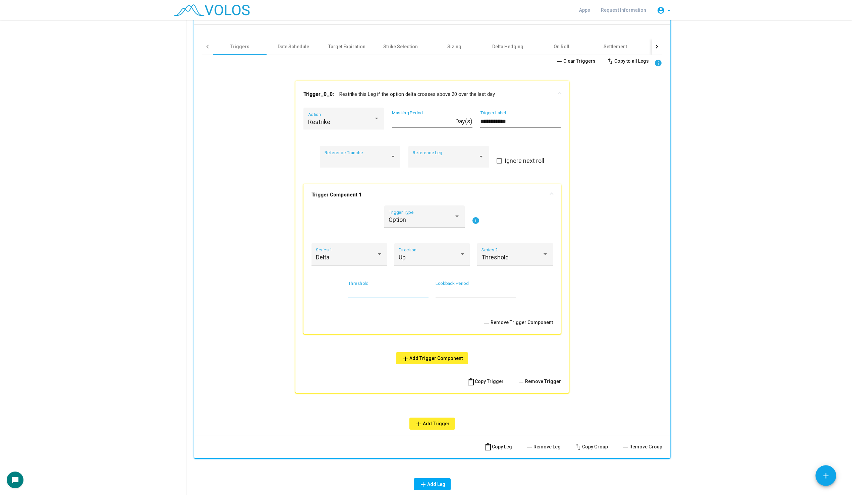
click at [327, 290] on div "** Threshold * Lookback Period" at bounding box center [431, 293] width 241 height 25
type input "**"
click at [449, 251] on div "Up Direction" at bounding box center [432, 257] width 67 height 18
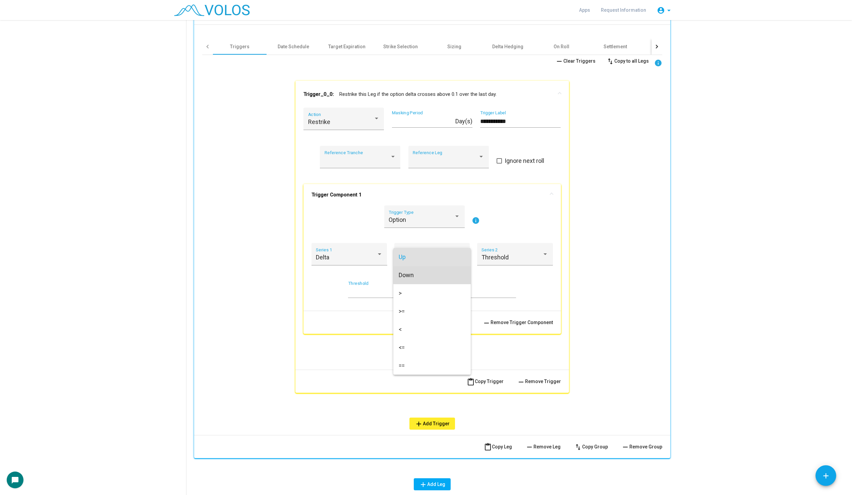
click at [438, 271] on span "Down" at bounding box center [432, 275] width 67 height 18
click at [422, 223] on div "Option Trigger Type" at bounding box center [424, 219] width 71 height 18
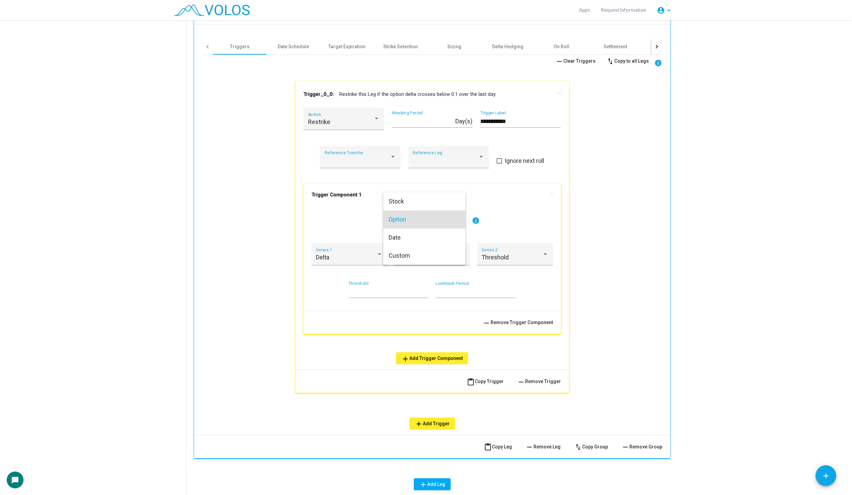
click at [400, 222] on span "Option" at bounding box center [424, 220] width 71 height 18
click at [352, 244] on div "Delta Series 1" at bounding box center [349, 254] width 76 height 22
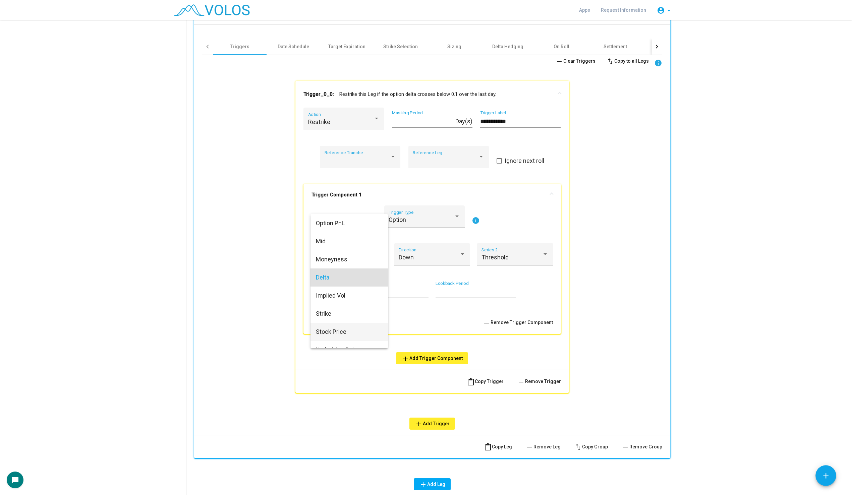
click at [337, 326] on span "Stock Price" at bounding box center [349, 332] width 67 height 18
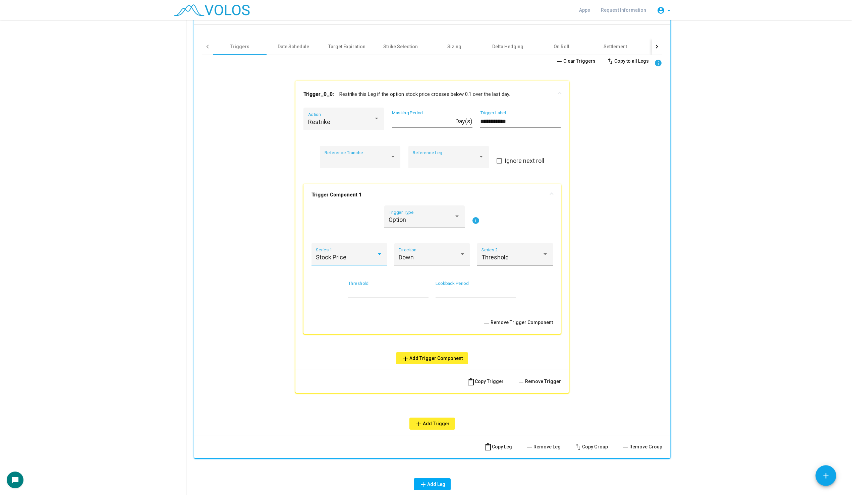
click at [501, 249] on div "Threshold Series 2" at bounding box center [514, 257] width 67 height 18
click at [507, 324] on span "Strike" at bounding box center [514, 321] width 67 height 18
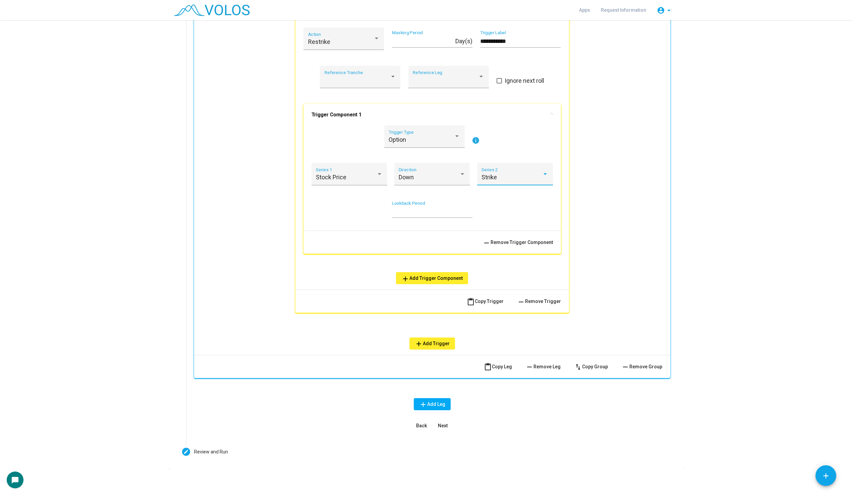
scroll to position [415, 0]
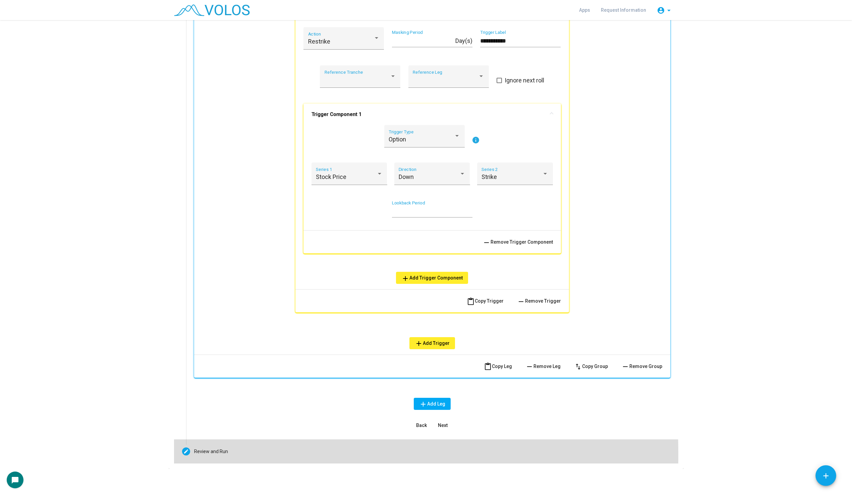
click at [196, 444] on mat-step-header "Editable create Review and Run" at bounding box center [426, 452] width 504 height 24
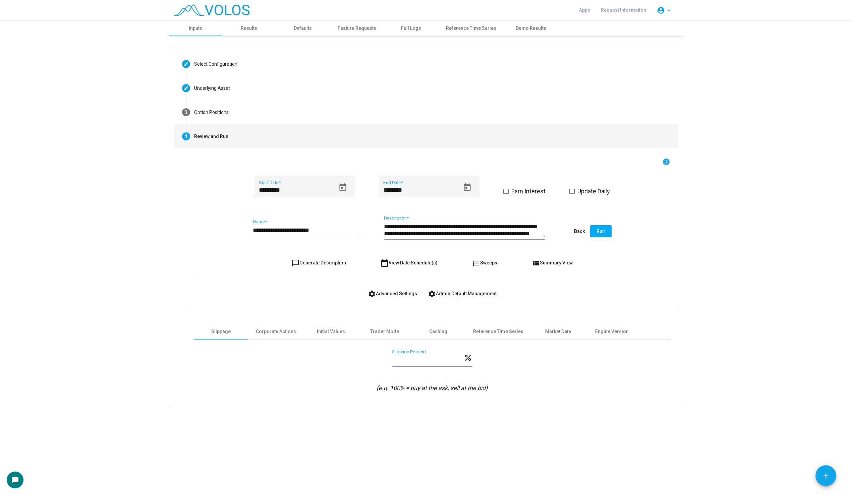
click at [606, 232] on button "Run" at bounding box center [600, 231] width 21 height 12
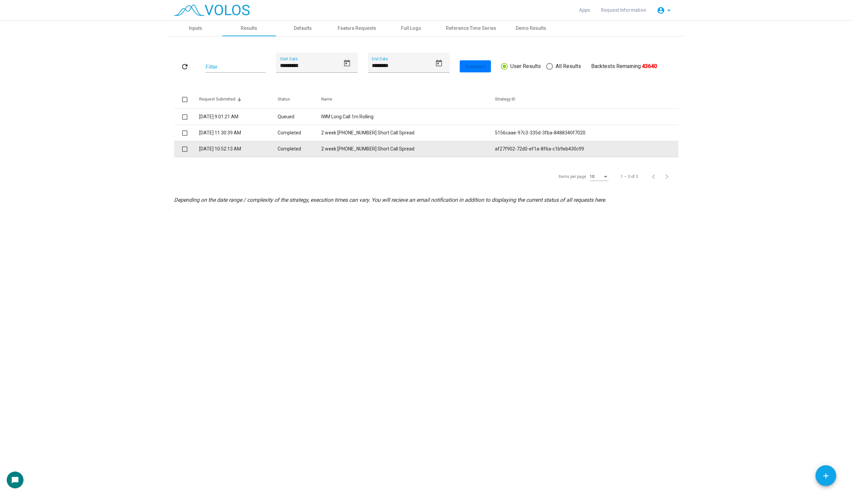
click at [185, 150] on span at bounding box center [184, 149] width 5 height 5
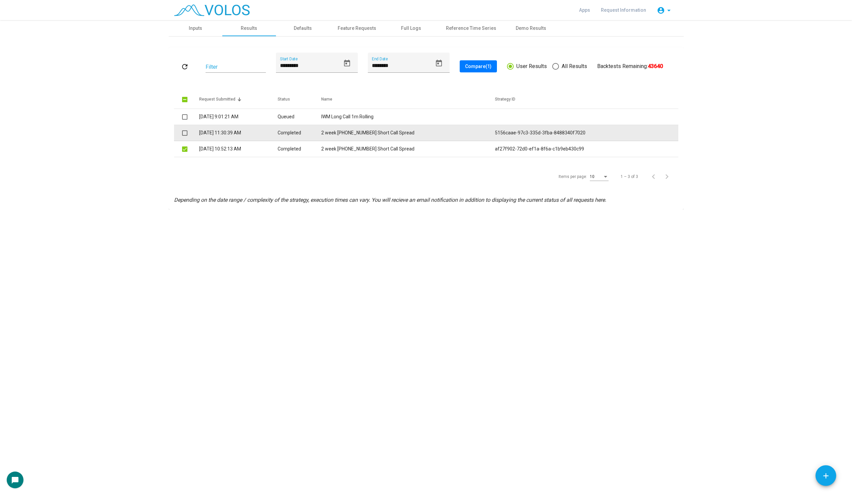
click at [187, 132] on td at bounding box center [186, 133] width 25 height 16
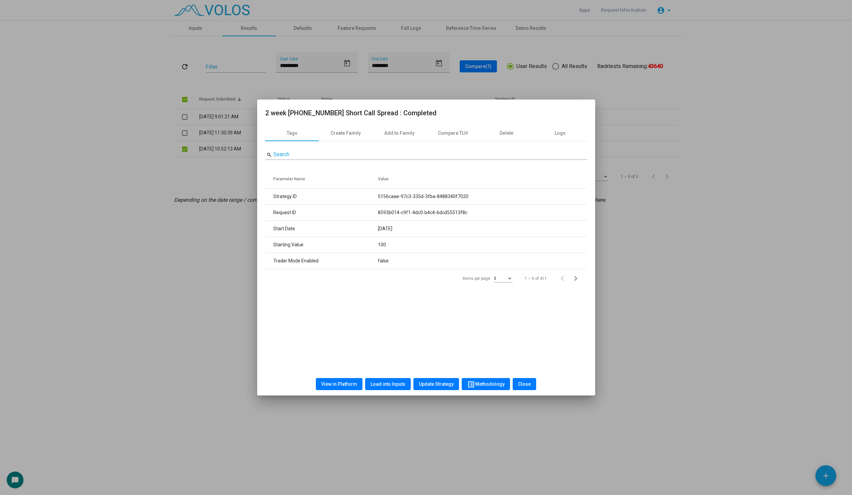
click at [186, 133] on div at bounding box center [426, 247] width 852 height 495
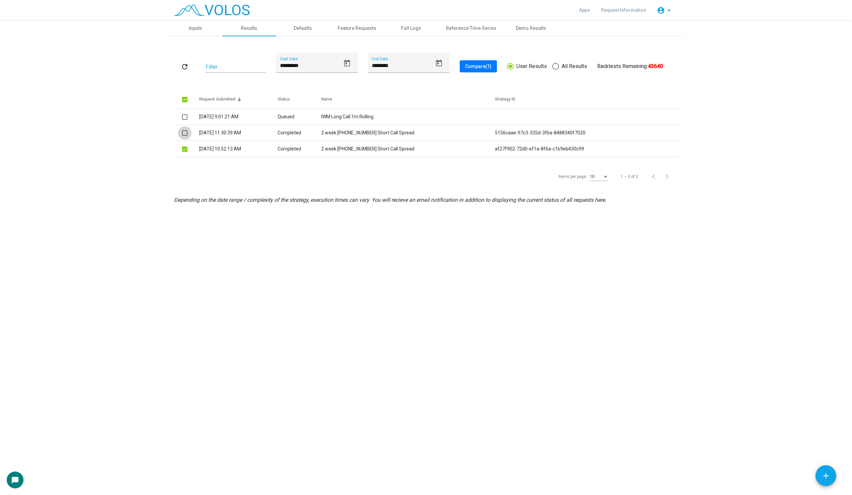
click at [186, 133] on span at bounding box center [184, 132] width 5 height 5
click at [490, 67] on span "Compare (2)" at bounding box center [478, 66] width 26 height 5
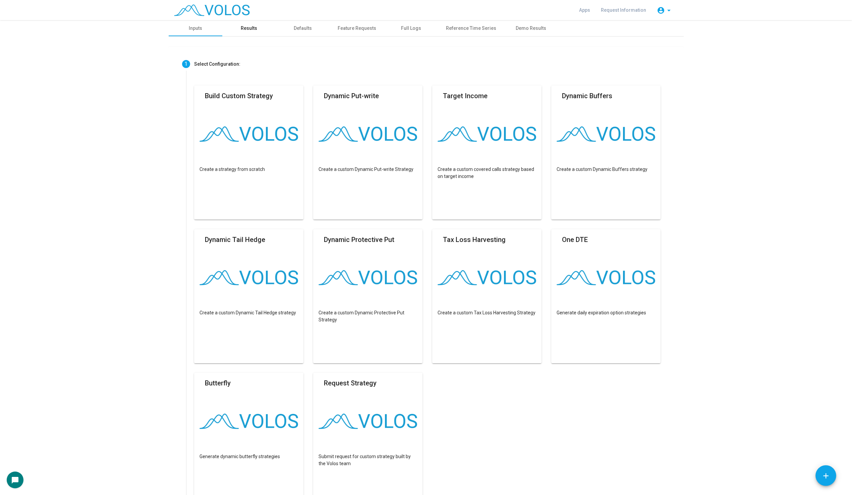
click at [242, 29] on div "Results" at bounding box center [249, 28] width 16 height 7
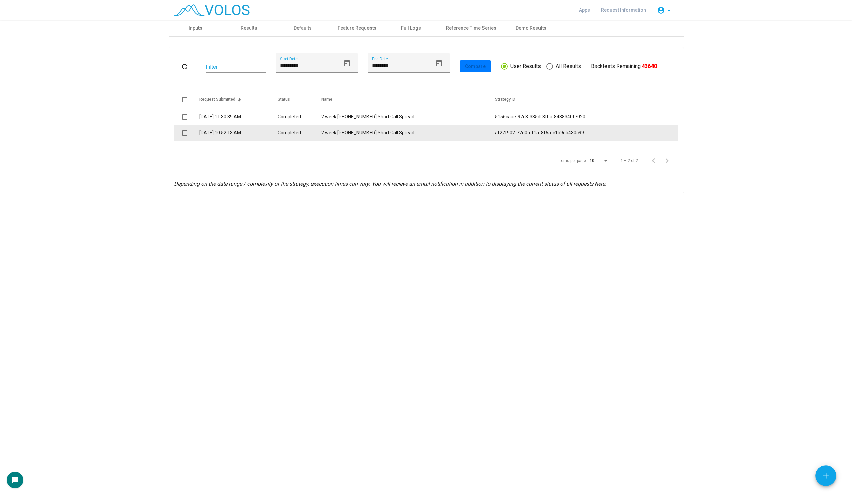
click at [362, 136] on td "2 week 105-110 SPY Short Call Spread" at bounding box center [407, 133] width 173 height 16
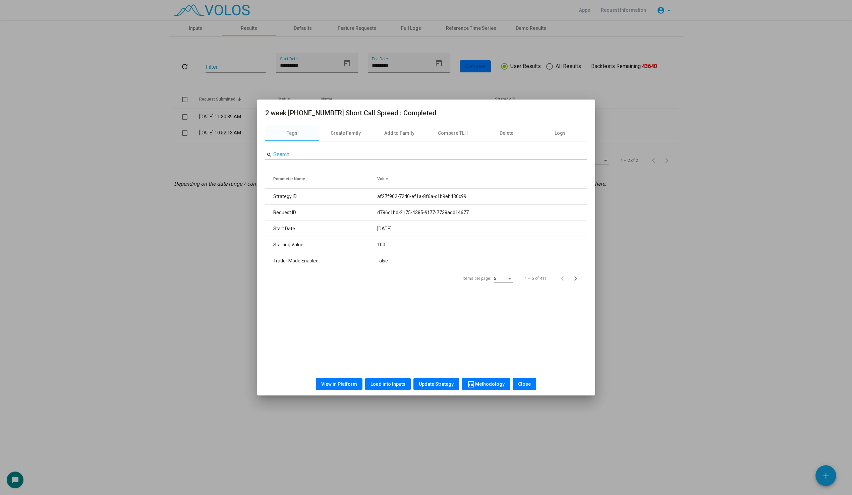
click at [336, 381] on button "View in Platform" at bounding box center [339, 384] width 47 height 12
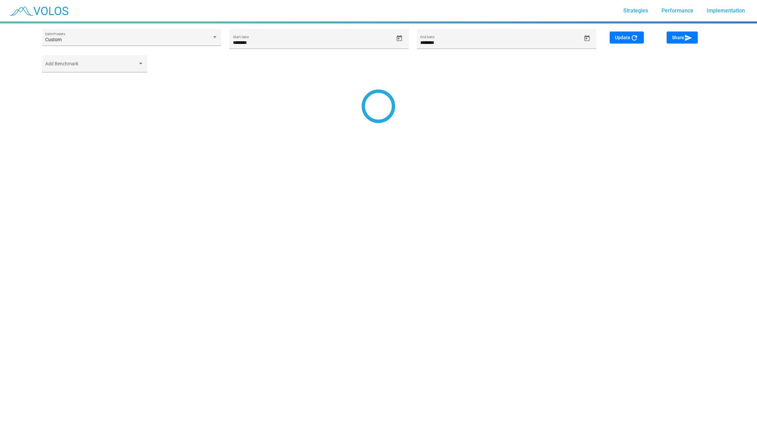
type input "*********"
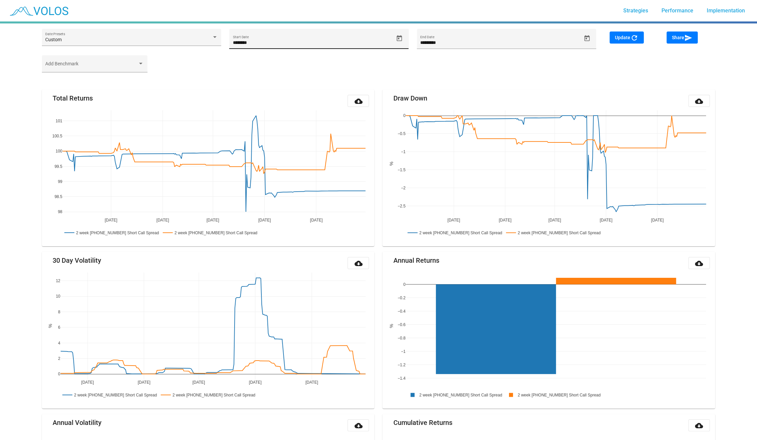
click at [400, 37] on icon "Open calendar" at bounding box center [399, 38] width 7 height 7
click at [241, 63] on span "SEP 2024" at bounding box center [245, 62] width 19 height 5
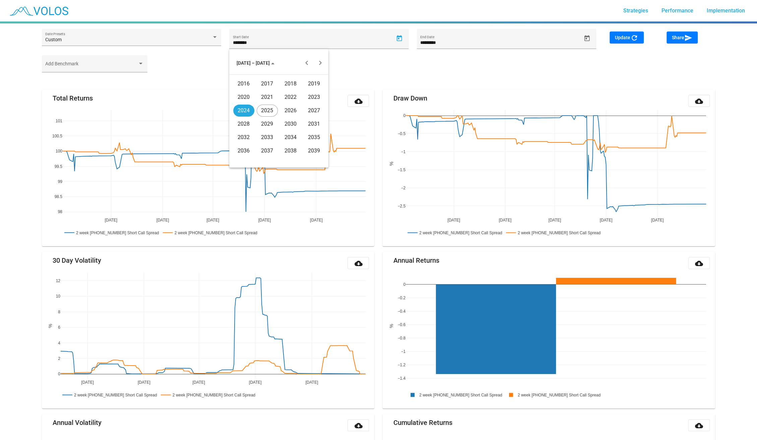
click at [249, 89] on div "2016" at bounding box center [243, 84] width 21 height 12
click at [250, 113] on div "MAY" at bounding box center [243, 111] width 21 height 12
click at [273, 116] on td "11" at bounding box center [278, 119] width 13 height 13
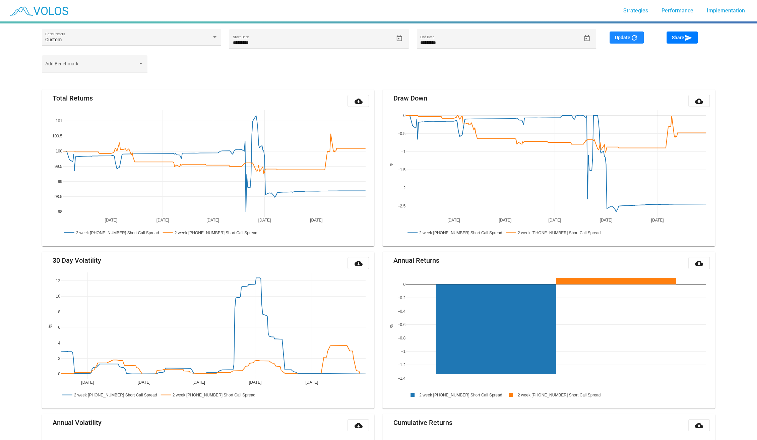
click at [632, 38] on mat-icon "refresh" at bounding box center [635, 38] width 8 height 8
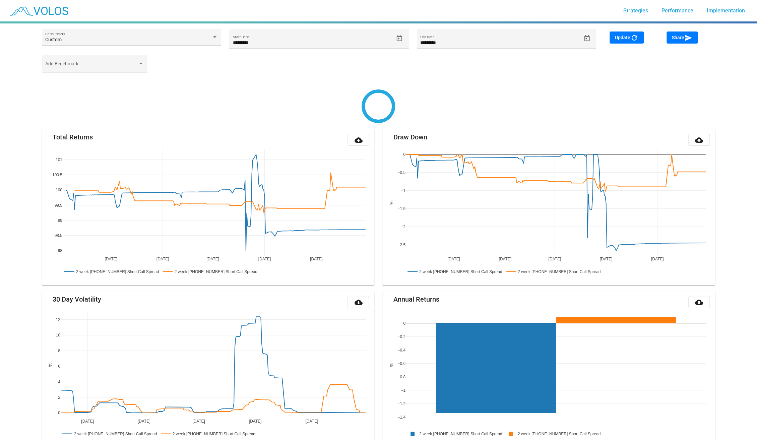
type input "**********"
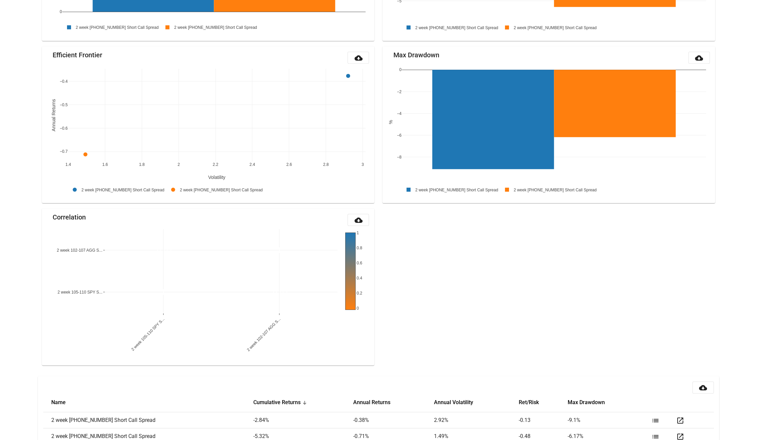
scroll to position [544, 0]
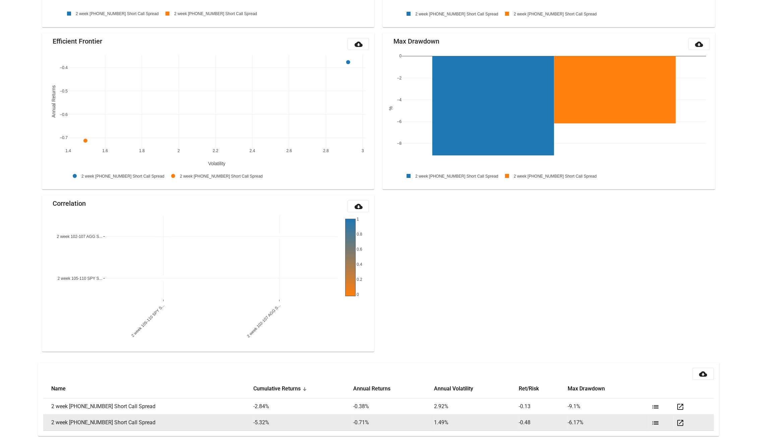
click at [652, 423] on mat-icon "list" at bounding box center [655, 423] width 8 height 8
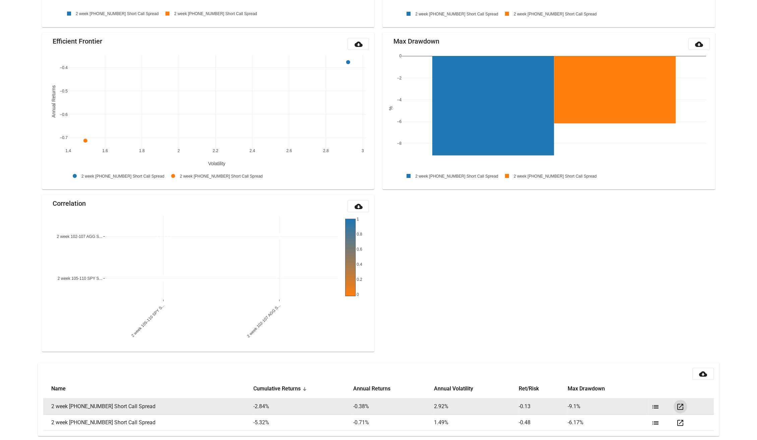
click at [679, 407] on mat-icon "open_in_new" at bounding box center [681, 407] width 8 height 8
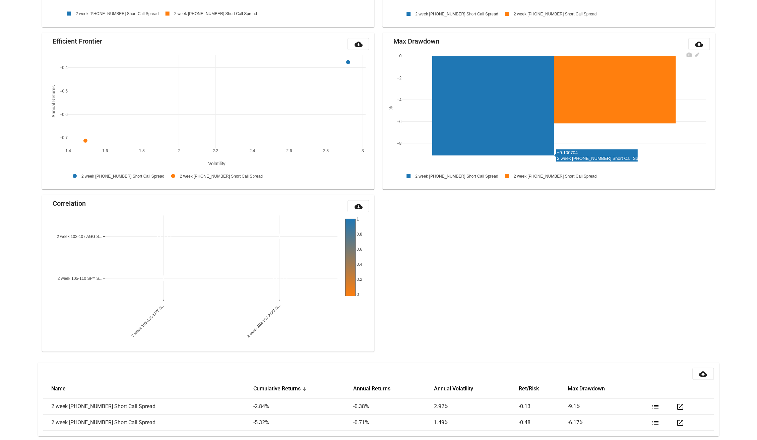
scroll to position [0, 0]
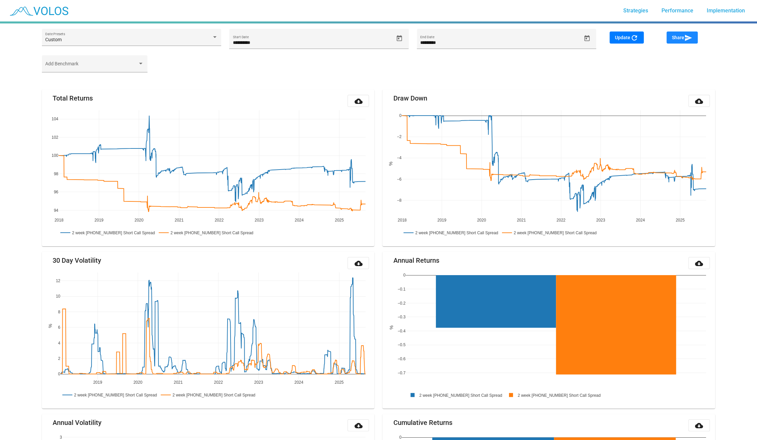
click at [679, 38] on span "Share send" at bounding box center [682, 37] width 20 height 5
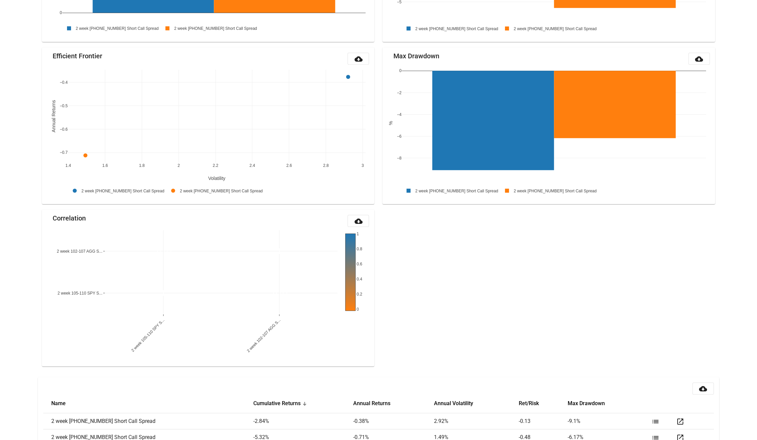
scroll to position [544, 0]
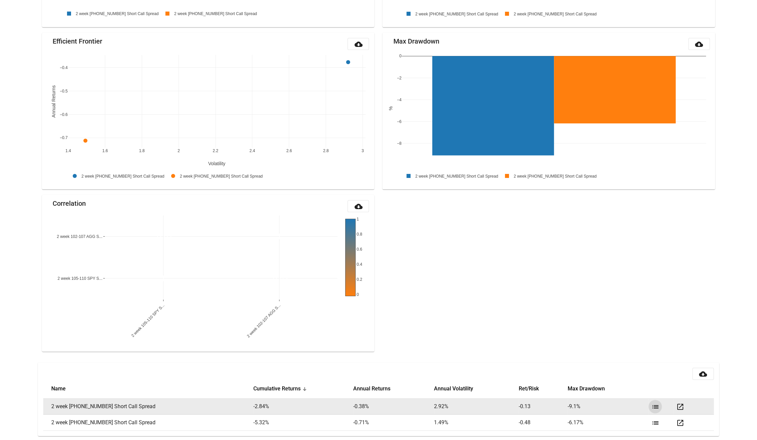
click at [653, 407] on mat-icon "list" at bounding box center [655, 407] width 8 height 8
click at [679, 403] on mat-icon "open_in_new" at bounding box center [681, 407] width 8 height 8
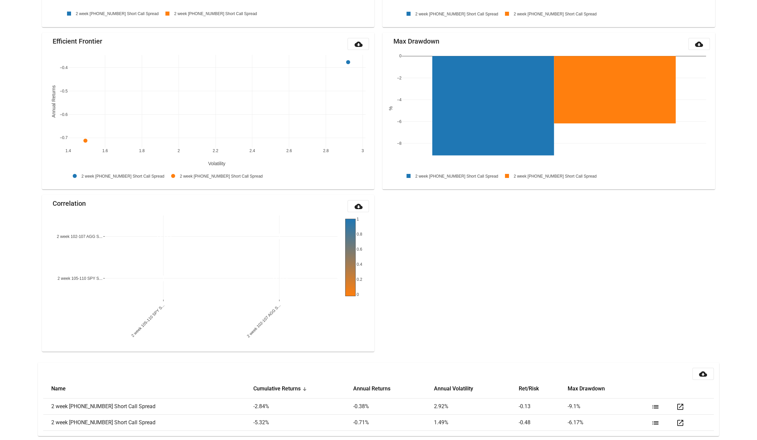
scroll to position [0, 0]
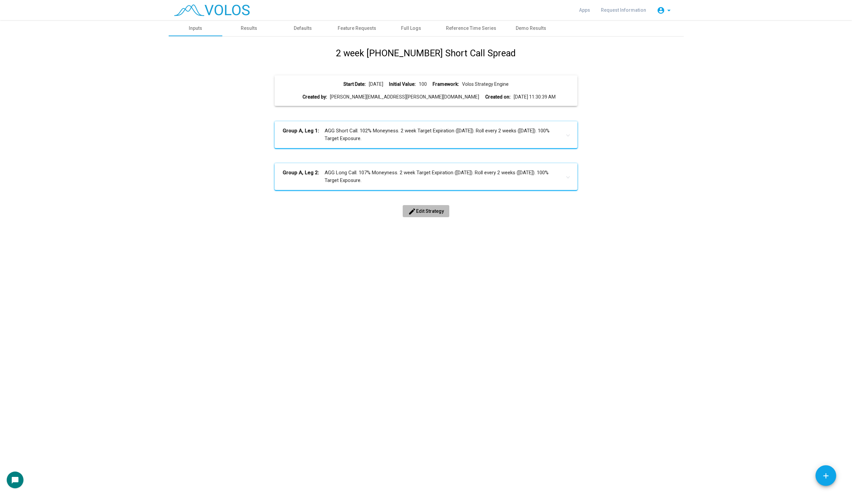
click at [422, 214] on button "edit Edit Strategy" at bounding box center [426, 211] width 47 height 12
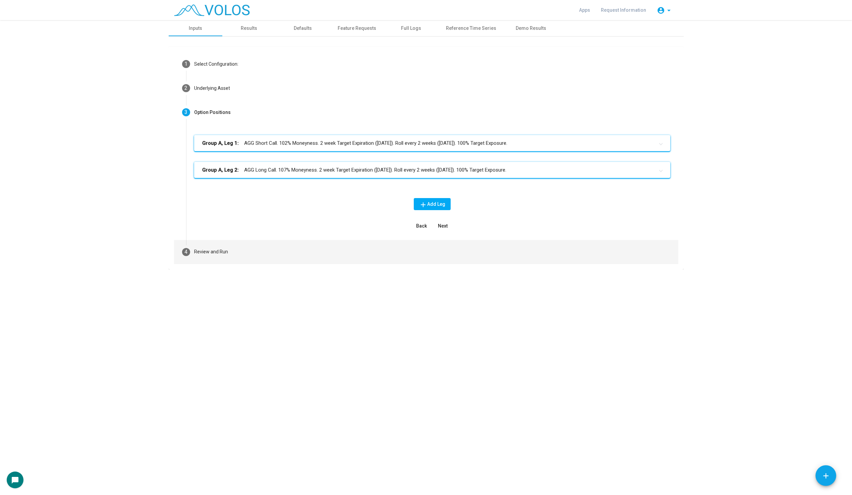
click at [274, 243] on mat-step-header "4 Review and Run" at bounding box center [426, 252] width 504 height 24
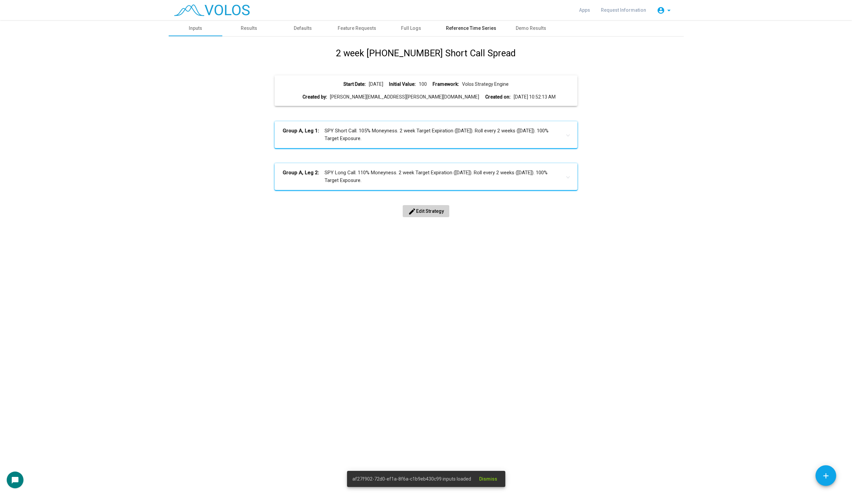
click at [471, 28] on div "Reference Time Series" at bounding box center [471, 28] width 50 height 7
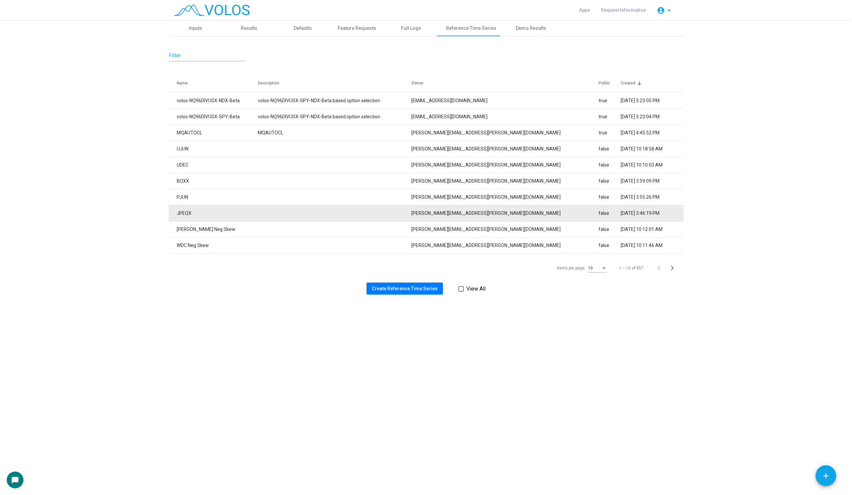
click at [258, 207] on td "JPEQX" at bounding box center [213, 213] width 89 height 16
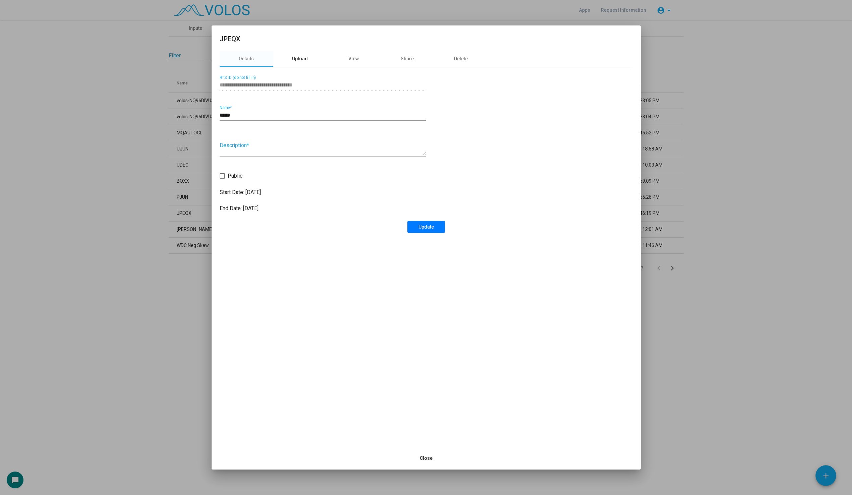
click at [301, 56] on div "Upload" at bounding box center [300, 58] width 16 height 7
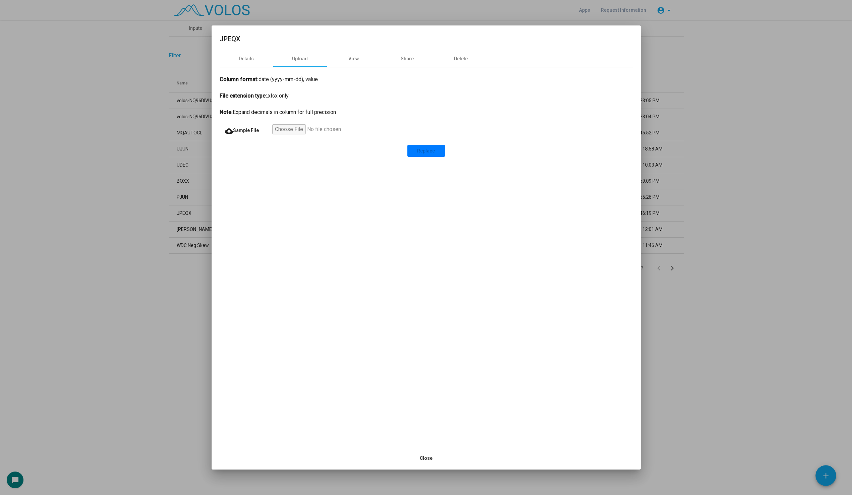
drag, startPoint x: 258, startPoint y: 80, endPoint x: 331, endPoint y: 76, distance: 72.9
click at [331, 76] on div "Column format: date (yyyy-mm-dd), value" at bounding box center [426, 79] width 413 height 8
click at [276, 77] on div "Column format: date (yyyy-mm-dd), value" at bounding box center [426, 79] width 413 height 8
drag, startPoint x: 272, startPoint y: 79, endPoint x: 301, endPoint y: 79, distance: 29.2
click at [301, 79] on div "Column format: date (yyyy-mm-dd), value" at bounding box center [426, 79] width 413 height 8
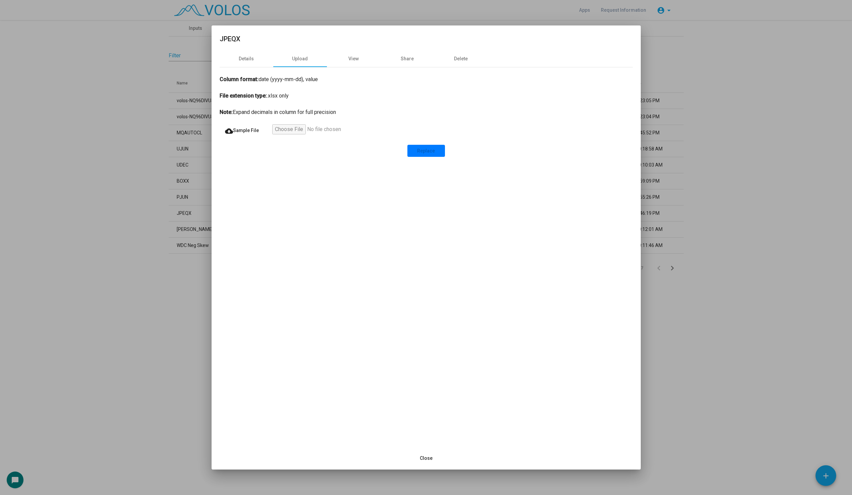
drag, startPoint x: 305, startPoint y: 79, endPoint x: 334, endPoint y: 78, distance: 29.2
click at [334, 78] on div "Column format: date (yyyy-mm-dd), value" at bounding box center [426, 79] width 413 height 8
click at [351, 58] on div "View" at bounding box center [353, 58] width 10 height 7
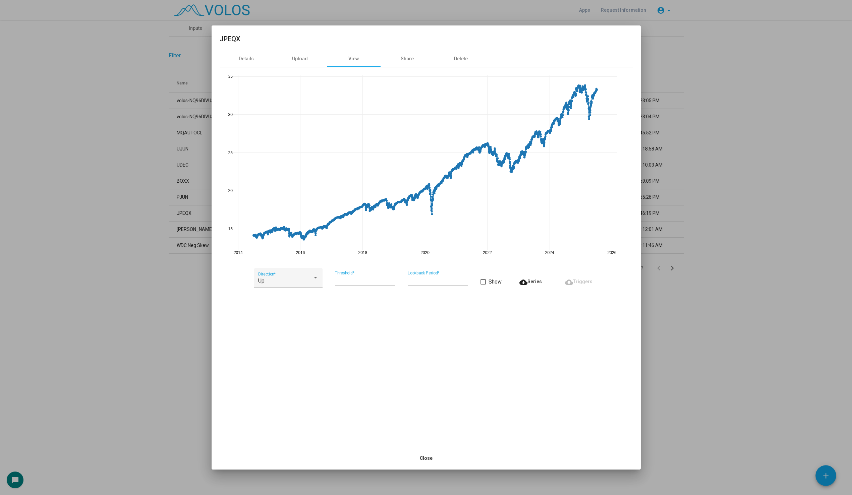
click at [136, 170] on div at bounding box center [426, 247] width 852 height 495
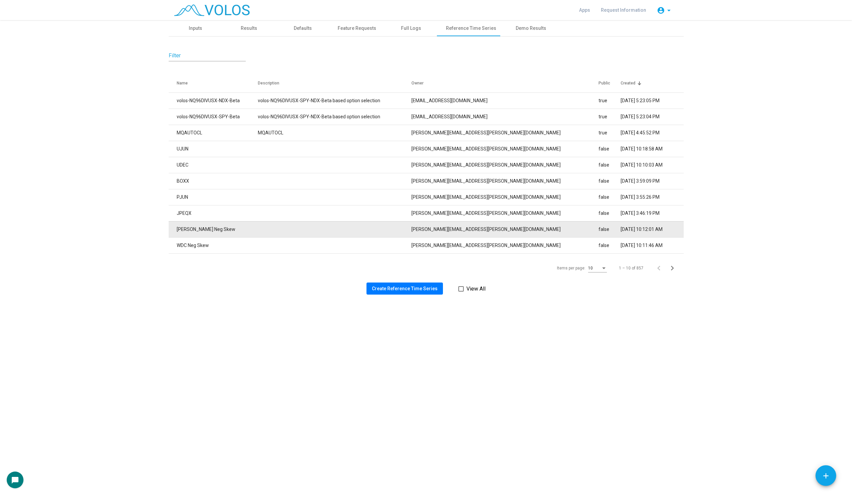
click at [247, 235] on td "WYNN Neg Skew" at bounding box center [213, 229] width 89 height 16
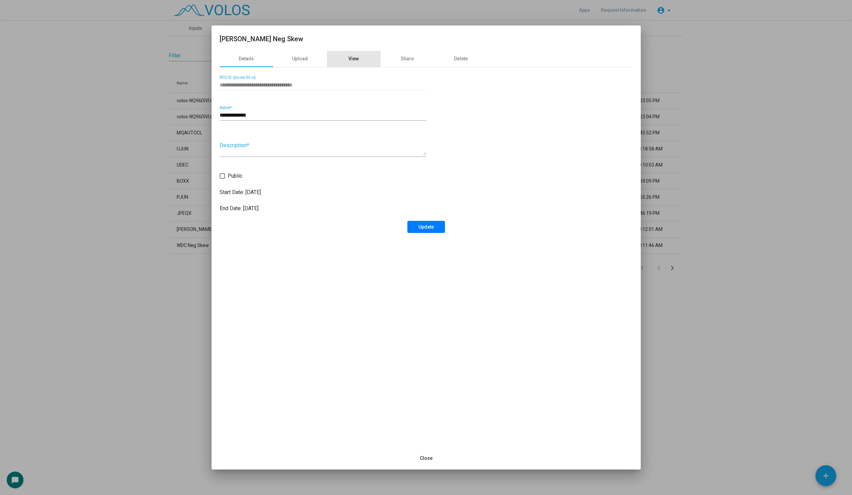
click at [356, 53] on div "View" at bounding box center [354, 59] width 54 height 16
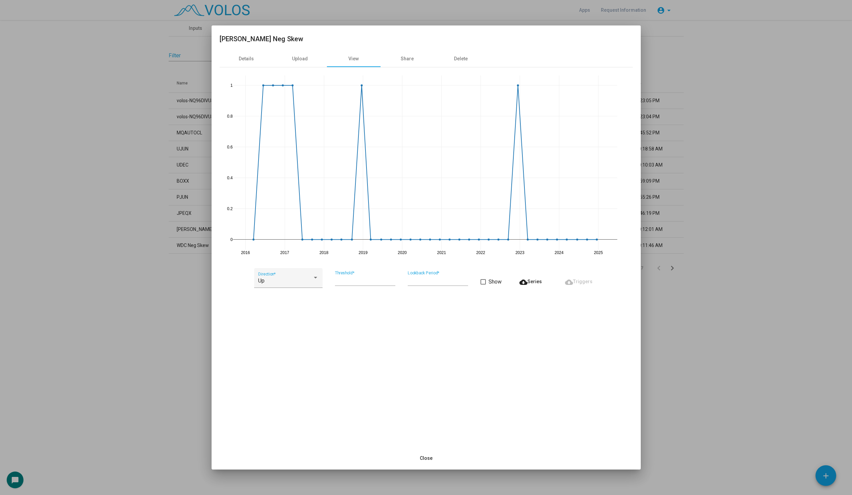
click at [108, 206] on div at bounding box center [426, 247] width 852 height 495
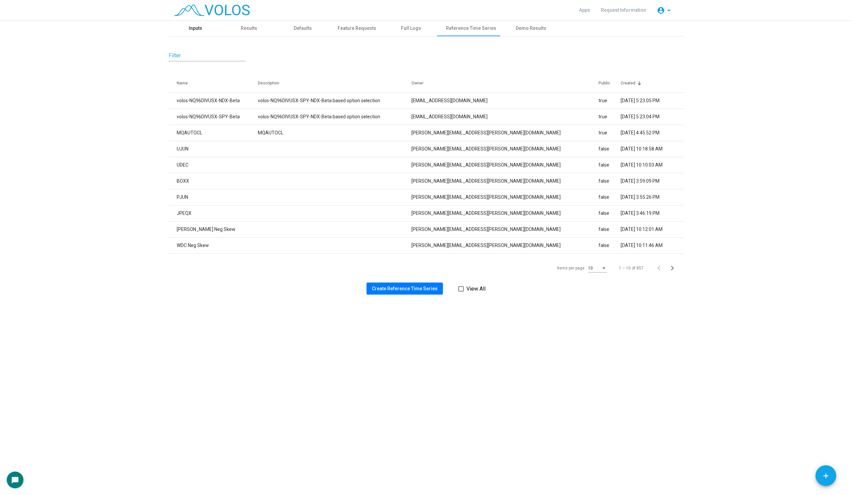
click at [206, 34] on div "Inputs" at bounding box center [196, 28] width 54 height 16
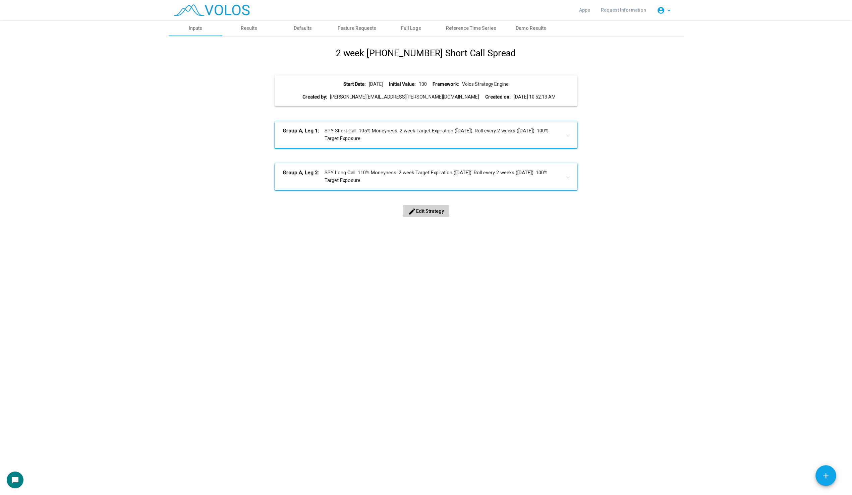
click at [436, 210] on span "edit Edit Strategy" at bounding box center [426, 211] width 36 height 5
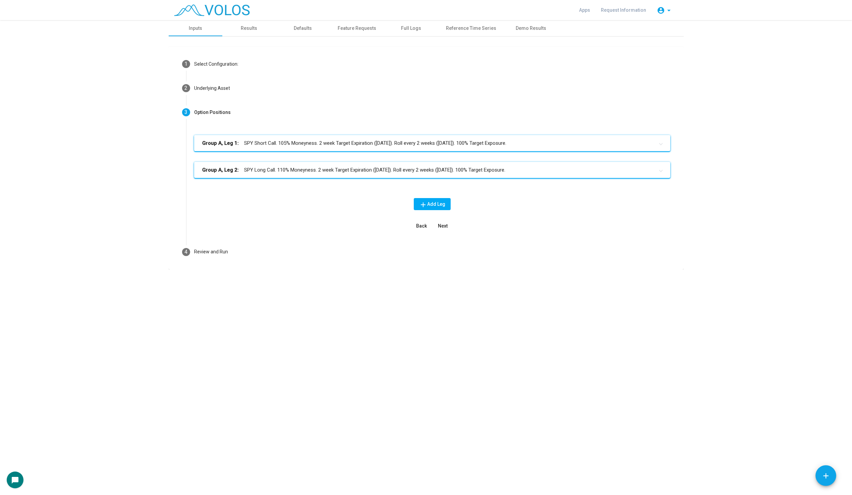
click at [277, 145] on mat-panel-title "Group A, Leg 1: SPY Short Call. 105% Moneyness. 2 week Target Expiration (Frida…" at bounding box center [428, 143] width 452 height 8
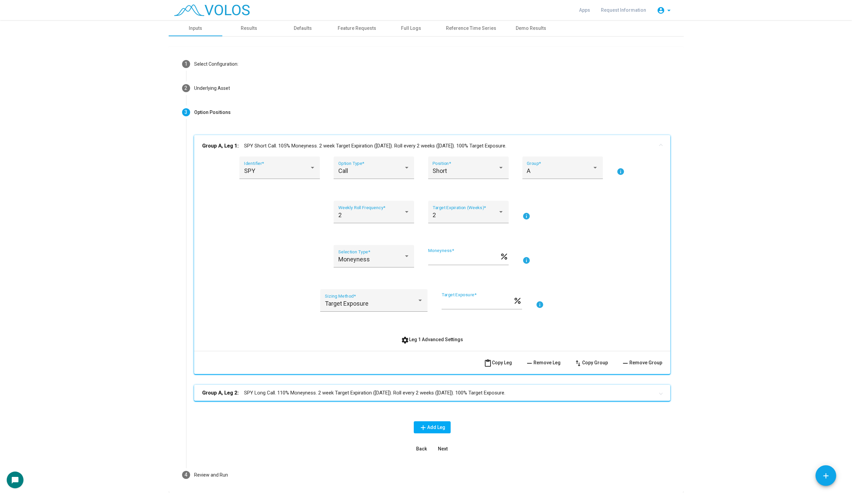
click at [432, 338] on span "settings Leg 1 Advanced Settings" at bounding box center [432, 339] width 62 height 5
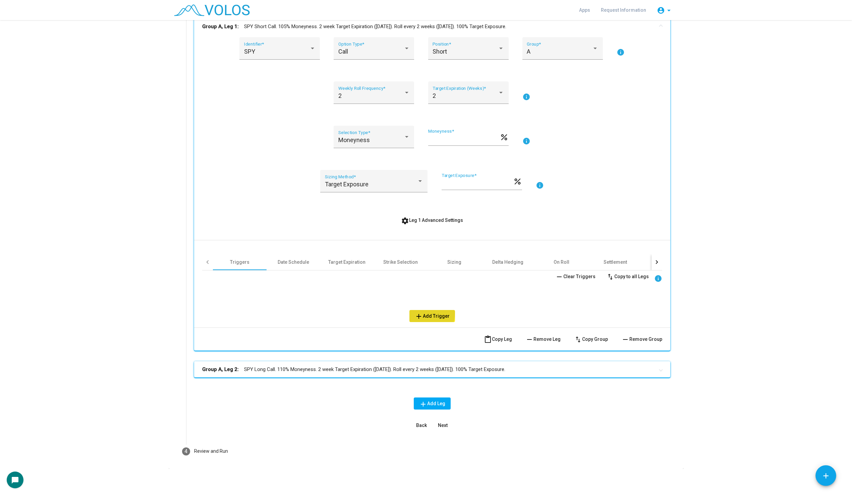
click at [426, 313] on span "add Add Trigger" at bounding box center [432, 315] width 35 height 5
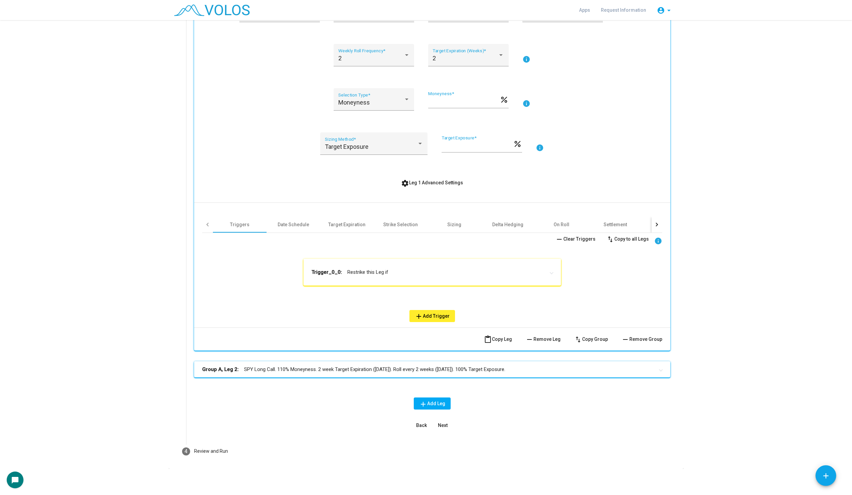
click at [415, 275] on mat-panel-title "Trigger_0_0: Restrike this Leg if" at bounding box center [427, 272] width 233 height 7
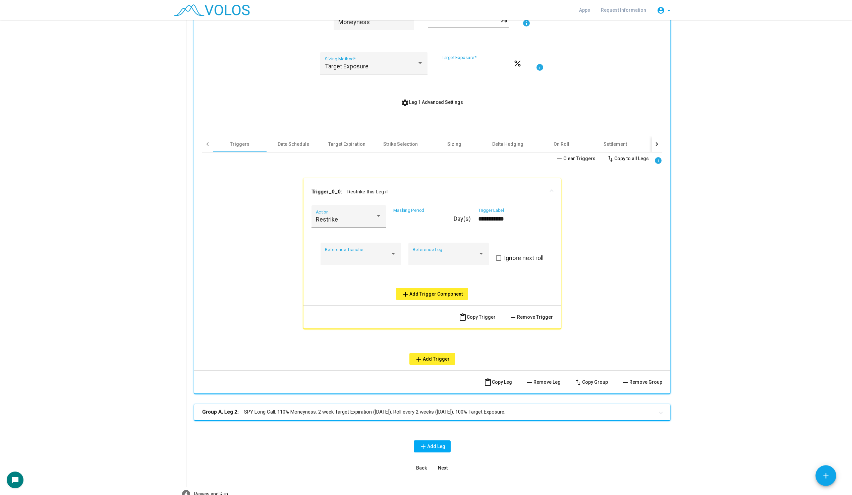
scroll to position [246, 0]
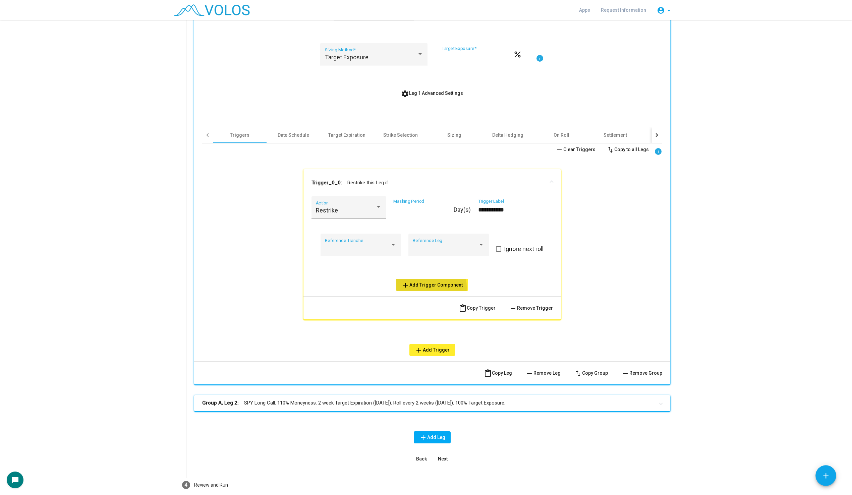
click at [412, 287] on button "add Add Trigger Component" at bounding box center [432, 285] width 72 height 12
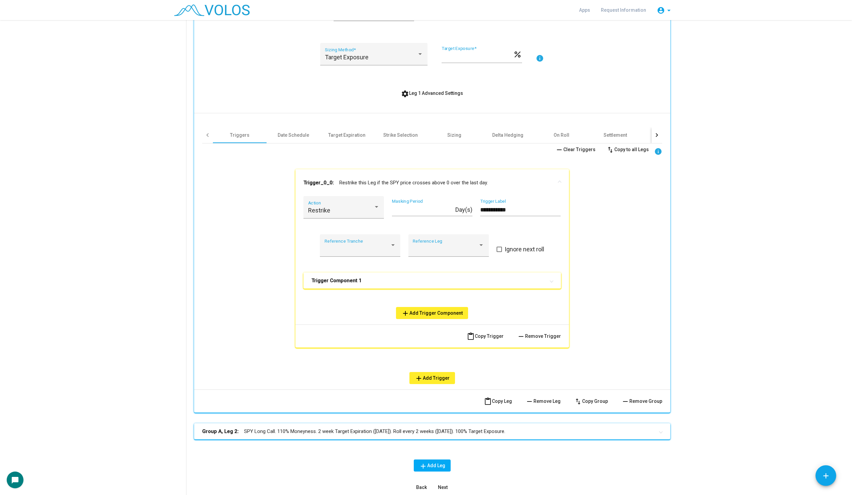
click at [383, 283] on mat-panel-title "Trigger Component 1" at bounding box center [427, 280] width 233 height 7
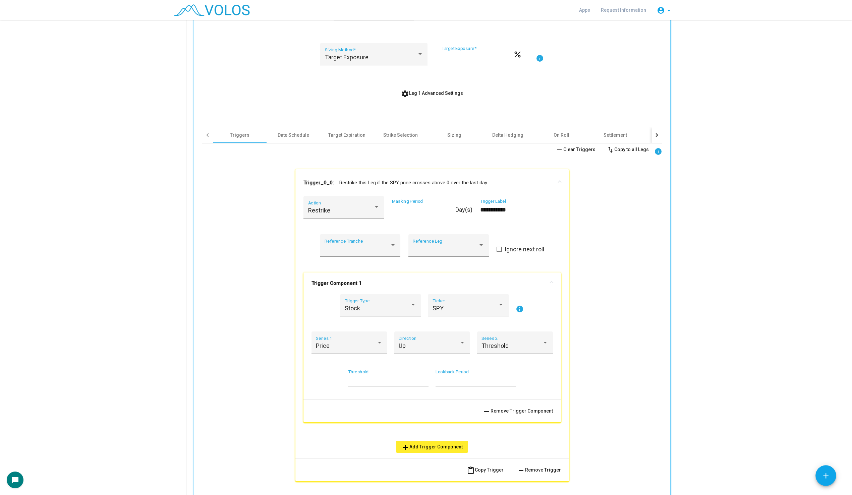
click at [363, 294] on div "Stock Trigger Type" at bounding box center [380, 305] width 80 height 22
click at [367, 356] on span "Custom" at bounding box center [380, 362] width 71 height 18
click at [466, 304] on div "Ref Time Series" at bounding box center [468, 307] width 71 height 18
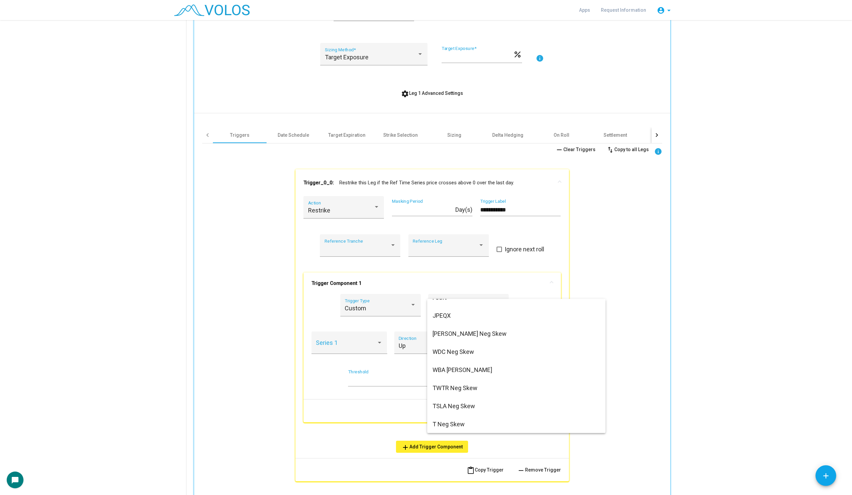
scroll to position [118, 0]
click at [440, 342] on span "WYNN Neg Skew" at bounding box center [517, 335] width 168 height 18
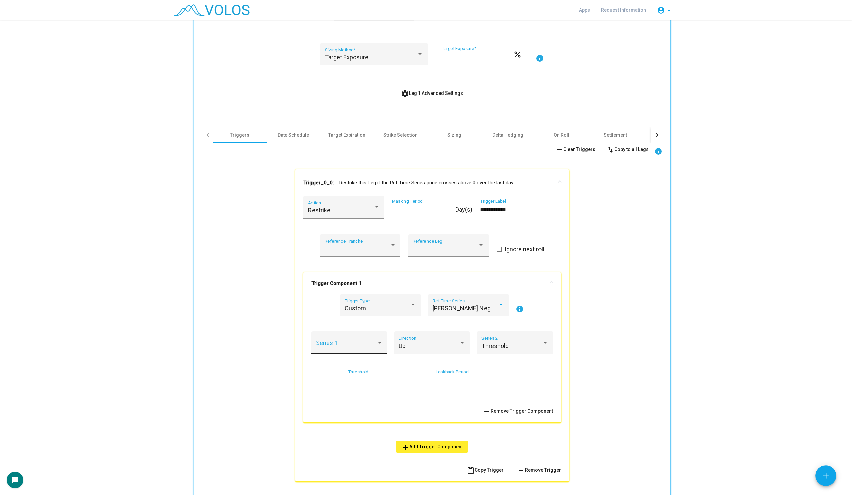
click at [345, 349] on div "Series 1" at bounding box center [349, 345] width 67 height 18
click at [345, 338] on span "Value" at bounding box center [349, 346] width 67 height 18
click at [324, 216] on div "Restrike Action" at bounding box center [343, 209] width 71 height 18
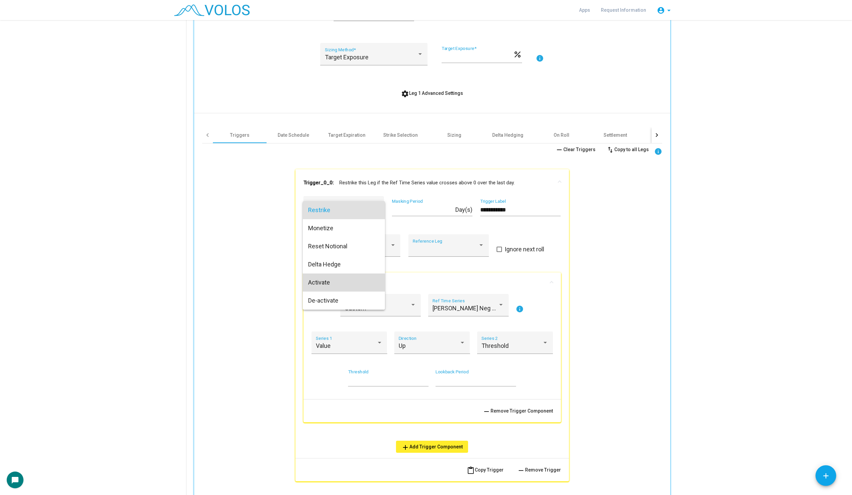
click at [330, 283] on span "Activate" at bounding box center [343, 283] width 71 height 18
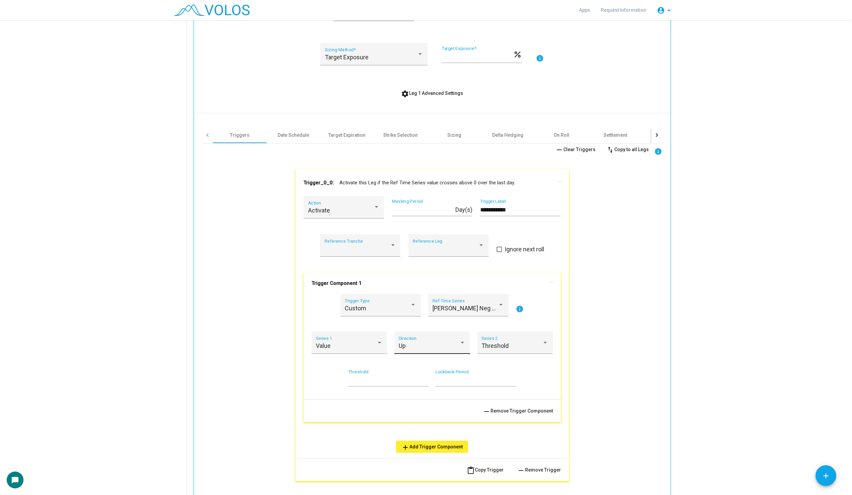
click at [406, 342] on div "Up Direction" at bounding box center [432, 345] width 67 height 18
click at [437, 452] on span "==" at bounding box center [432, 454] width 67 height 18
click at [374, 379] on input "*" at bounding box center [388, 380] width 80 height 7
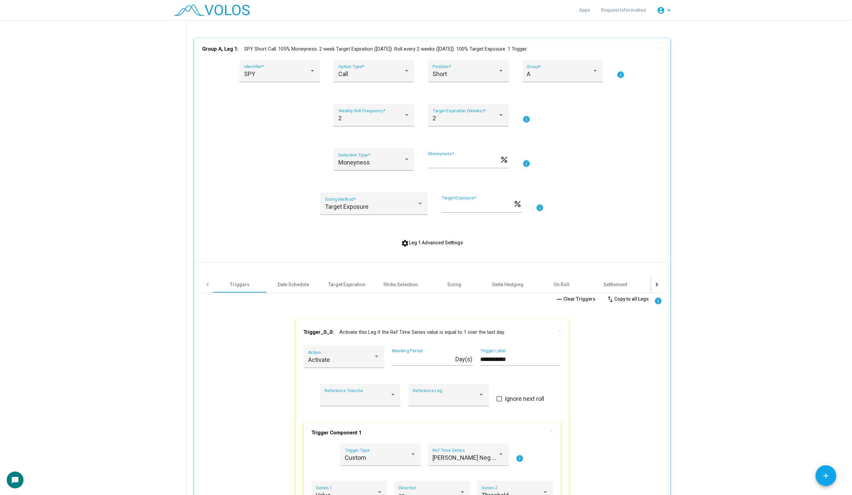
type input "*"
click at [296, 285] on div "Date Schedule" at bounding box center [294, 285] width 32 height 7
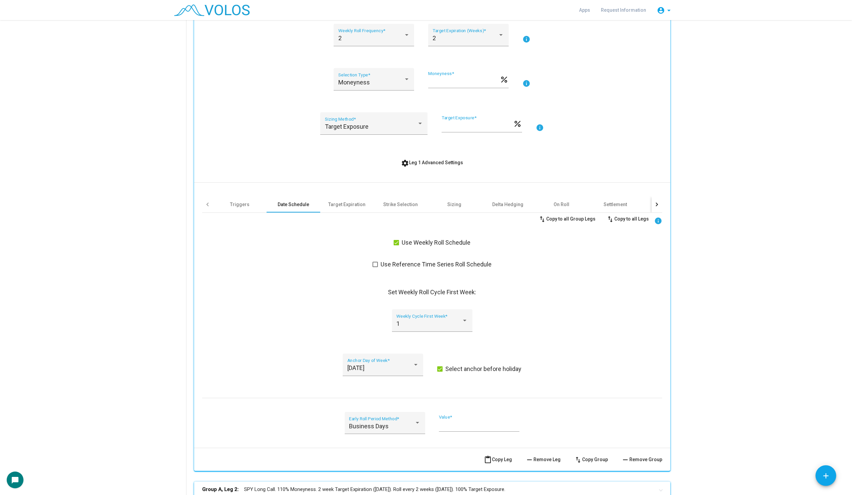
scroll to position [177, 0]
click at [397, 244] on span at bounding box center [396, 242] width 5 height 5
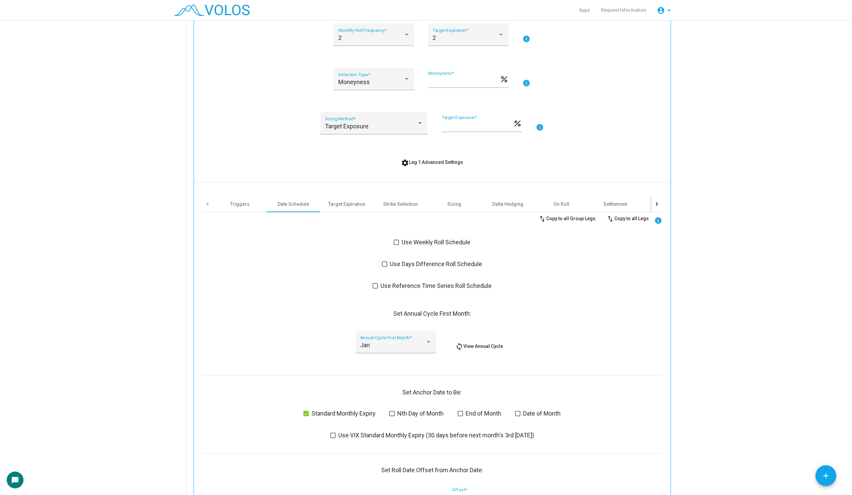
click at [374, 287] on span at bounding box center [374, 285] width 5 height 5
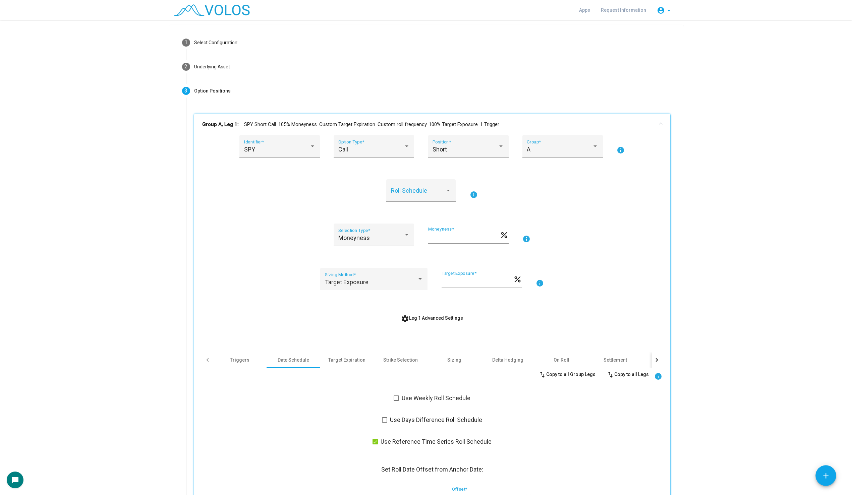
scroll to position [0, 0]
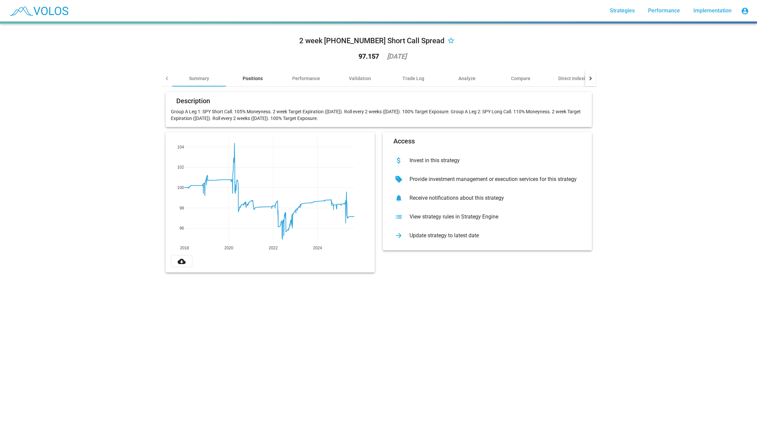
click at [253, 81] on div "Positions" at bounding box center [253, 78] width 20 height 7
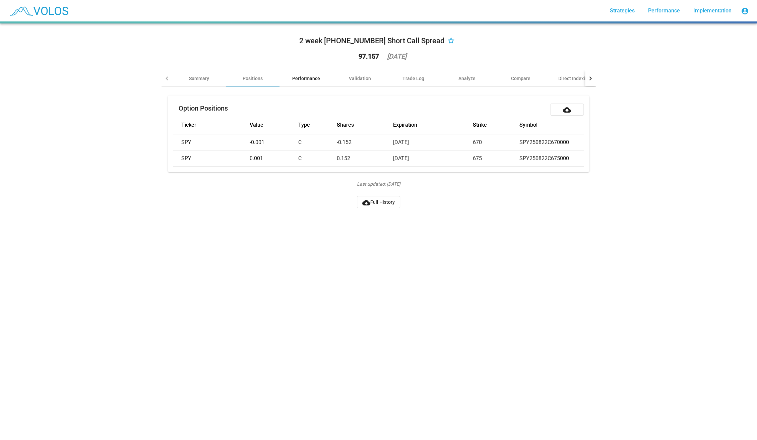
click at [309, 83] on div "Performance" at bounding box center [307, 78] width 54 height 16
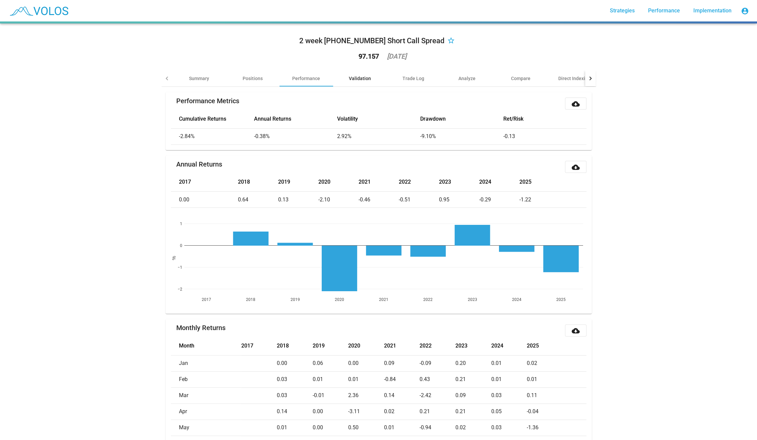
click at [354, 80] on div "Validation" at bounding box center [360, 78] width 22 height 7
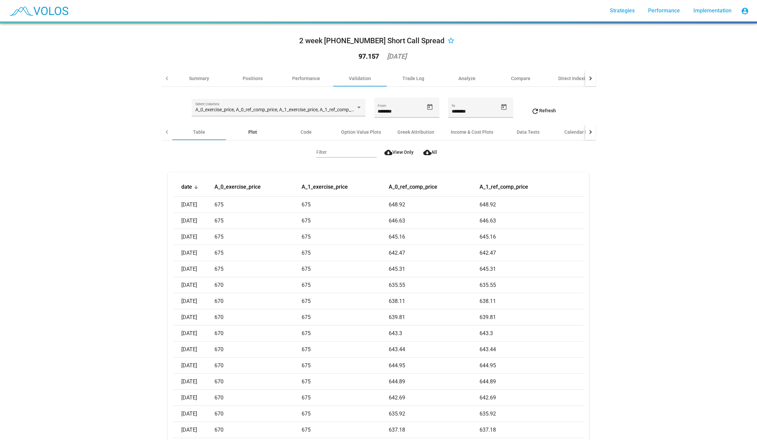
click at [248, 133] on div "Plot" at bounding box center [252, 132] width 9 height 7
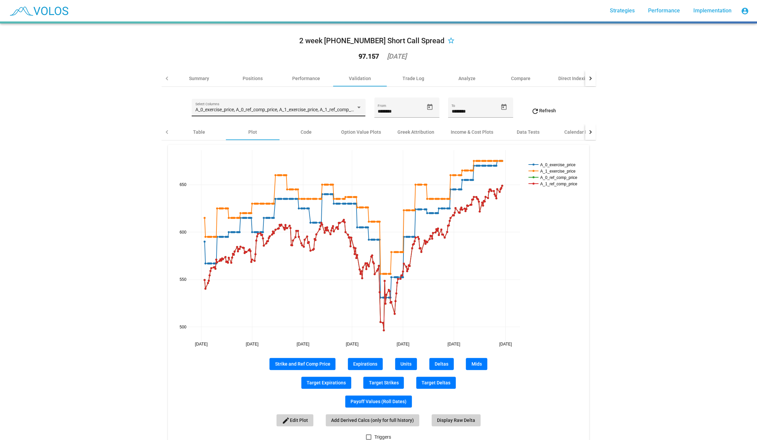
click at [254, 108] on span "A_0_exercise_price, A_0_ref_comp_price, A_1_exercise_price, A_1_ref_comp_price" at bounding box center [278, 109] width 166 height 5
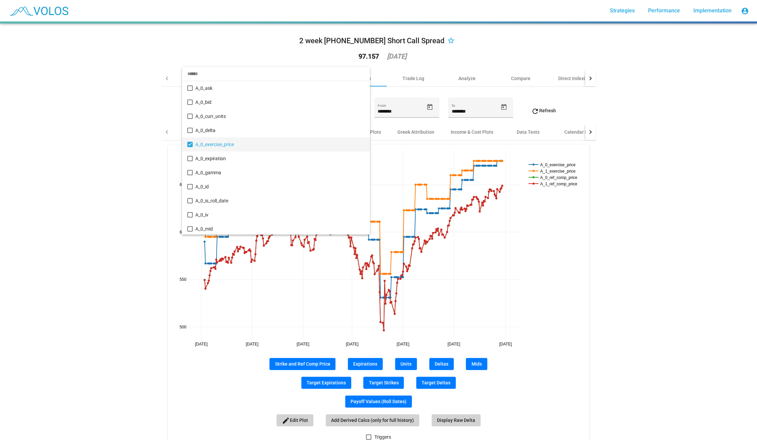
click at [135, 165] on div at bounding box center [378, 220] width 757 height 440
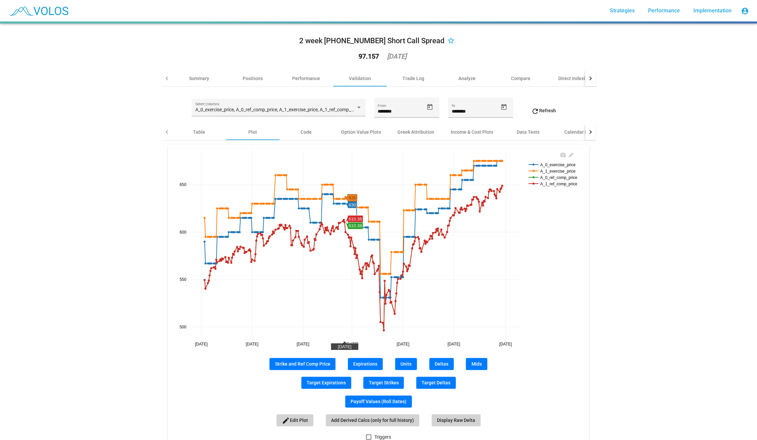
scroll to position [47, 0]
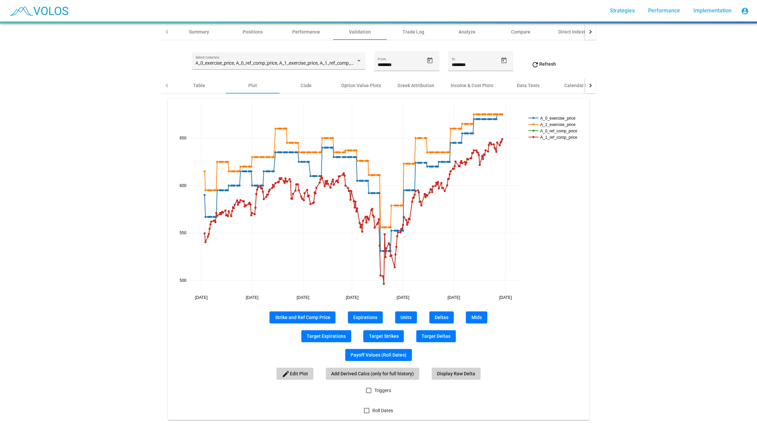
click at [367, 410] on div at bounding box center [366, 410] width 5 height 5
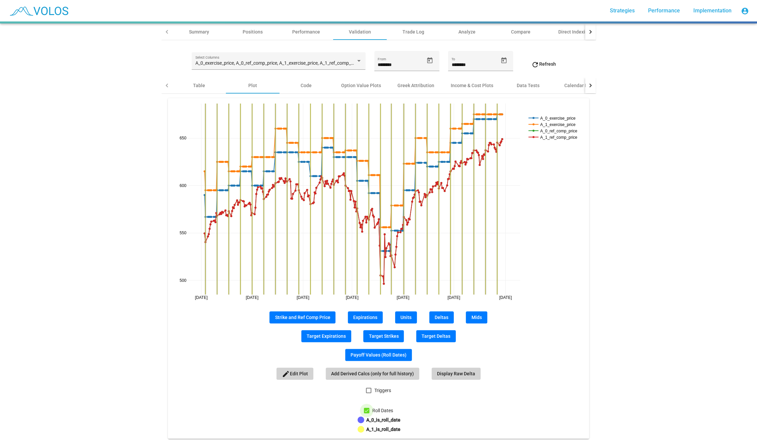
click at [367, 410] on div at bounding box center [366, 410] width 5 height 5
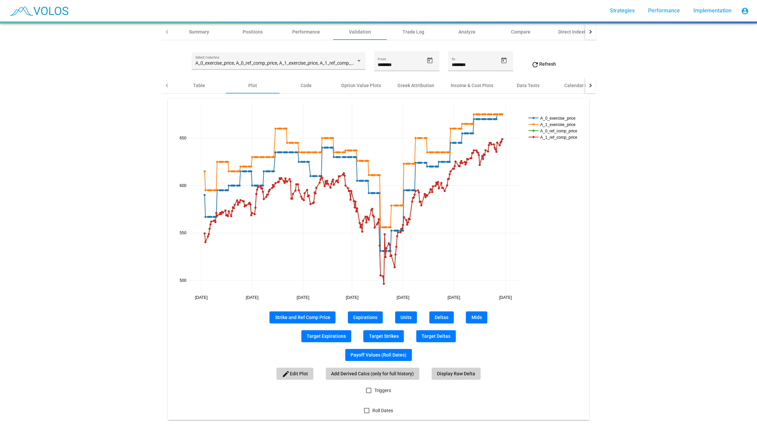
click at [368, 391] on div at bounding box center [368, 390] width 5 height 5
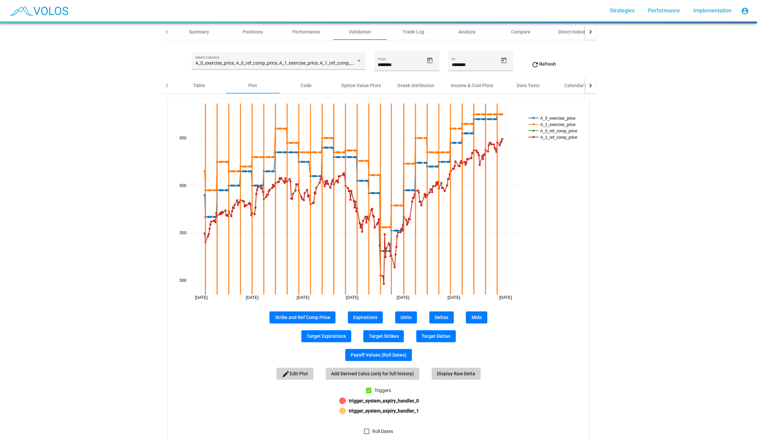
click at [368, 391] on div at bounding box center [368, 390] width 5 height 5
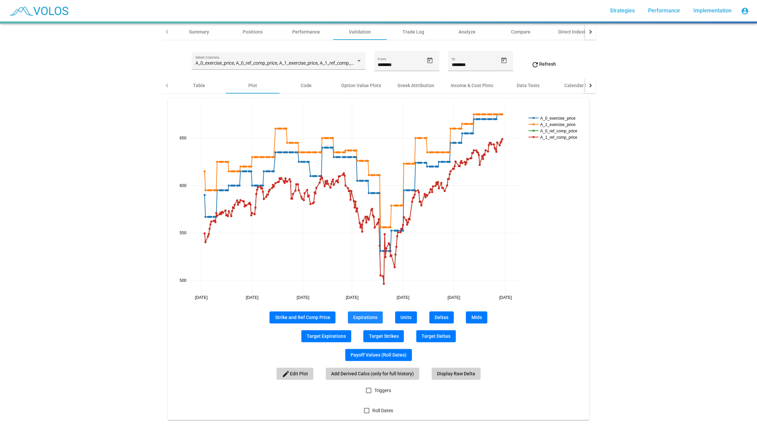
click at [372, 316] on span "Expirations" at bounding box center [365, 317] width 24 height 5
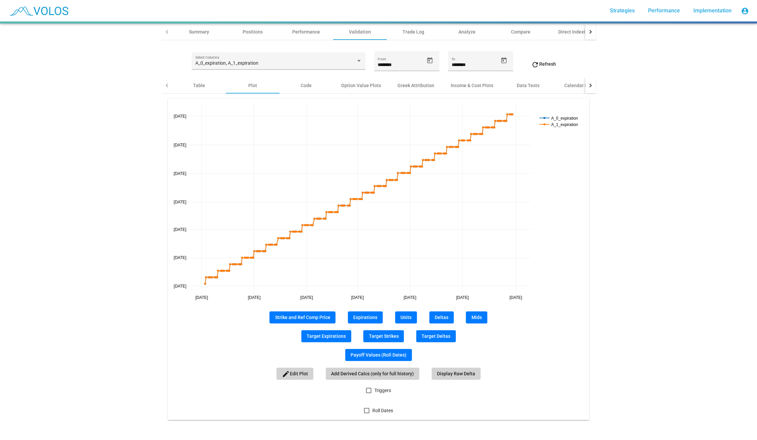
click at [437, 315] on span "Deltas" at bounding box center [442, 317] width 14 height 5
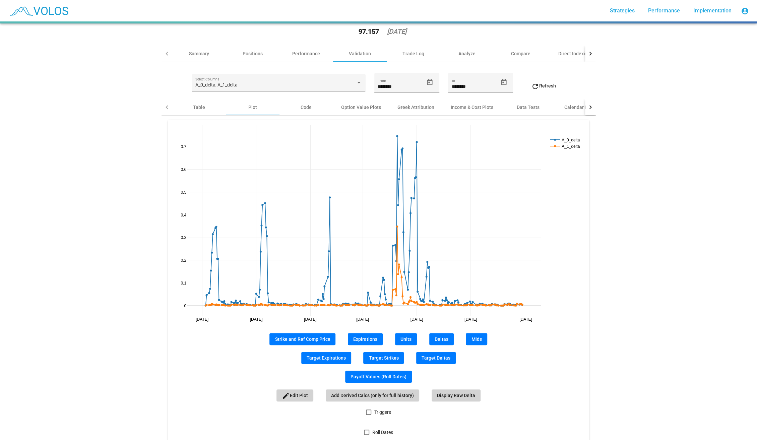
scroll to position [23, 0]
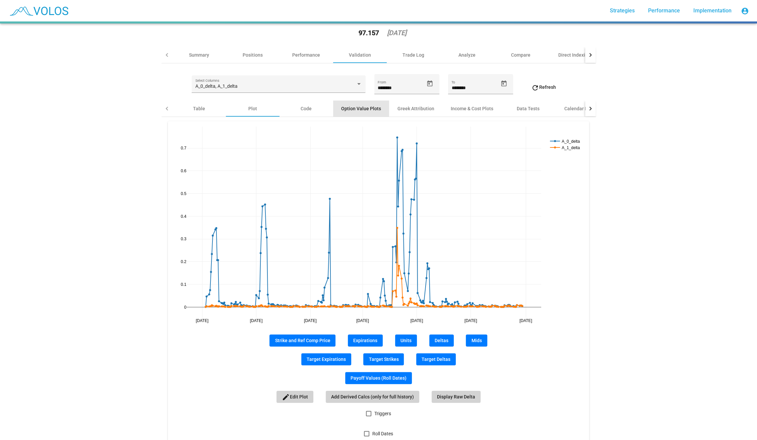
click at [363, 108] on div "Option Value Plots" at bounding box center [361, 108] width 40 height 7
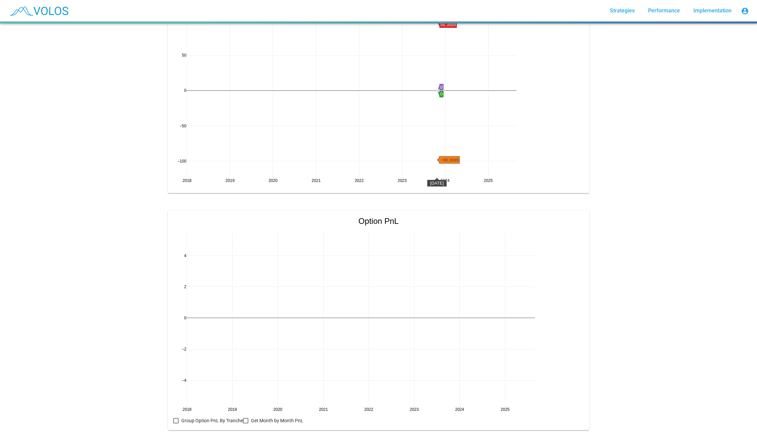
scroll to position [511, 0]
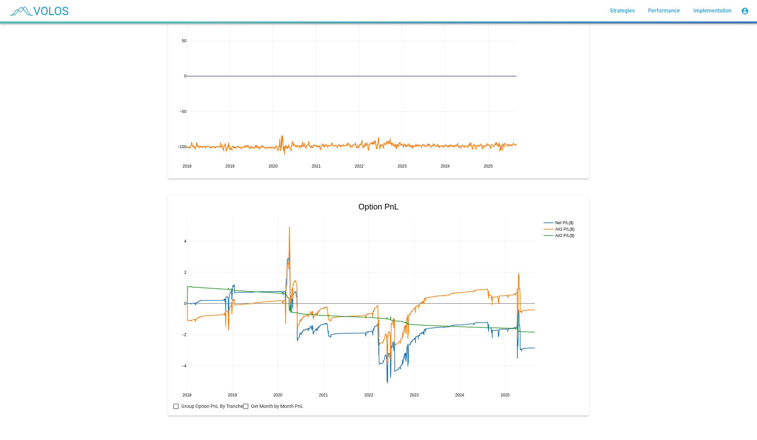
click at [175, 408] on div at bounding box center [175, 406] width 5 height 5
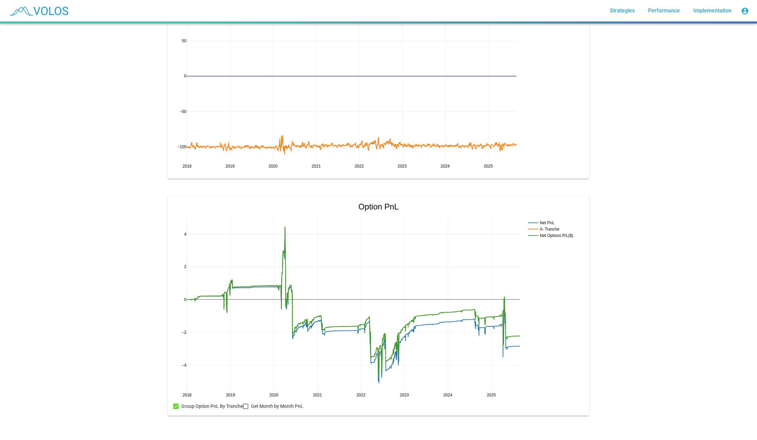
click at [245, 406] on div at bounding box center [245, 406] width 5 height 5
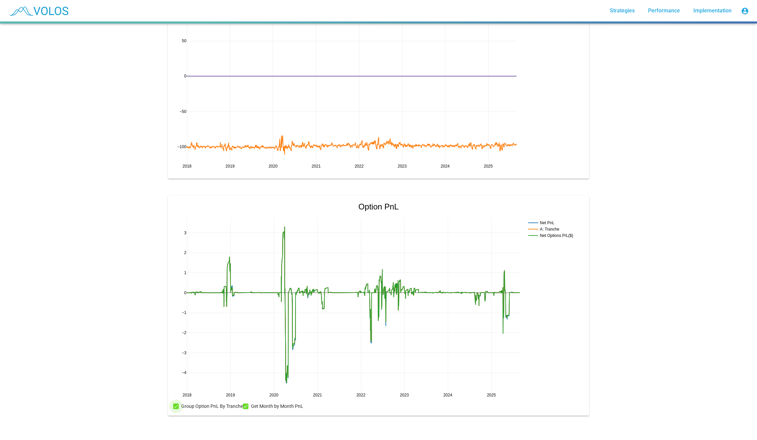
click at [178, 404] on label "Group Option PnL By Tranche" at bounding box center [208, 406] width 70 height 8
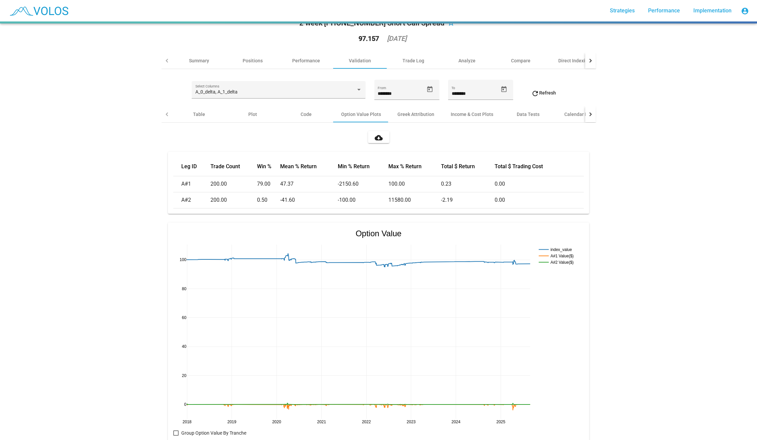
scroll to position [0, 0]
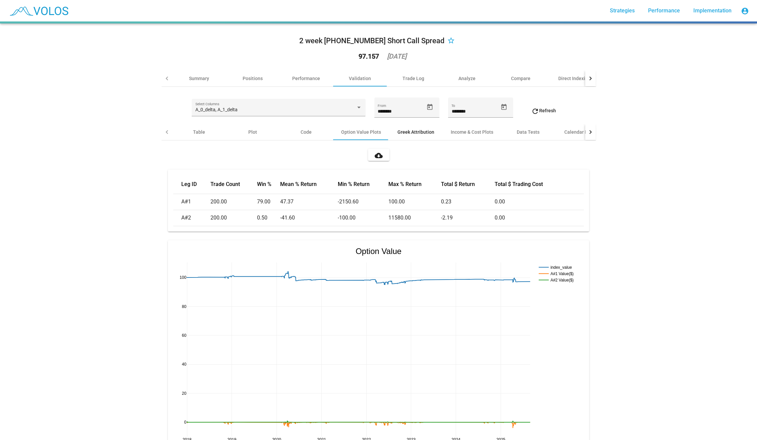
click at [423, 129] on div "Greek Attribution" at bounding box center [416, 132] width 37 height 7
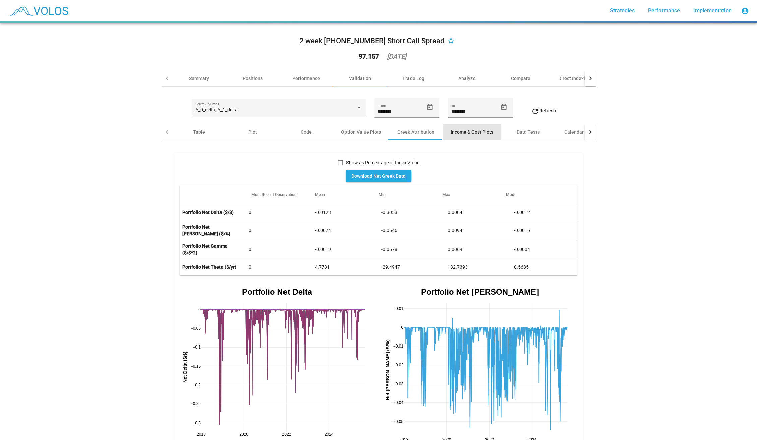
click at [472, 131] on div "Income & Cost Plots" at bounding box center [472, 132] width 43 height 7
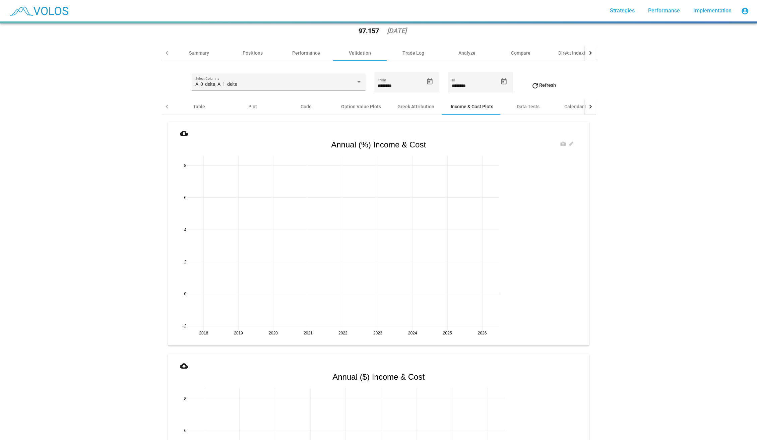
scroll to position [20, 0]
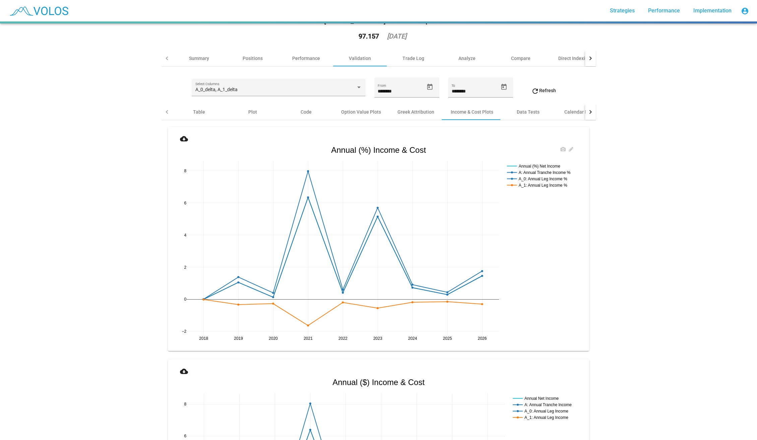
click at [541, 172] on rect at bounding box center [542, 172] width 73 height 6
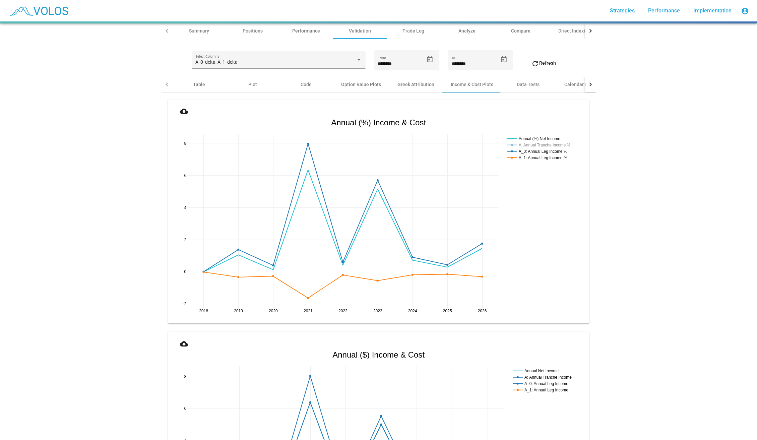
scroll to position [0, 0]
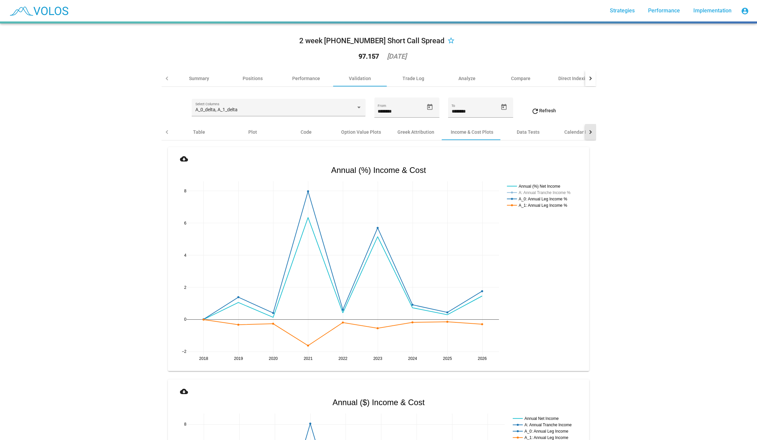
click at [589, 131] on div at bounding box center [590, 132] width 4 height 4
click at [388, 136] on div "Data Tests" at bounding box center [391, 132] width 54 height 16
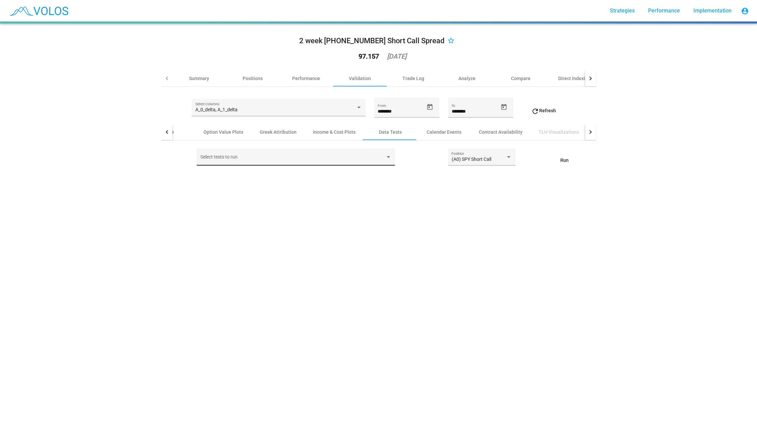
click at [342, 166] on div "Select tests to run" at bounding box center [295, 159] width 191 height 14
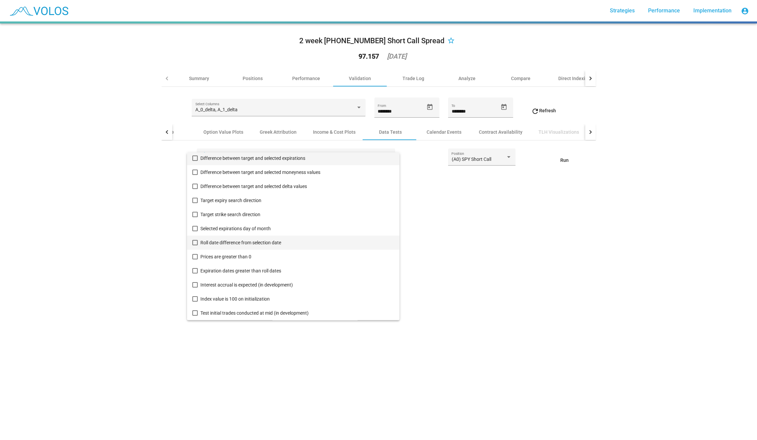
scroll to position [0, 0]
click at [408, 142] on div at bounding box center [378, 220] width 757 height 440
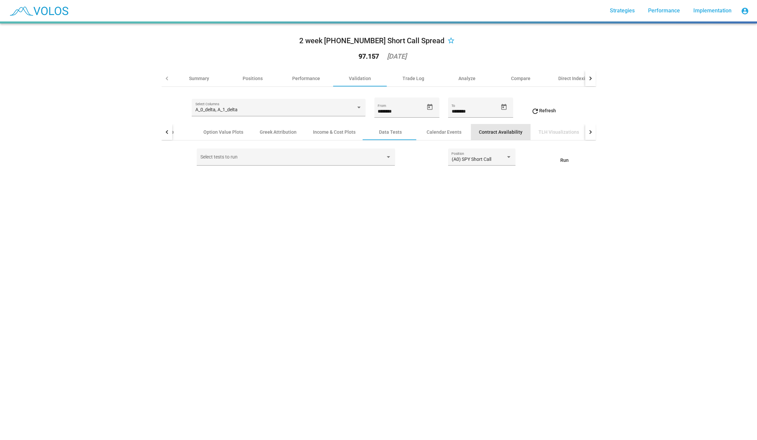
click at [509, 136] on div "Contract Availability" at bounding box center [501, 132] width 60 height 16
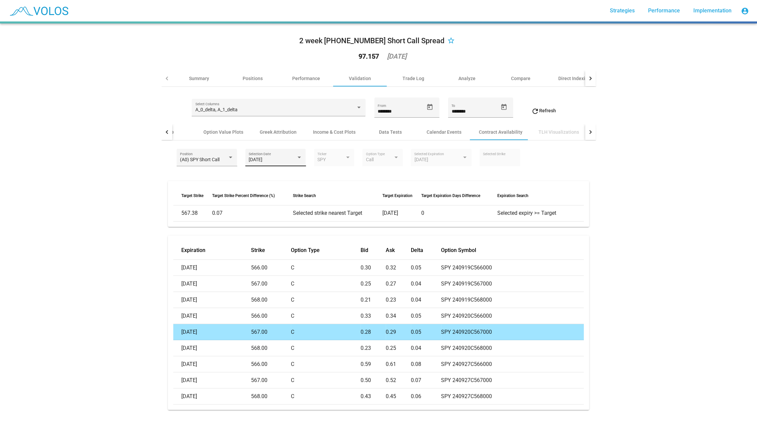
click at [292, 160] on div "[DATE]" at bounding box center [273, 159] width 48 height 5
click at [286, 252] on span "[DATE]" at bounding box center [276, 257] width 54 height 14
type input "***"
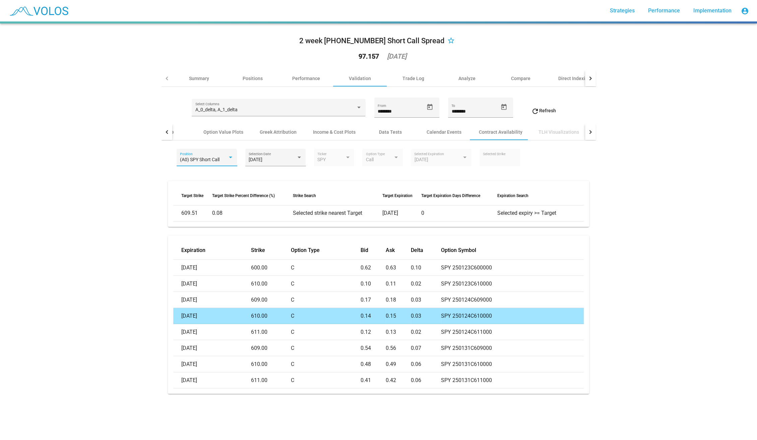
click at [208, 161] on span "(A0) SPY Short Call" at bounding box center [200, 159] width 40 height 5
click at [208, 174] on span "(A1) SPY Long Call" at bounding box center [207, 174] width 54 height 14
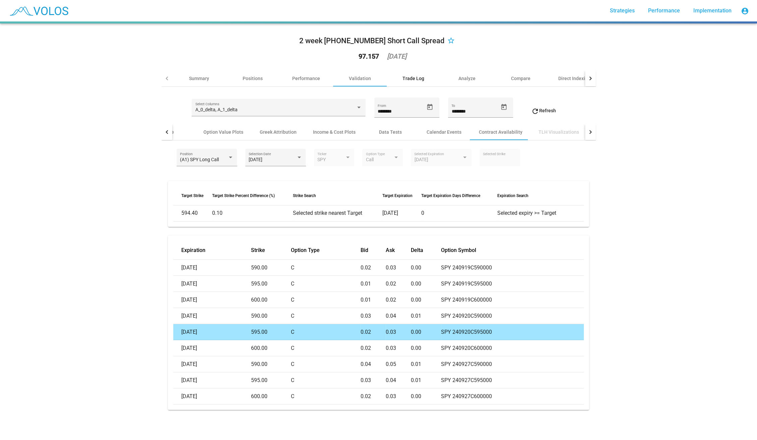
click at [416, 83] on div "Trade Log" at bounding box center [414, 78] width 54 height 16
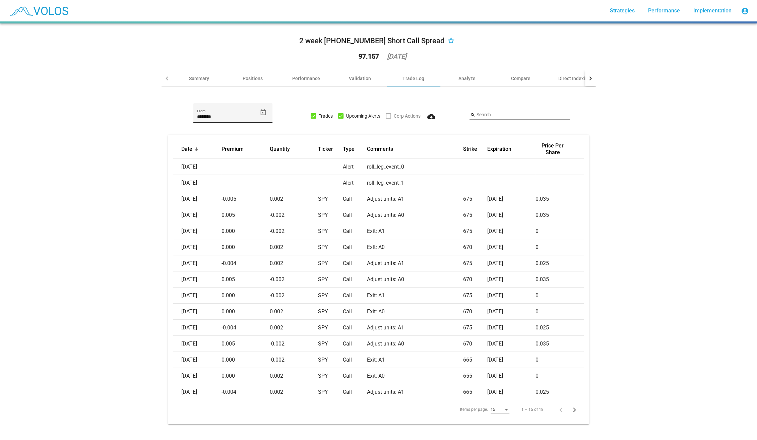
click at [262, 113] on icon "Open calendar" at bounding box center [263, 112] width 7 height 7
click at [205, 133] on button "[DATE]" at bounding box center [210, 136] width 30 height 13
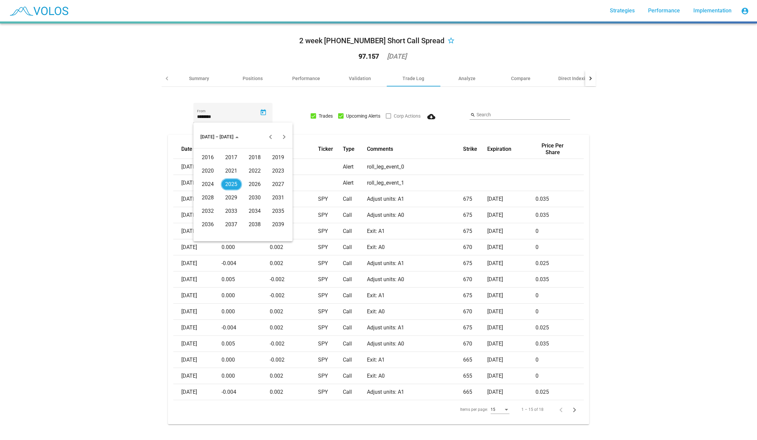
click at [259, 175] on div "2022" at bounding box center [254, 171] width 21 height 12
click at [365, 83] on div at bounding box center [378, 220] width 757 height 440
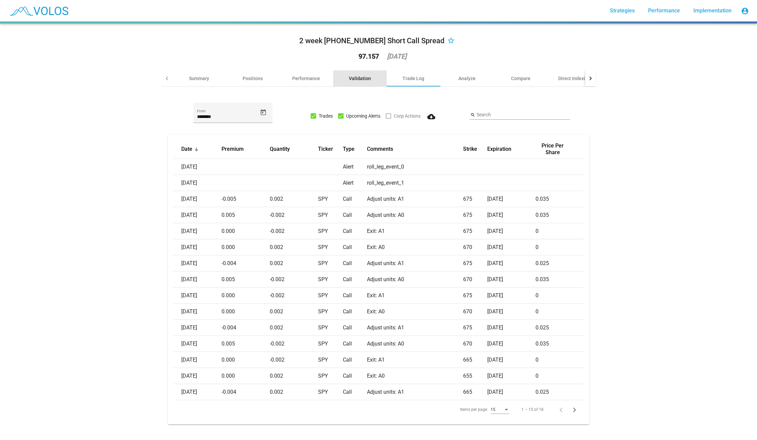
click at [362, 79] on div "Validation" at bounding box center [360, 78] width 22 height 7
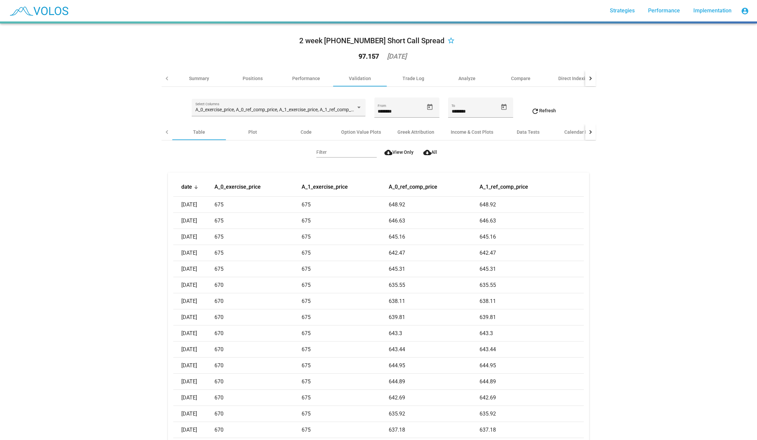
click at [587, 132] on div at bounding box center [590, 132] width 11 height 16
click at [491, 135] on div "Contract Availability" at bounding box center [501, 132] width 60 height 16
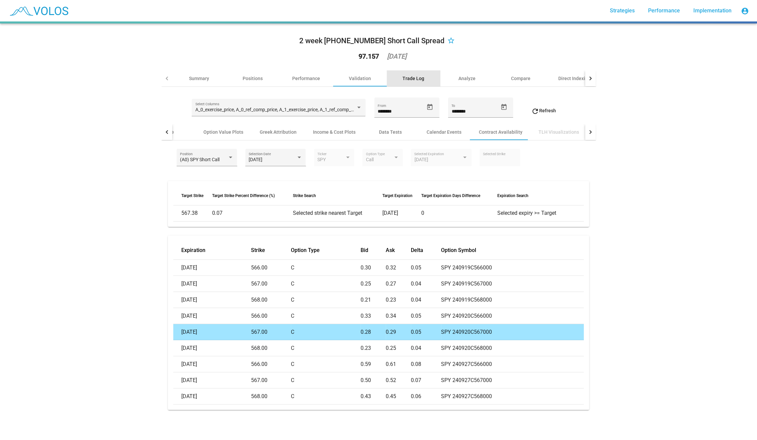
click at [420, 83] on div "Trade Log" at bounding box center [414, 78] width 54 height 16
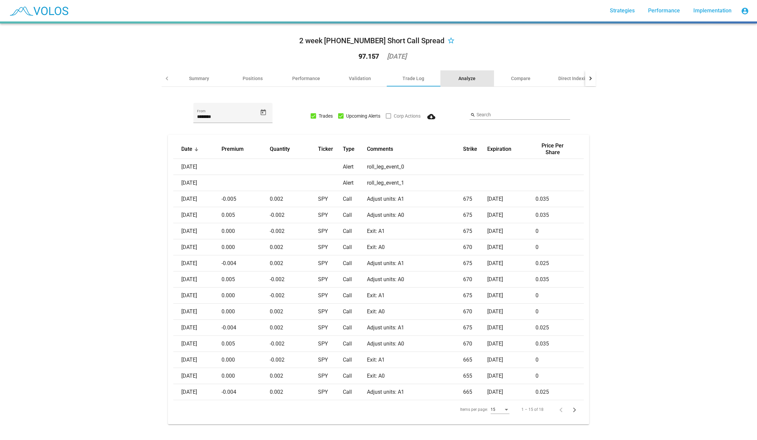
click at [463, 78] on div "Analyze" at bounding box center [467, 78] width 17 height 7
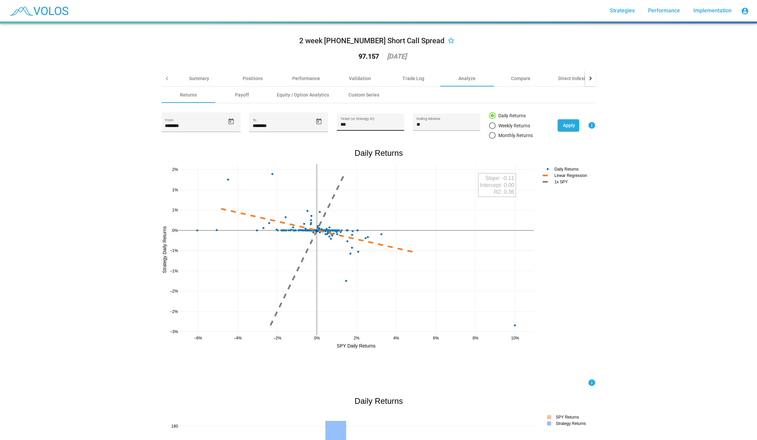
click at [371, 115] on div "*** Ticker (or Strategy ID)" at bounding box center [370, 122] width 67 height 17
click at [366, 123] on input "***" at bounding box center [371, 124] width 60 height 5
paste input "**********"
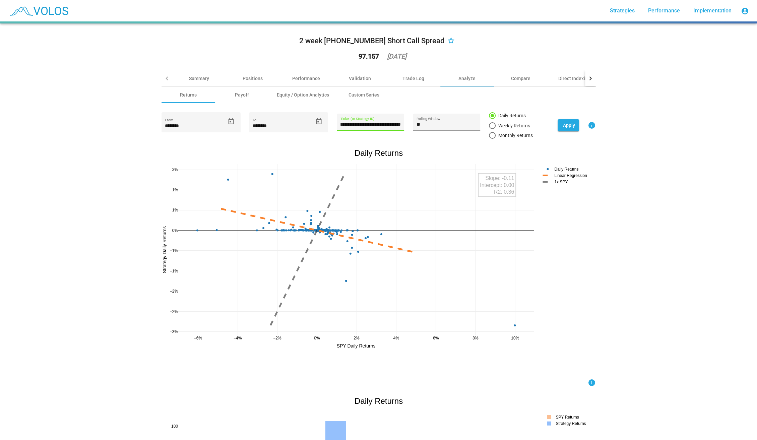
type input "**********"
click at [565, 124] on span "Apply" at bounding box center [569, 125] width 12 height 5
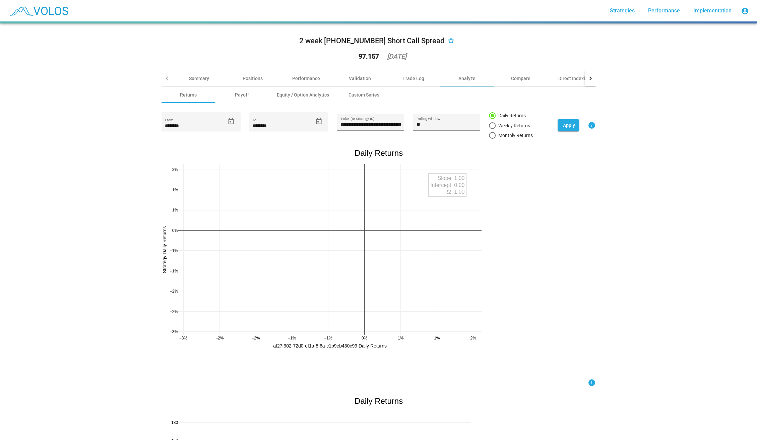
scroll to position [6, 0]
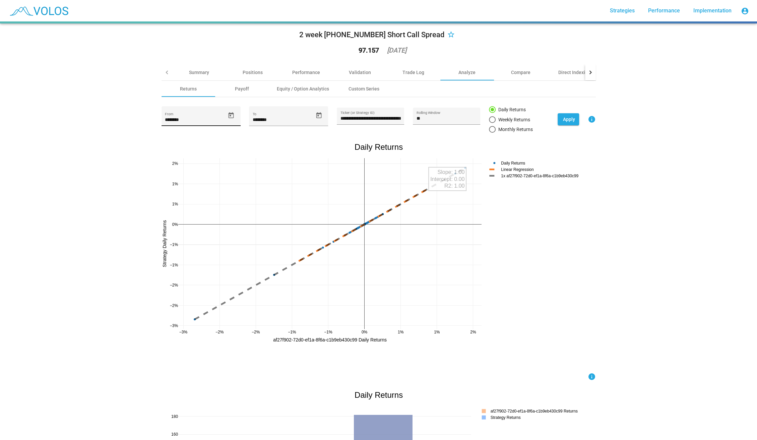
click at [230, 112] on icon "Open calendar" at bounding box center [231, 115] width 7 height 7
click at [184, 137] on span "[DATE]" at bounding box center [178, 139] width 19 height 5
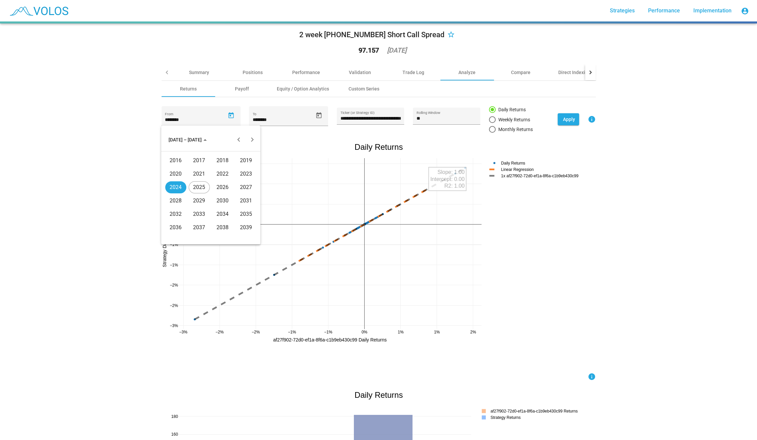
click at [196, 176] on div "2021" at bounding box center [199, 174] width 21 height 12
click at [205, 199] on div "OCT" at bounding box center [199, 201] width 21 height 12
click at [211, 204] on td "20" at bounding box center [210, 210] width 13 height 13
type input "**********"
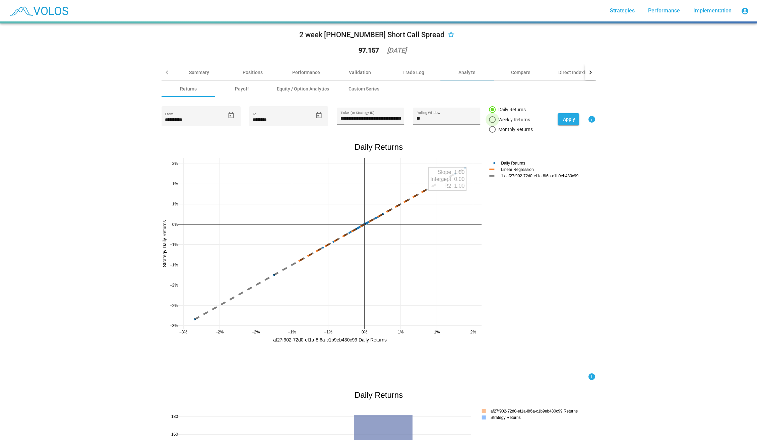
click at [521, 118] on div "Weekly Returns" at bounding box center [513, 119] width 35 height 7
click at [575, 118] on button "Apply" at bounding box center [568, 119] width 21 height 12
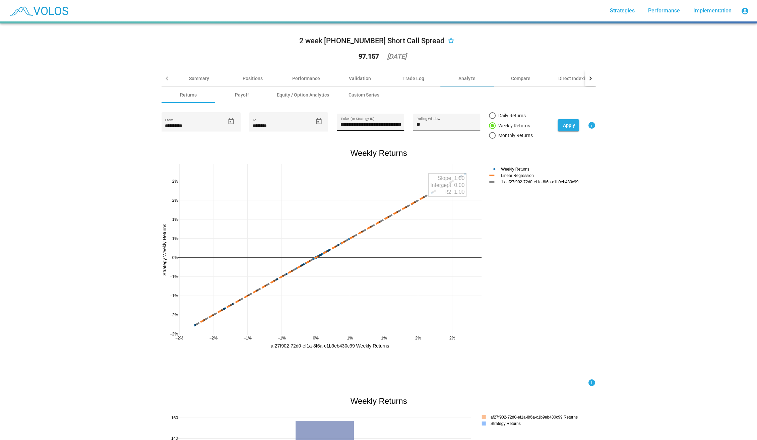
click at [356, 127] on div "**********" at bounding box center [371, 124] width 60 height 14
click at [357, 126] on input "**********" at bounding box center [371, 124] width 60 height 5
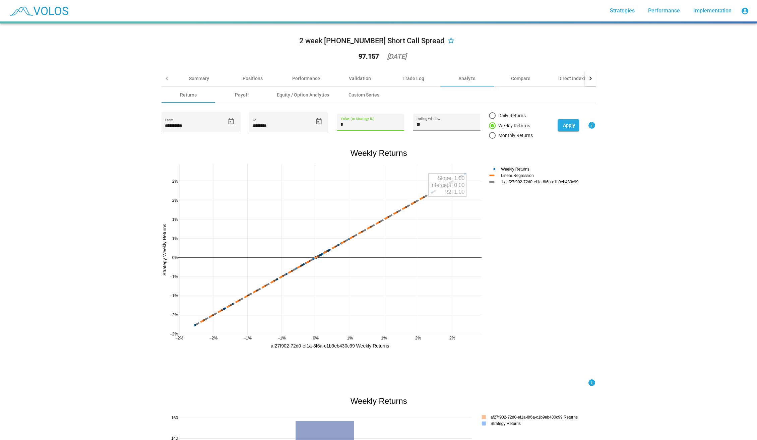
scroll to position [0, 0]
type input "***"
click at [566, 131] on div "**********" at bounding box center [379, 125] width 435 height 27
click at [567, 127] on span "Apply" at bounding box center [569, 125] width 12 height 5
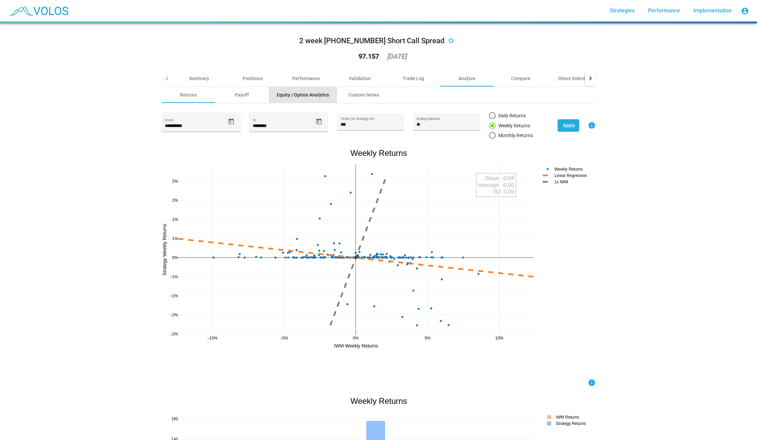
click at [311, 97] on div "Equity / Option Analytics" at bounding box center [303, 95] width 52 height 7
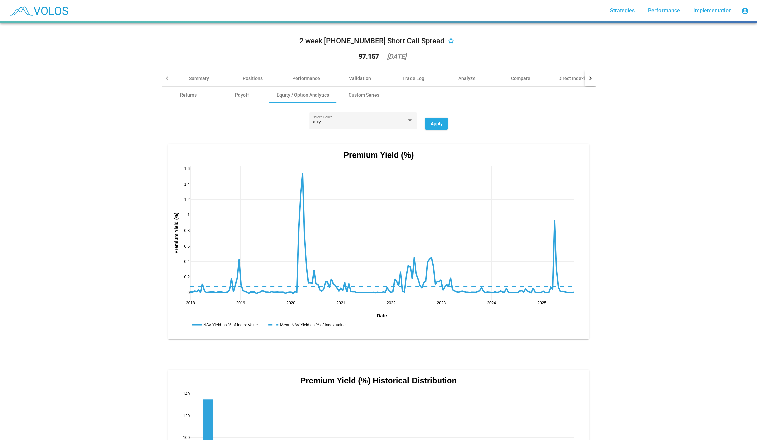
click at [594, 77] on div at bounding box center [590, 78] width 11 height 16
click at [455, 82] on div "Direct Indexing" at bounding box center [451, 78] width 54 height 16
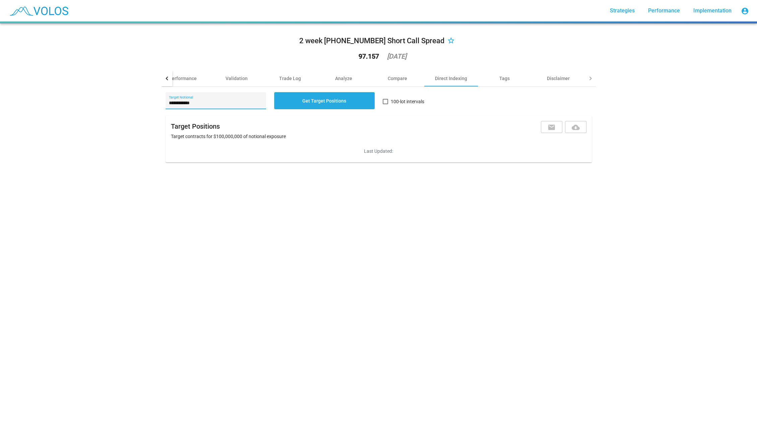
click at [211, 102] on input "**********" at bounding box center [216, 103] width 94 height 5
drag, startPoint x: 197, startPoint y: 104, endPoint x: 153, endPoint y: 102, distance: 43.6
click at [153, 102] on div "2 week [PHONE_NUMBER] Short Call Spread star_border 97.157 [DATE] Summary Posit…" at bounding box center [378, 231] width 757 height 417
type input "**********"
click at [311, 112] on div "Get Target Positions" at bounding box center [324, 103] width 109 height 23
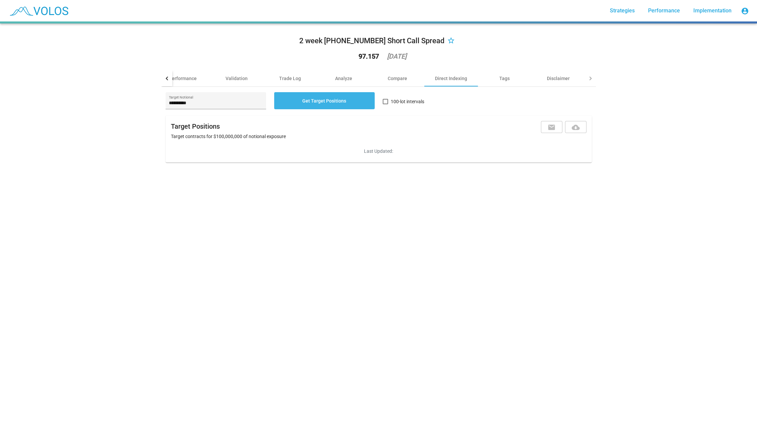
click at [314, 102] on span "Get Target Positions" at bounding box center [324, 100] width 44 height 5
